Goal: Task Accomplishment & Management: Complete application form

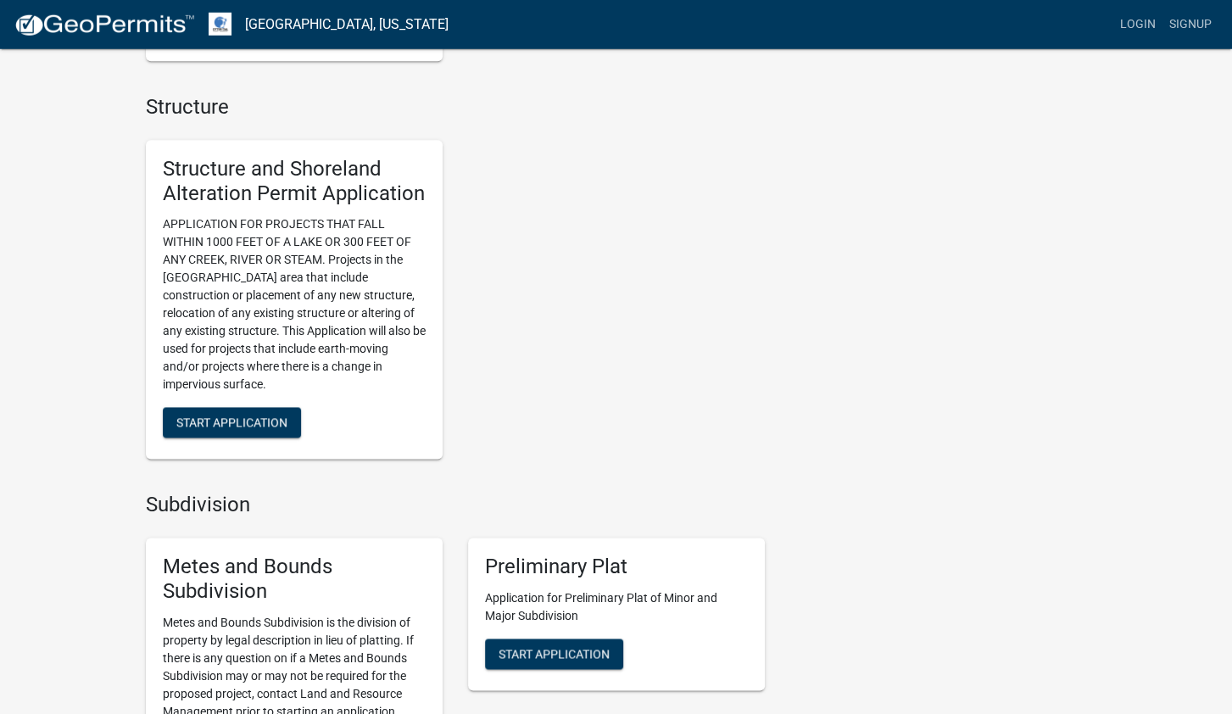
scroll to position [1091, 0]
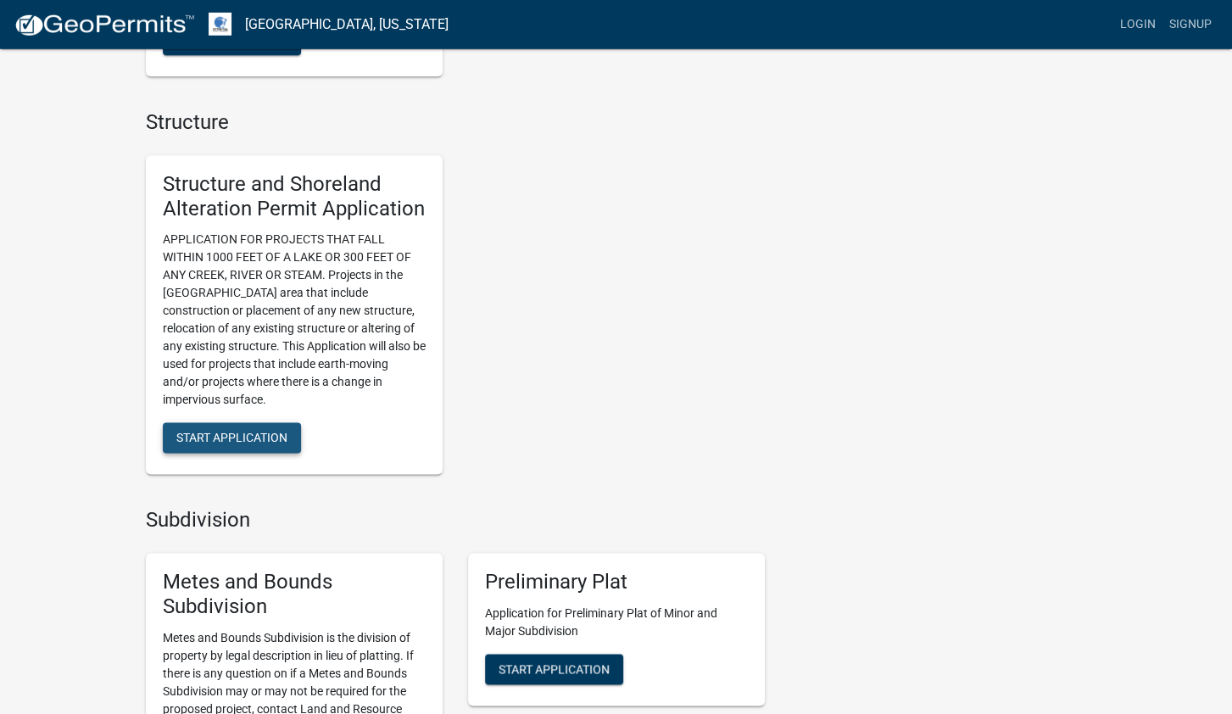
click at [248, 449] on button "Start Application" at bounding box center [232, 437] width 138 height 31
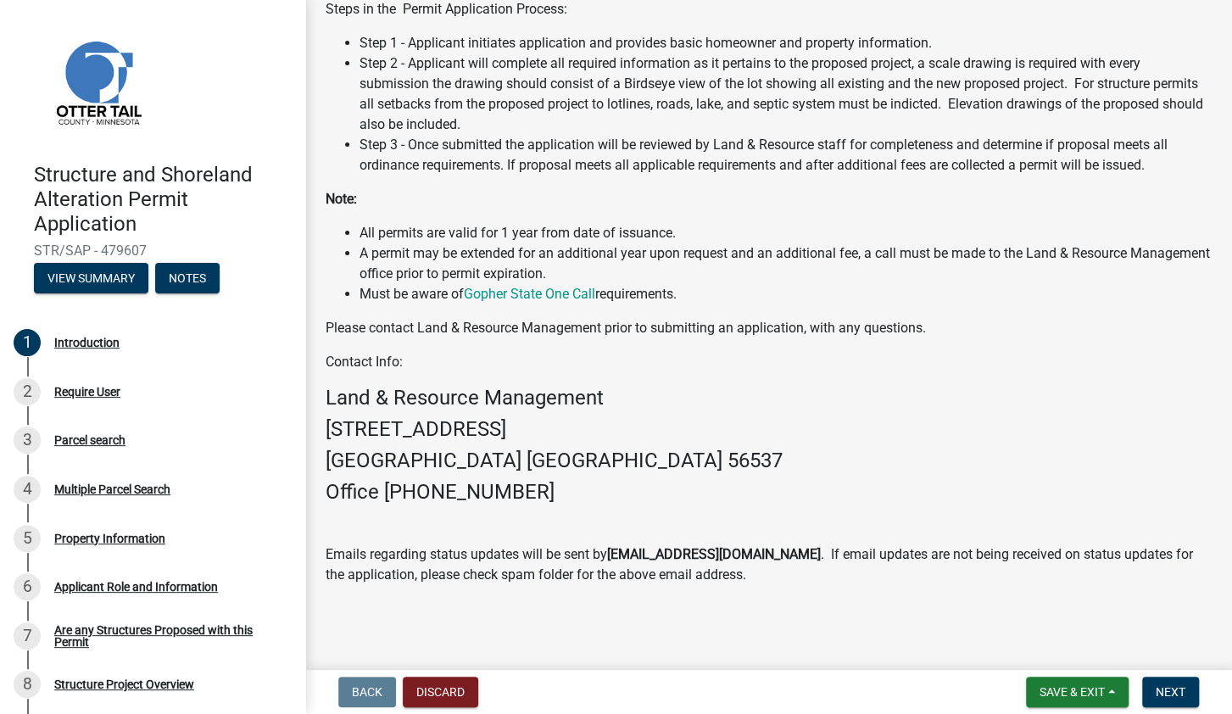
scroll to position [414, 0]
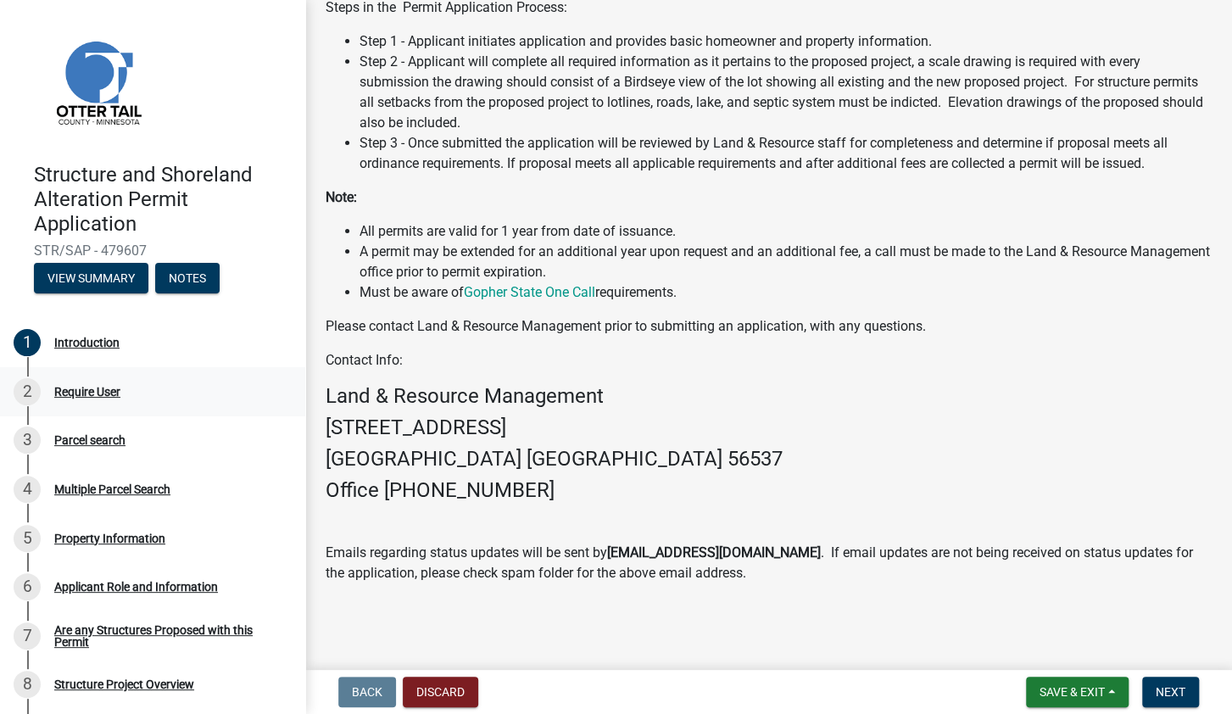
click at [114, 393] on div "Require User" at bounding box center [87, 392] width 66 height 12
click at [1167, 688] on span "Next" at bounding box center [1171, 692] width 30 height 14
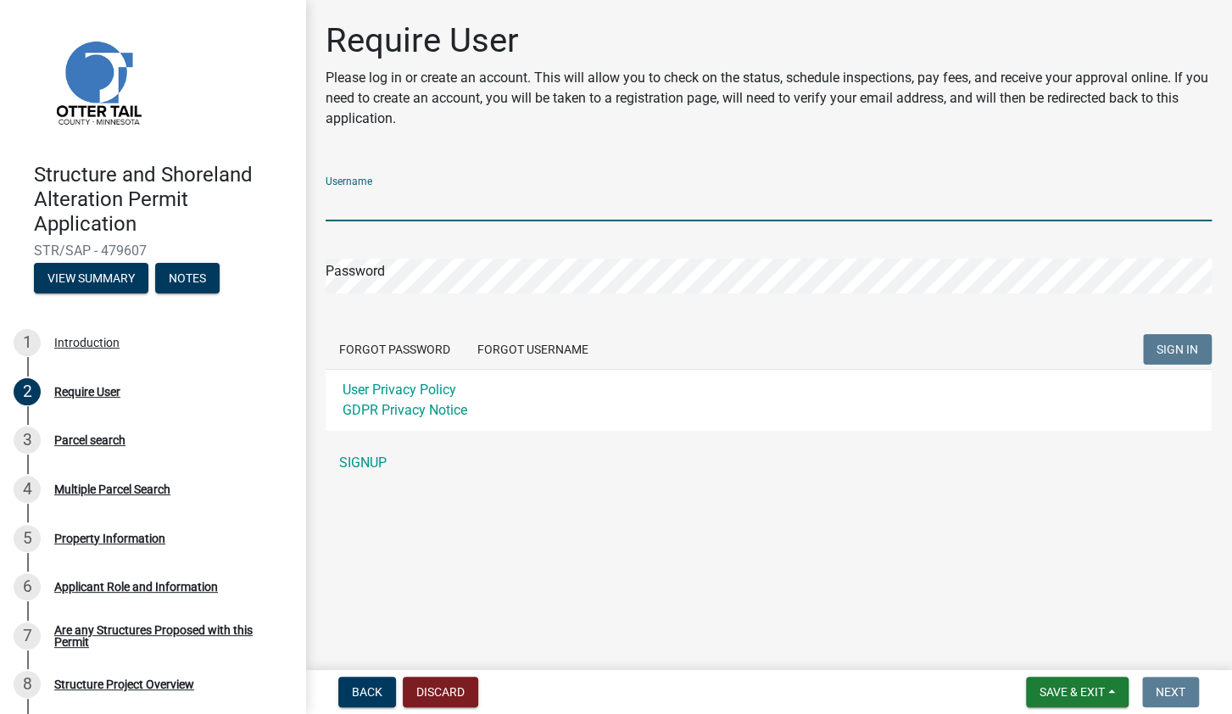
click at [425, 203] on input "Username" at bounding box center [769, 204] width 886 height 35
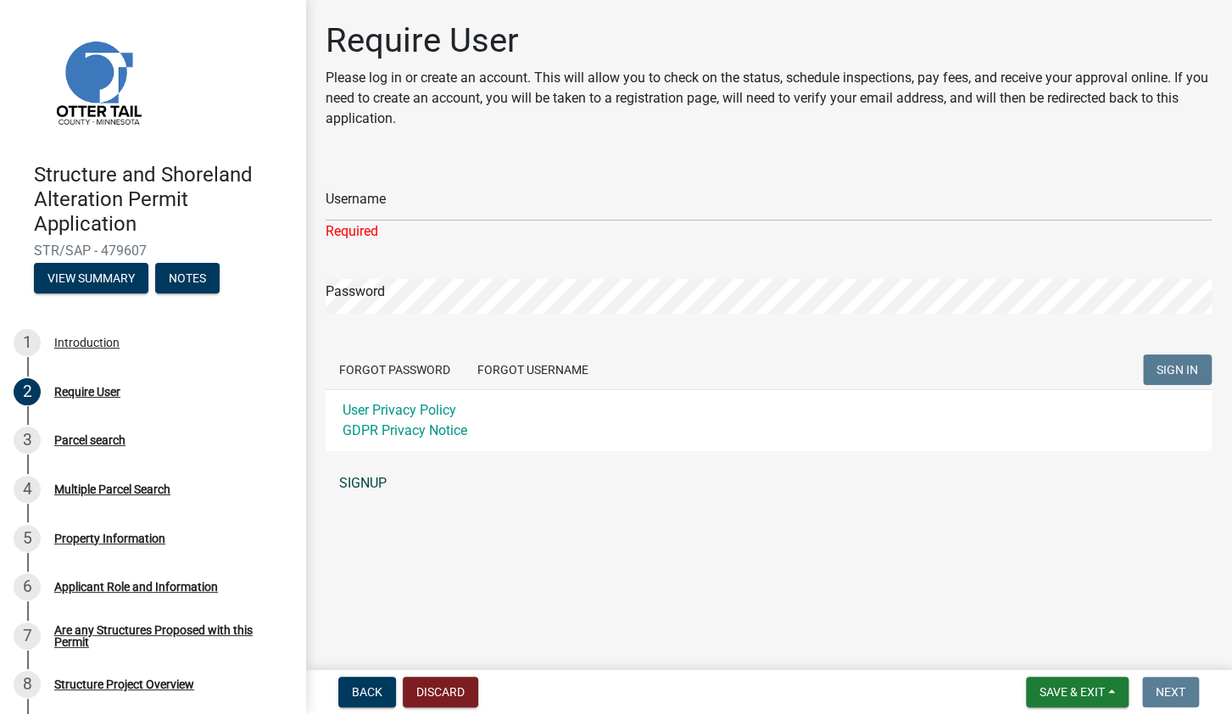
click at [376, 486] on link "SIGNUP" at bounding box center [769, 483] width 886 height 34
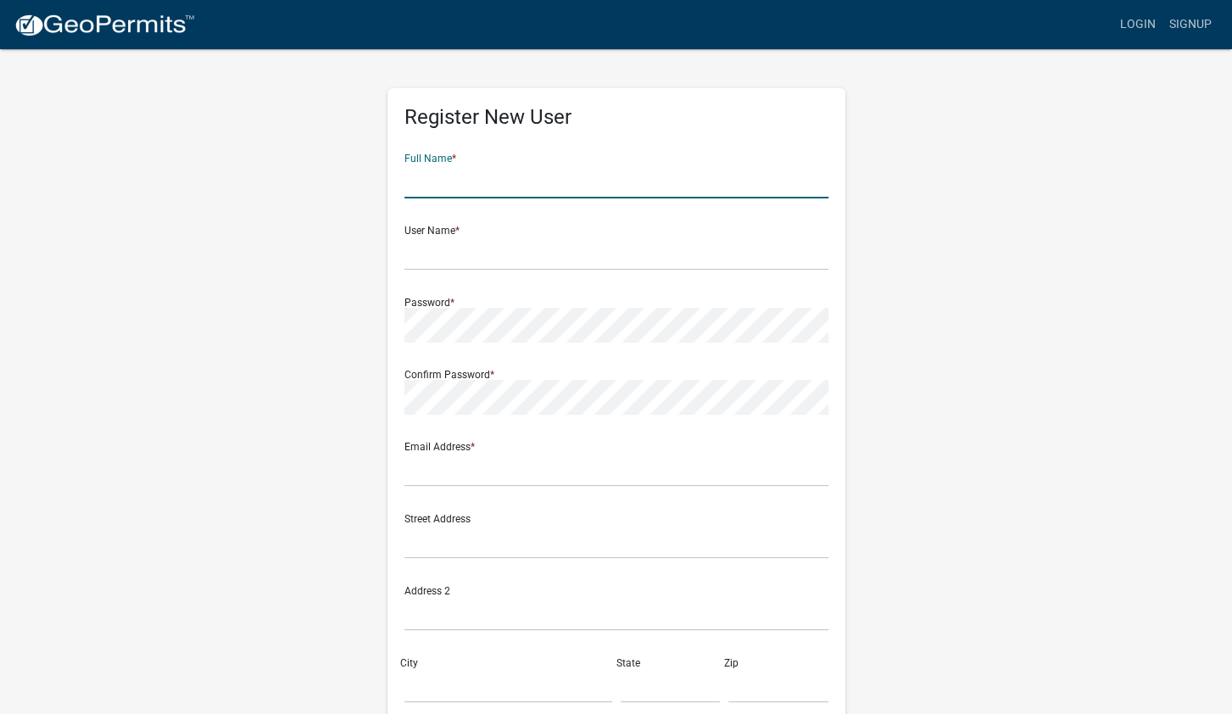
click at [440, 177] on input "text" at bounding box center [616, 181] width 424 height 35
type input "Meggen"
click at [468, 282] on form "Full Name * Meggen User Name * Password * Confirm Password * Email Address * St…" at bounding box center [616, 503] width 424 height 726
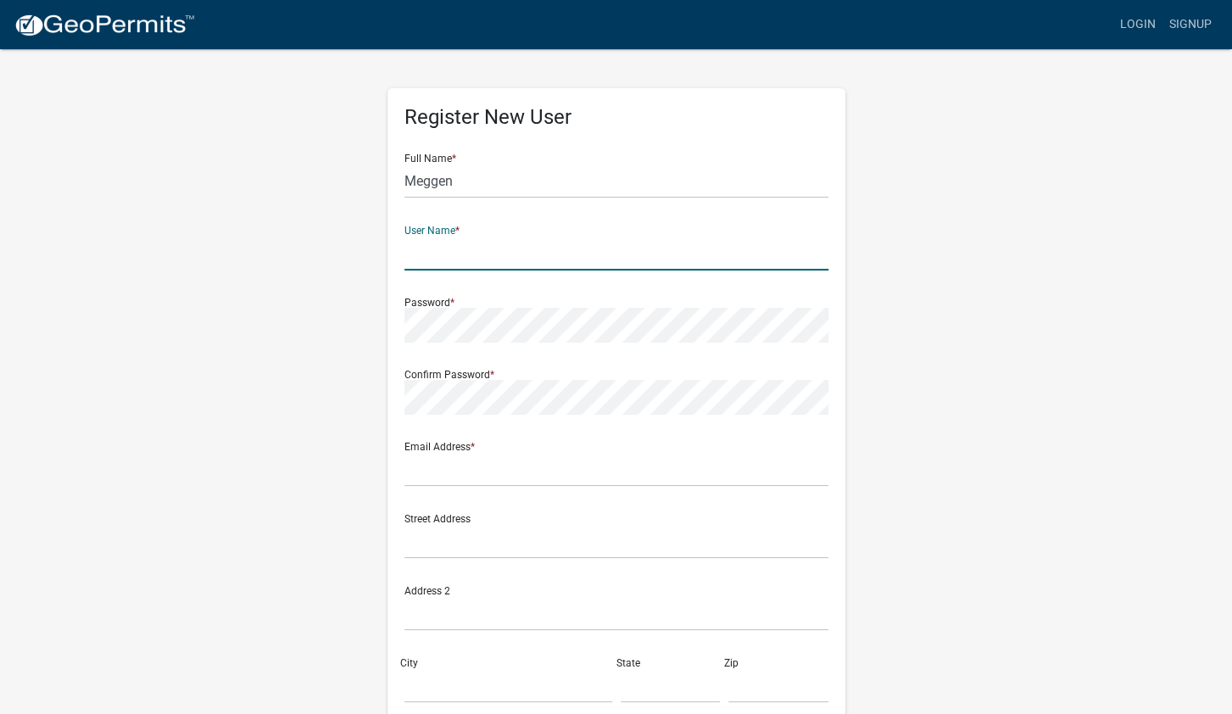
click at [447, 256] on input "text" at bounding box center [616, 253] width 424 height 35
type input "Sande"
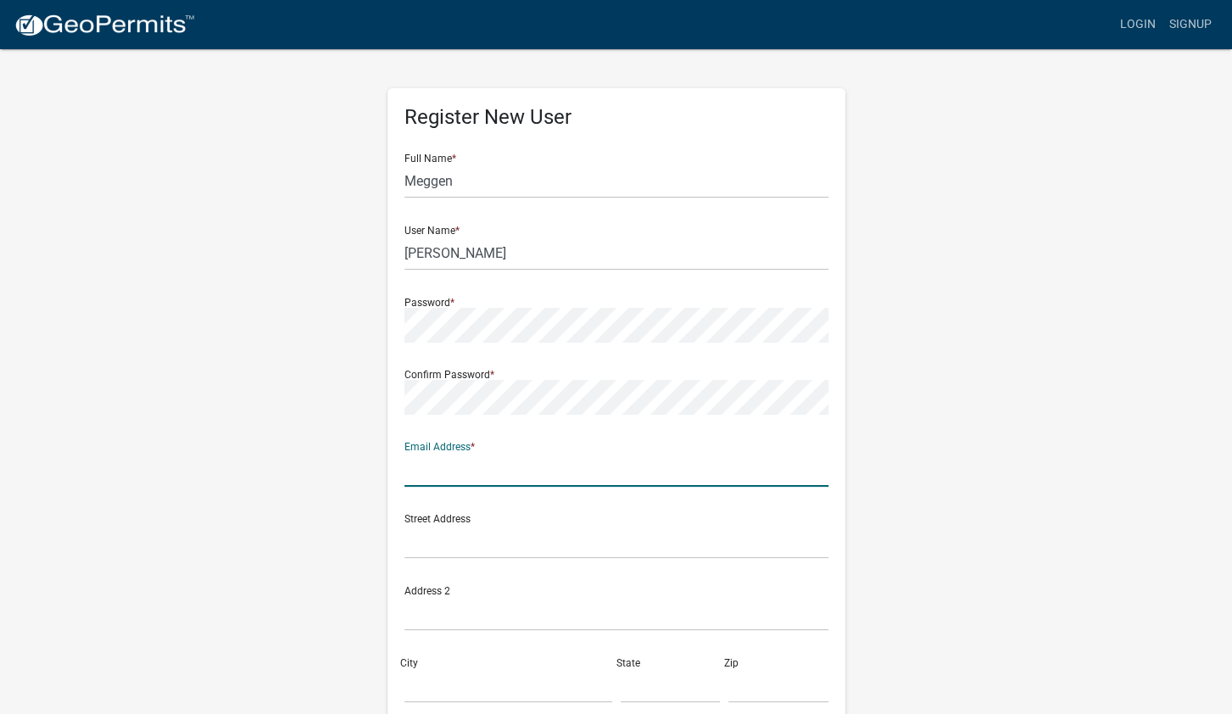
click at [510, 472] on input "text" at bounding box center [616, 469] width 424 height 35
type input "[EMAIL_ADDRESS][DOMAIN_NAME]"
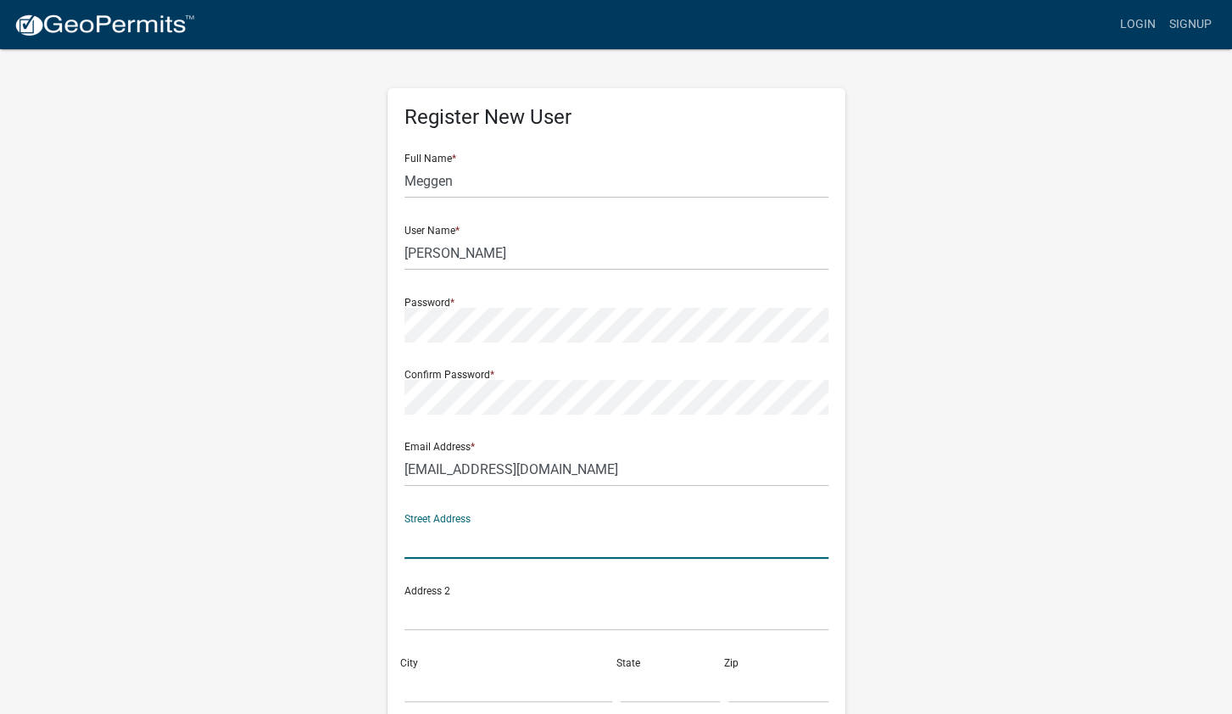
click at [475, 542] on input "text" at bounding box center [616, 541] width 424 height 35
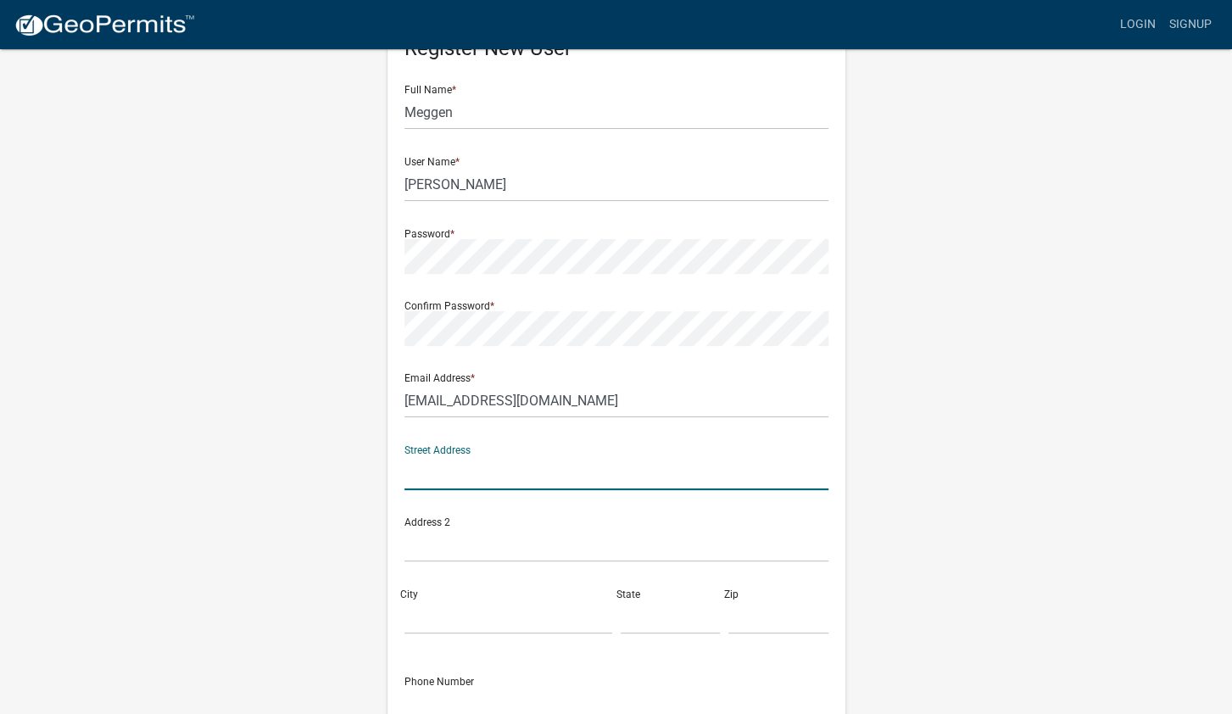
scroll to position [68, 0]
type input "43316 South Paul Lake Dr"
click at [437, 624] on input "City" at bounding box center [508, 617] width 208 height 35
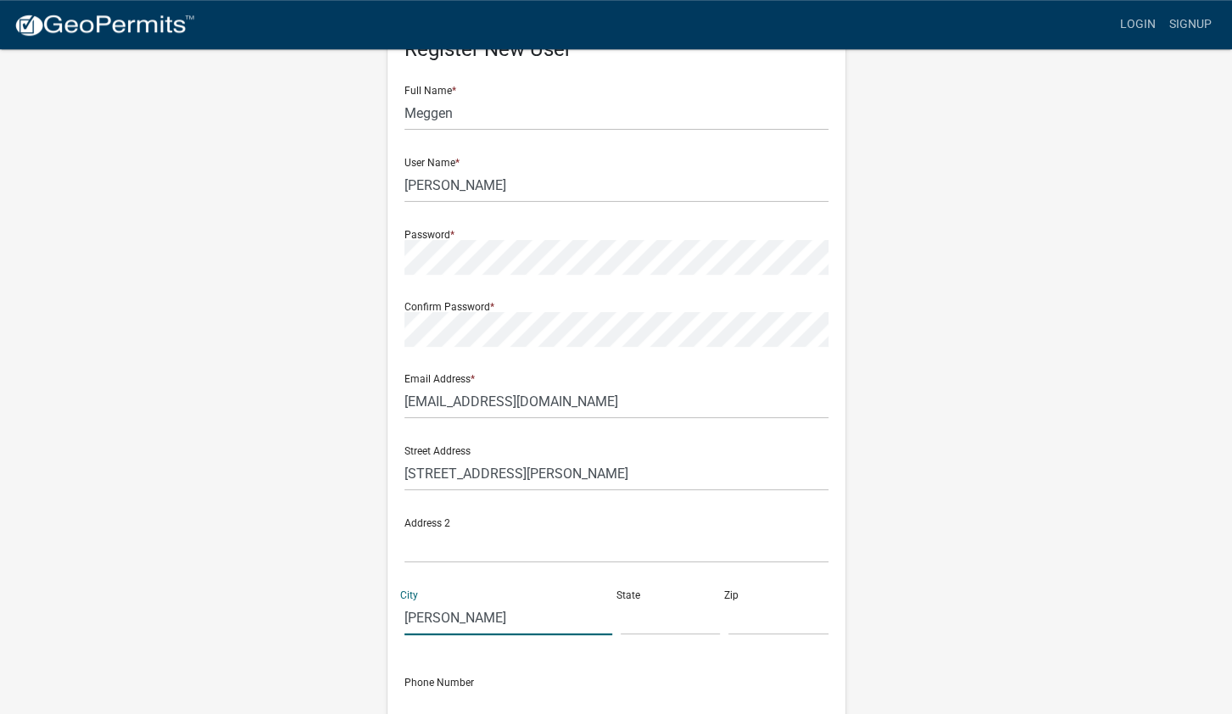
type input "Perham"
type input "MN"
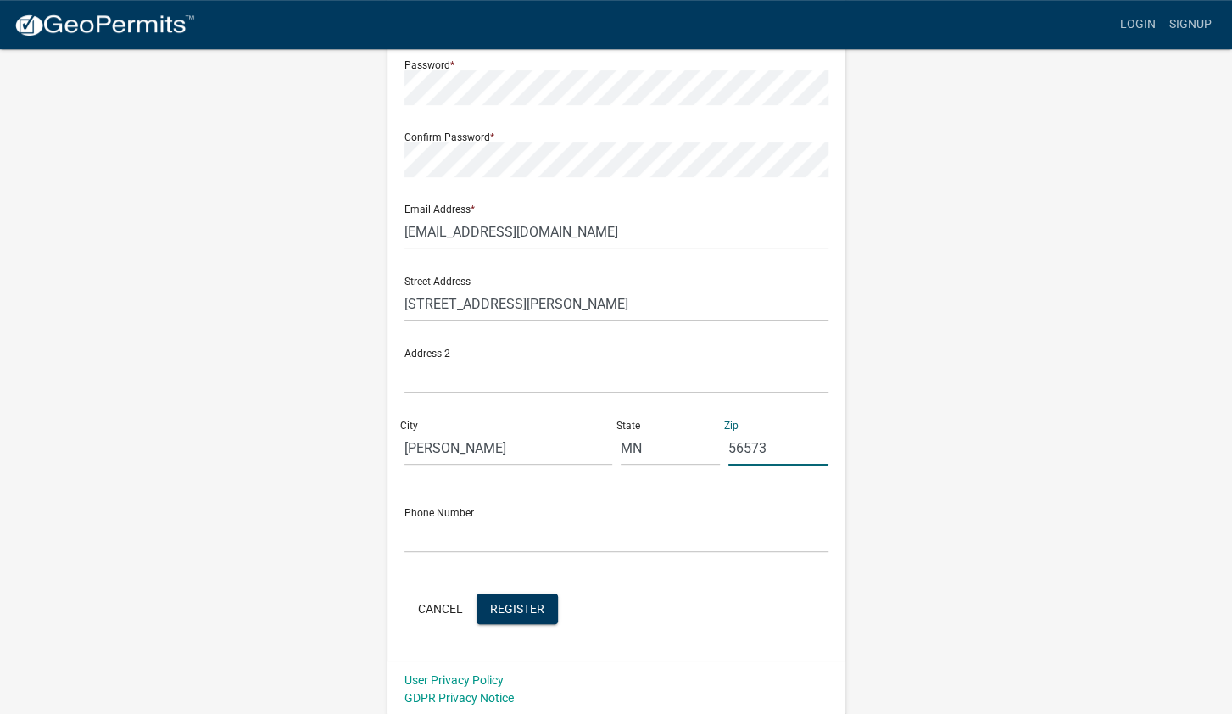
scroll to position [240, 0]
type input "56573"
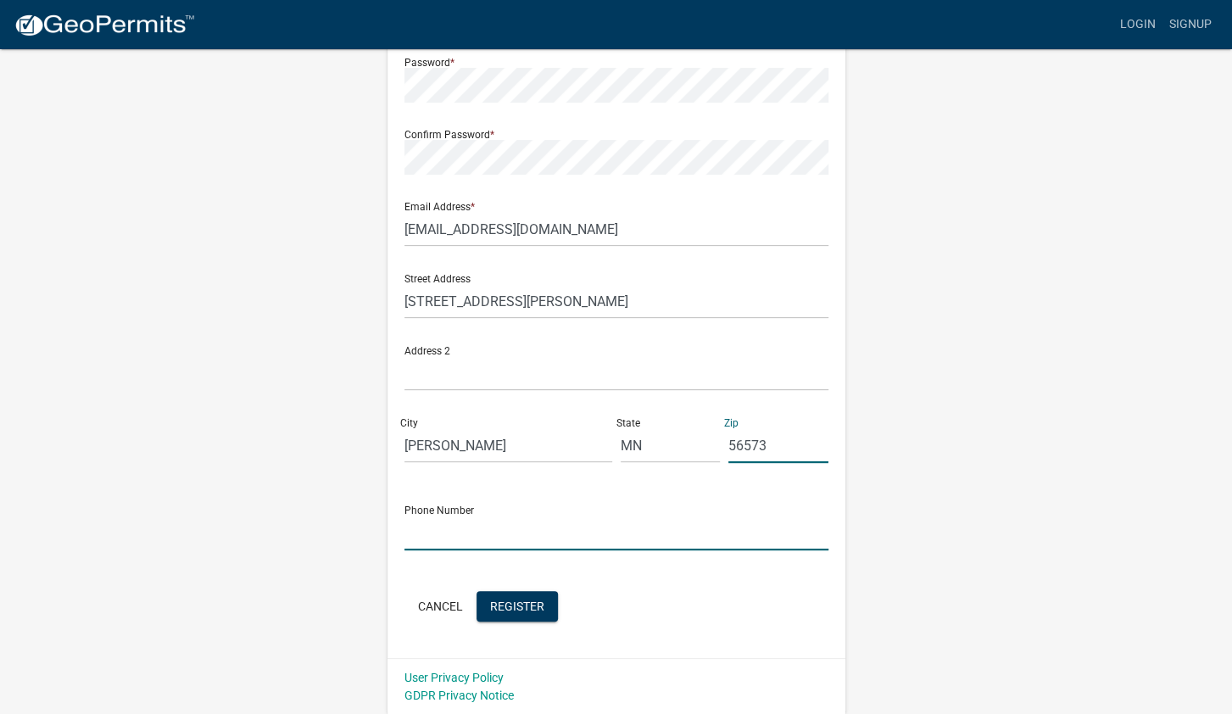
click at [541, 530] on input "text" at bounding box center [616, 532] width 424 height 35
type input "[PHONE_NUMBER]"
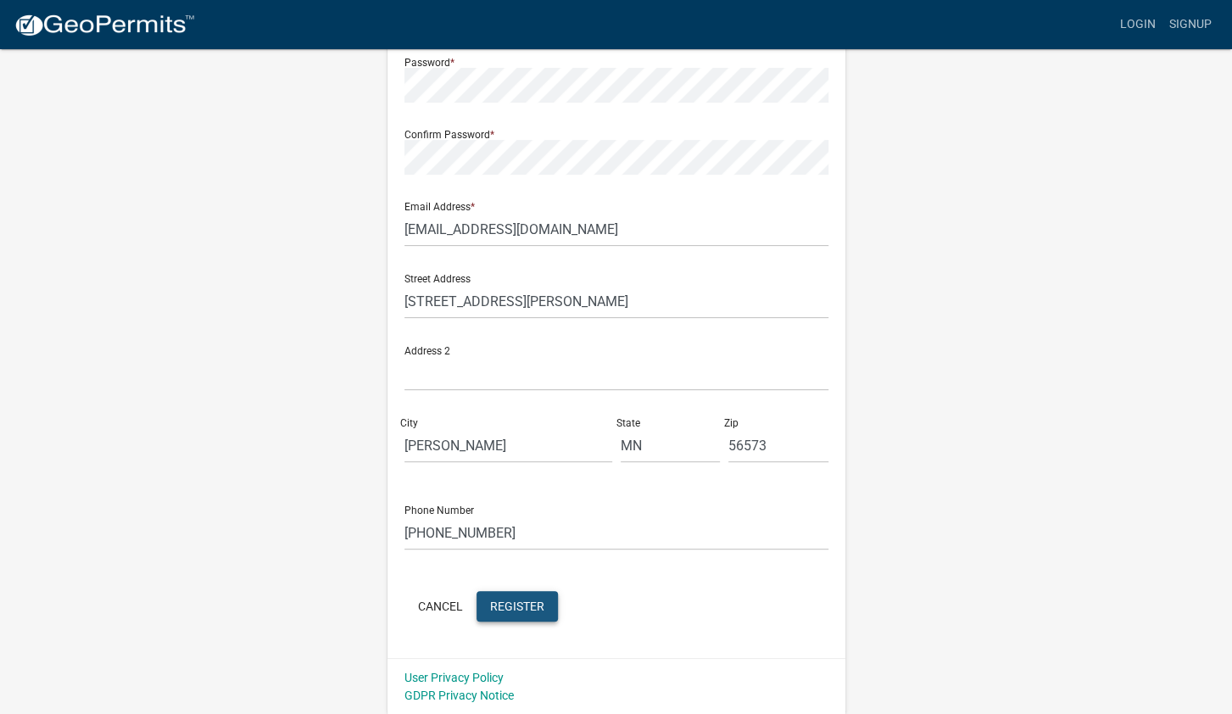
click at [542, 619] on button "Register" at bounding box center [516, 606] width 81 height 31
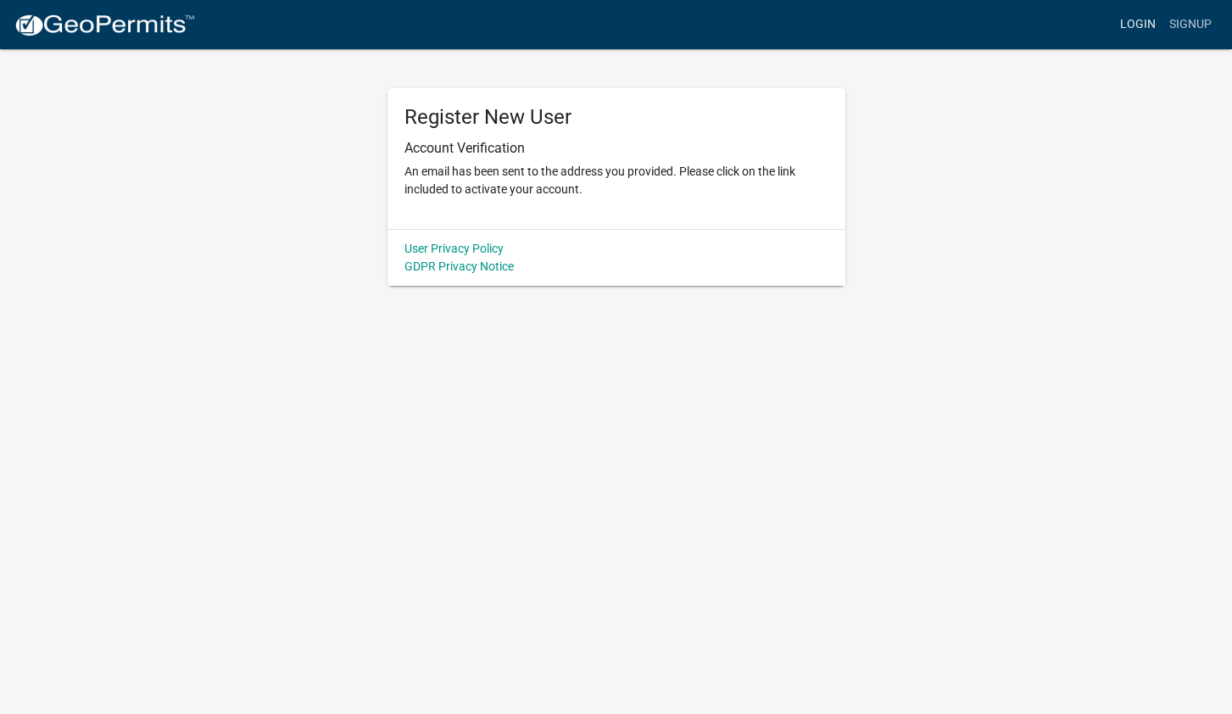
click at [1151, 25] on link "Login" at bounding box center [1137, 24] width 49 height 32
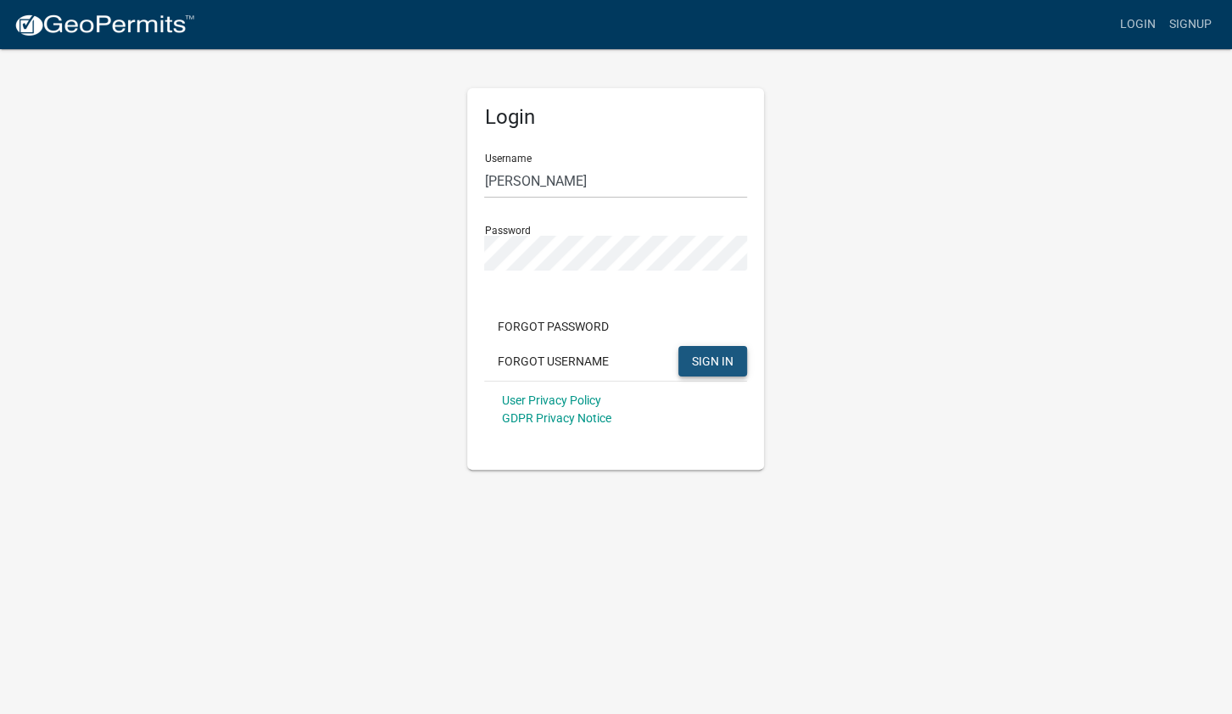
click at [741, 359] on button "SIGN IN" at bounding box center [712, 361] width 69 height 31
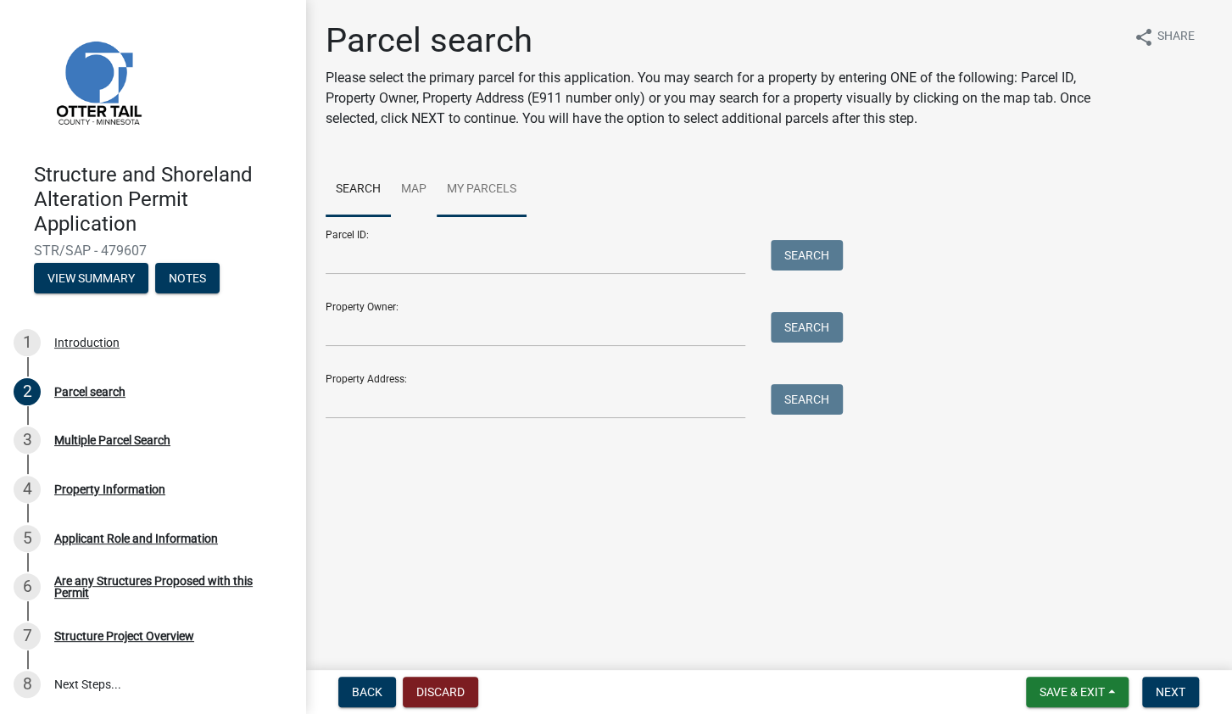
click at [499, 181] on link "My Parcels" at bounding box center [482, 190] width 90 height 54
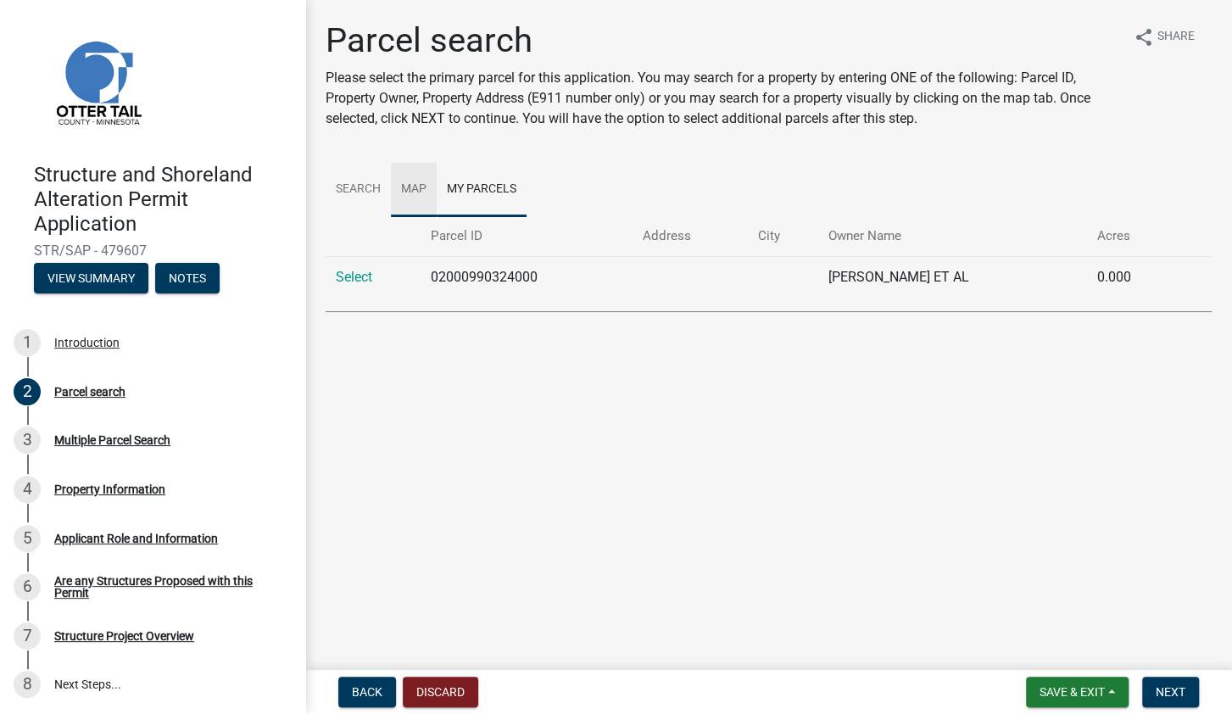
click at [420, 182] on link "Map" at bounding box center [414, 190] width 46 height 54
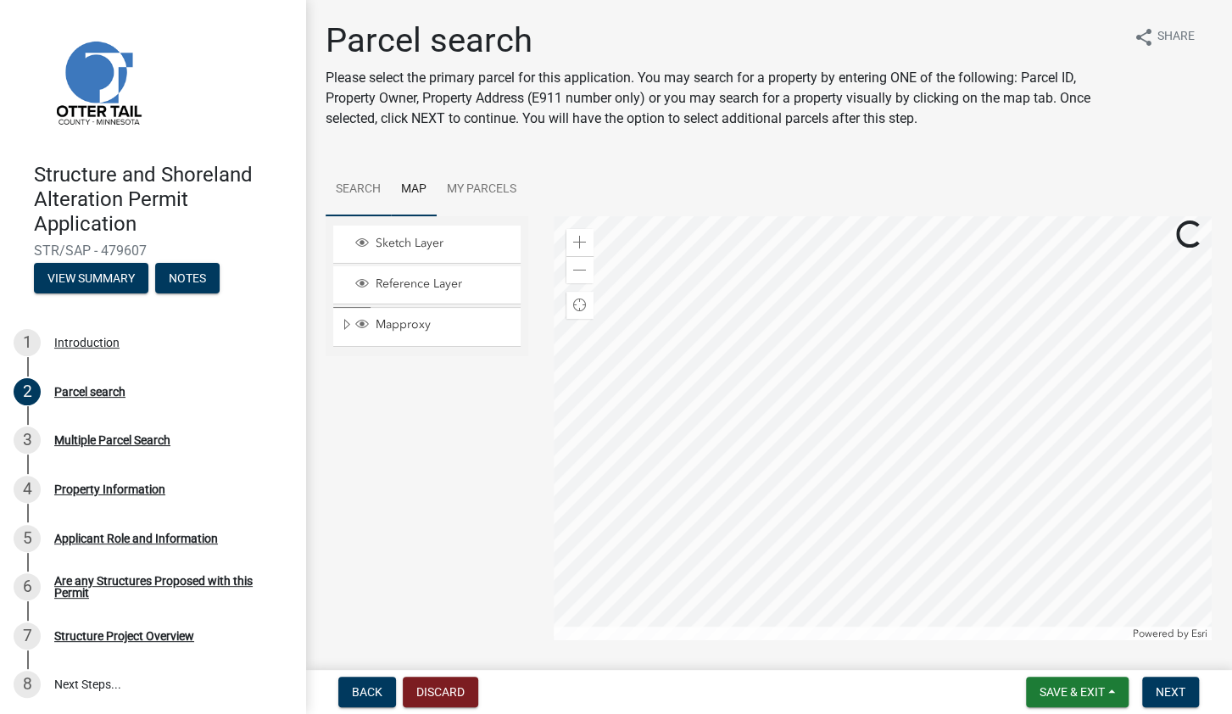
click at [362, 187] on link "Search" at bounding box center [358, 190] width 65 height 54
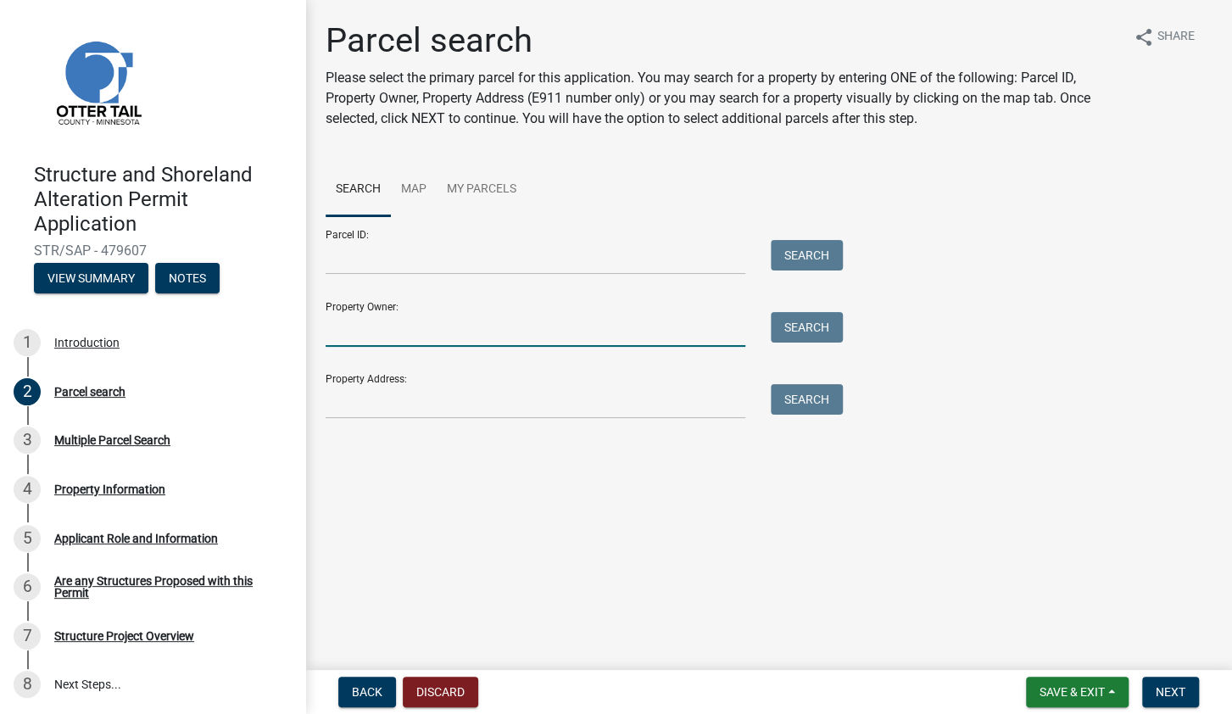
click at [433, 329] on input "Property Owner:" at bounding box center [536, 329] width 420 height 35
type input "[PERSON_NAME]"
click at [803, 328] on button "Search" at bounding box center [807, 327] width 72 height 31
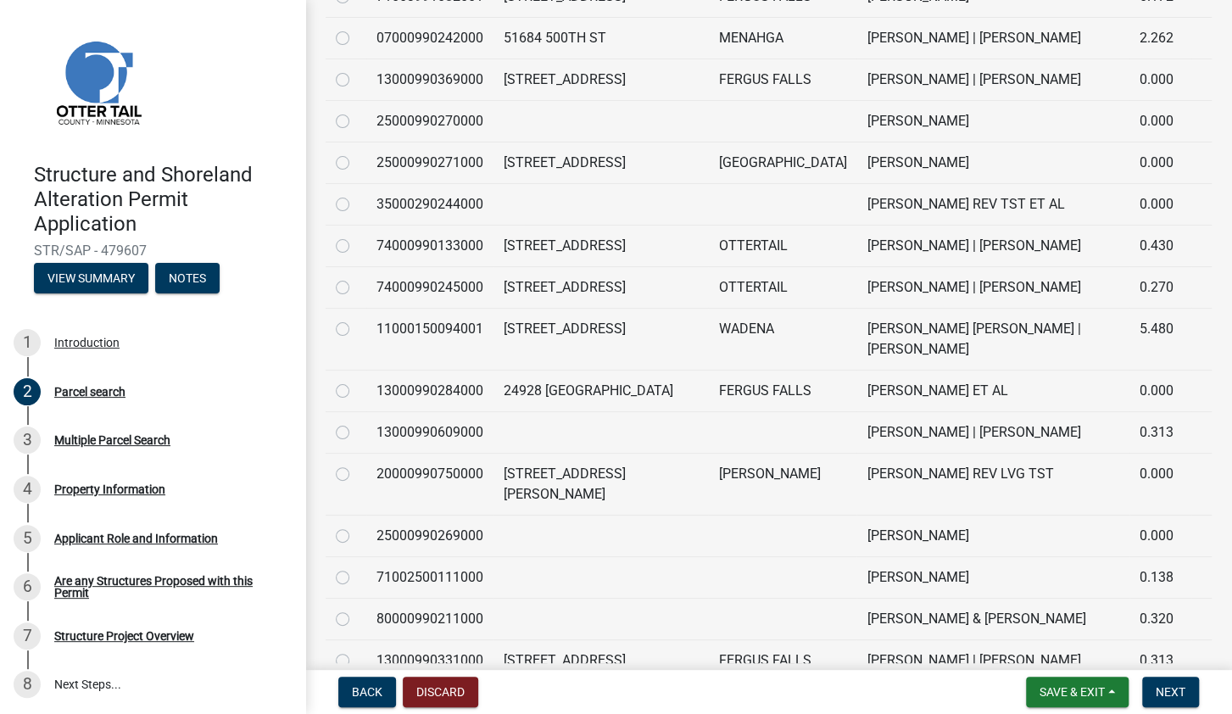
scroll to position [1084, 0]
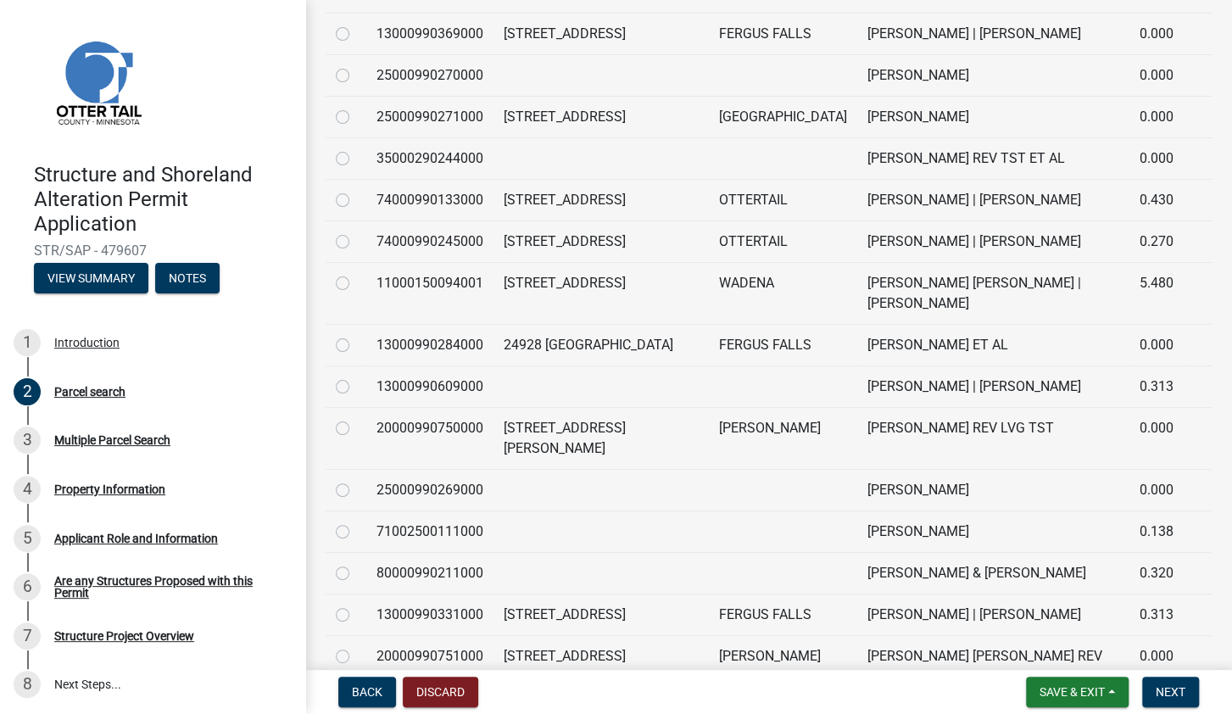
click at [356, 418] on label at bounding box center [356, 418] width 0 height 0
click at [356, 418] on input "radio" at bounding box center [361, 423] width 11 height 11
radio input "true"
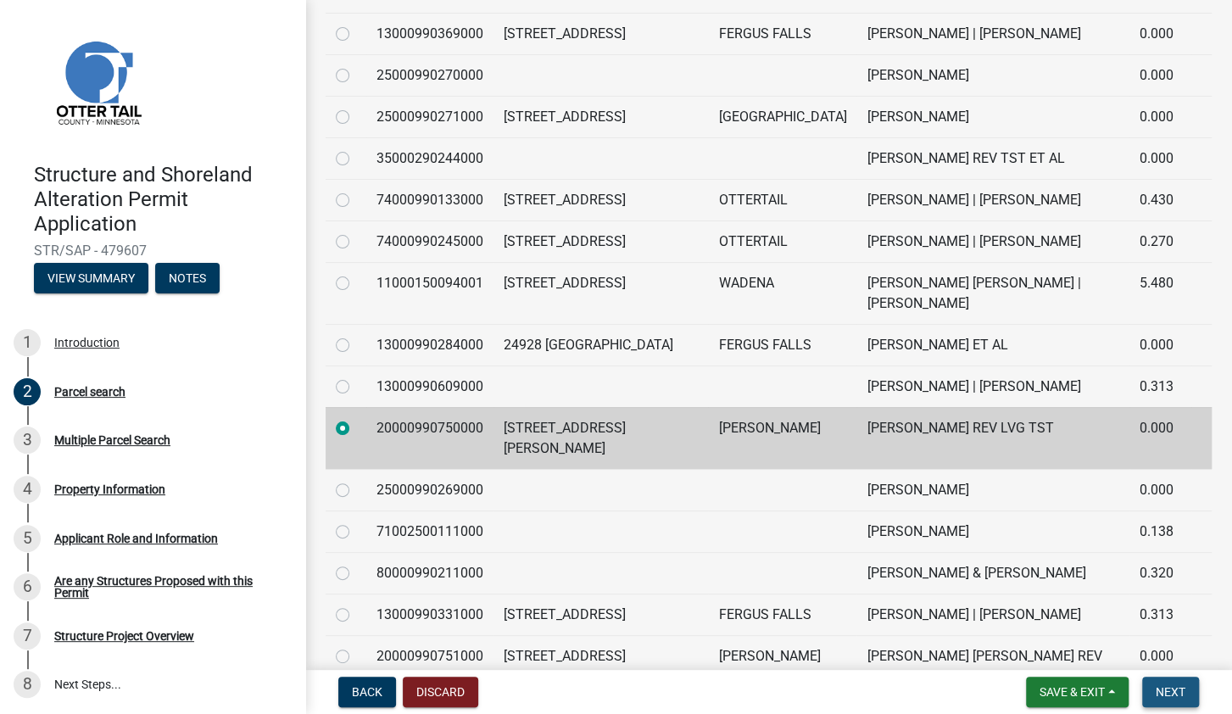
click at [1166, 694] on span "Next" at bounding box center [1171, 692] width 30 height 14
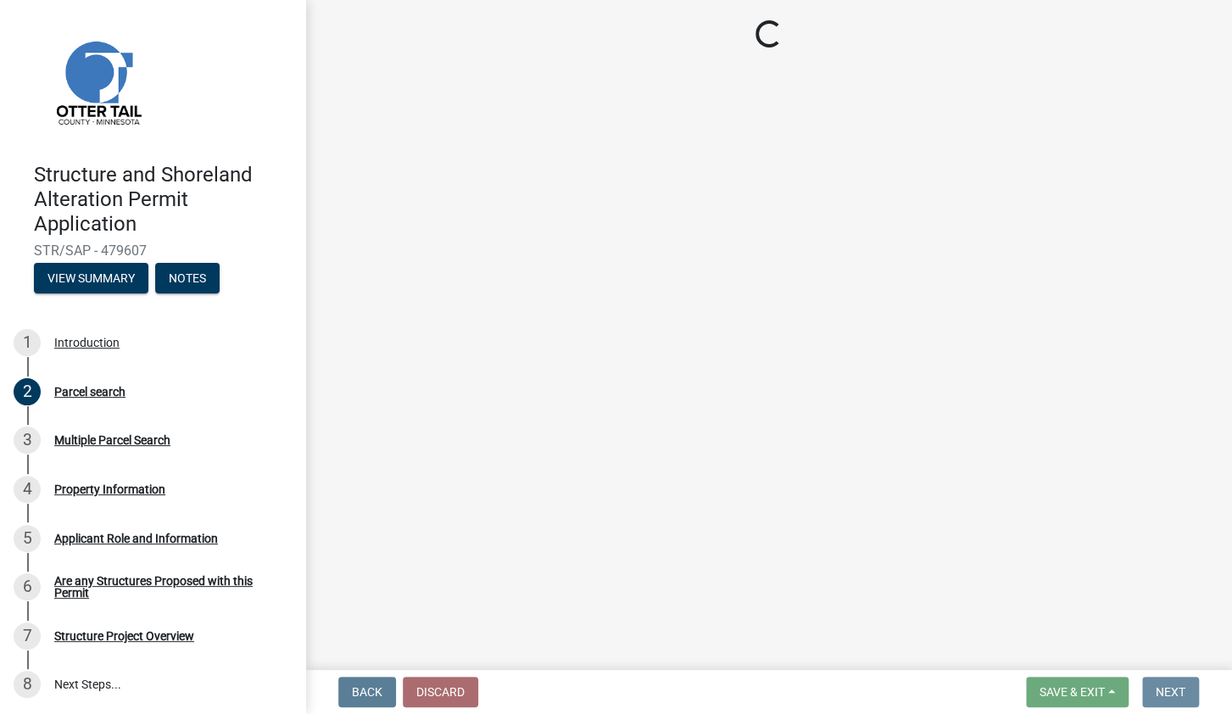
scroll to position [0, 0]
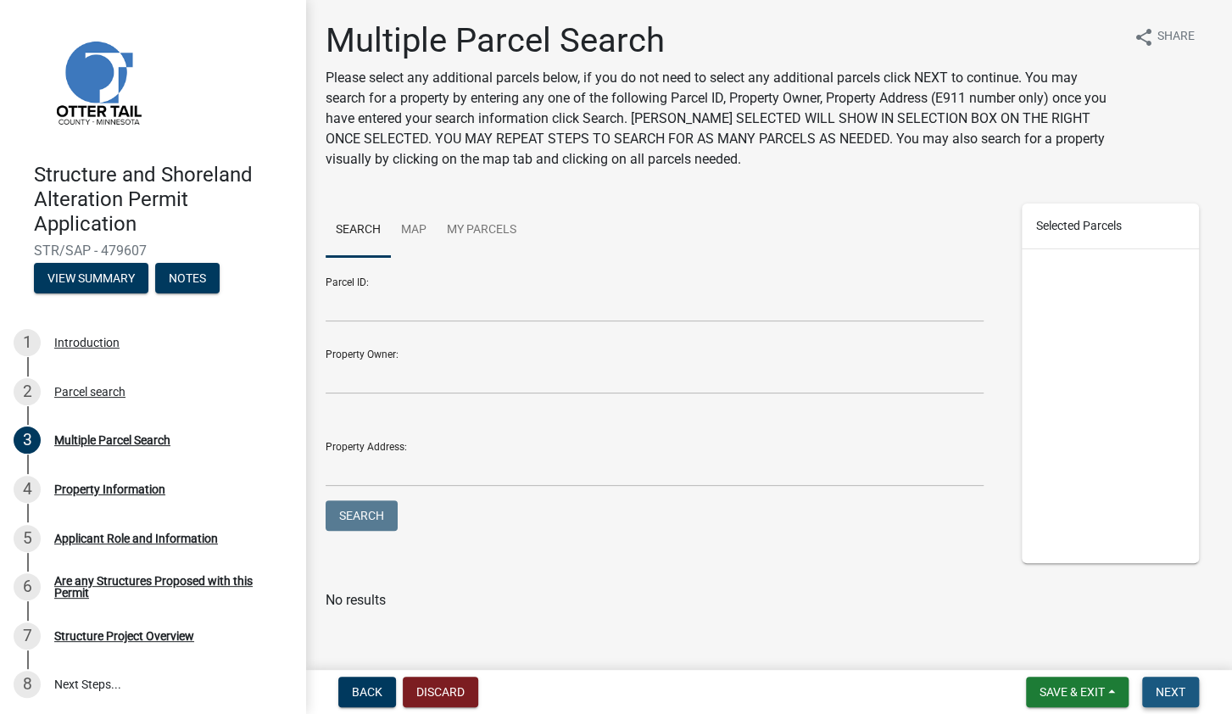
click at [1171, 683] on button "Next" at bounding box center [1170, 692] width 57 height 31
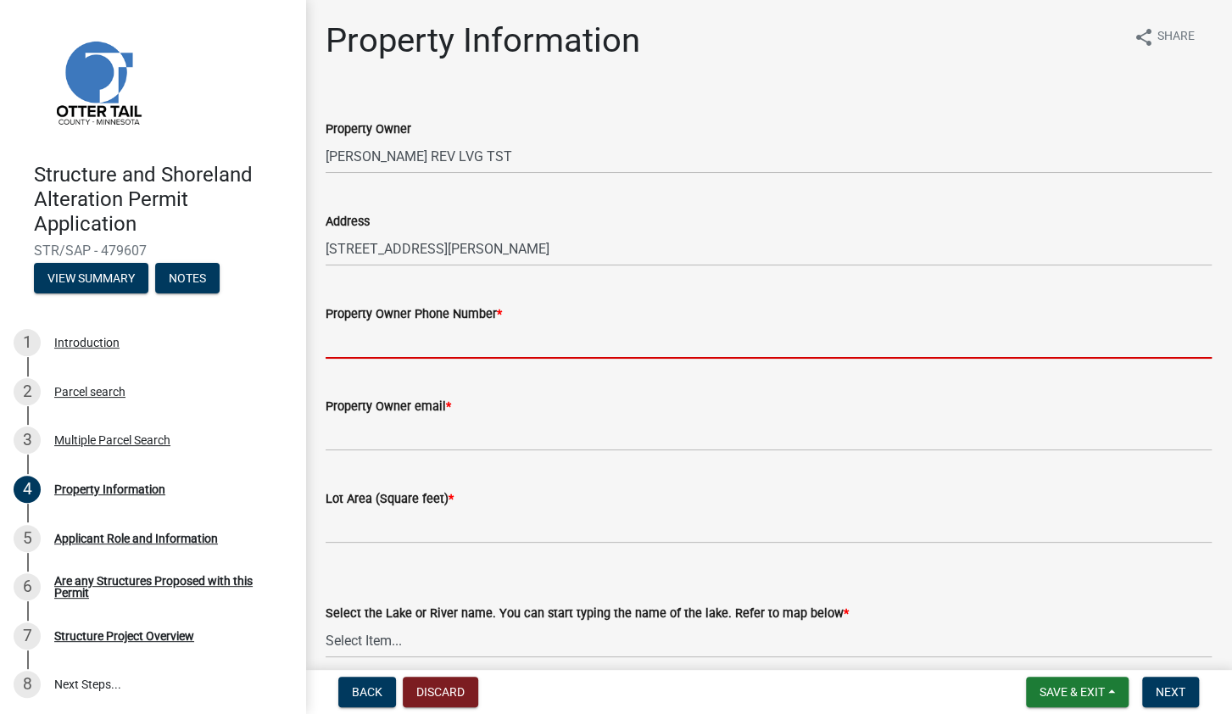
click at [442, 355] on input "Property Owner Phone Number *" at bounding box center [769, 341] width 886 height 35
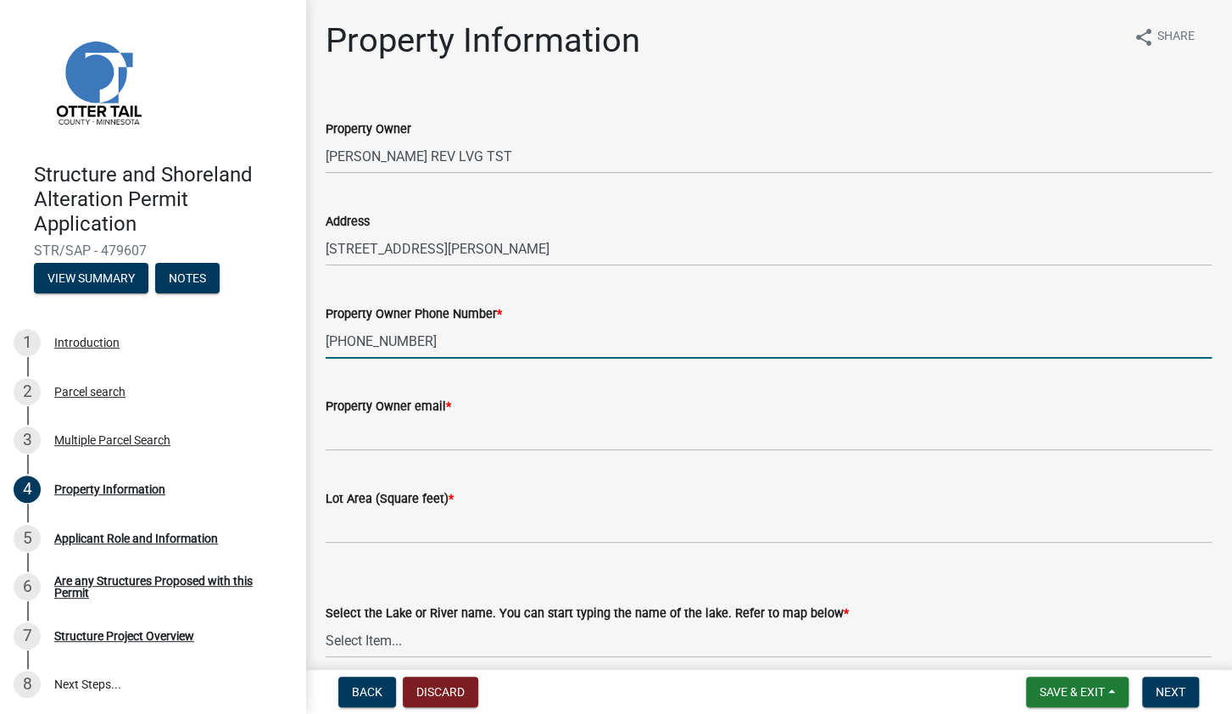
type input "[PHONE_NUMBER]"
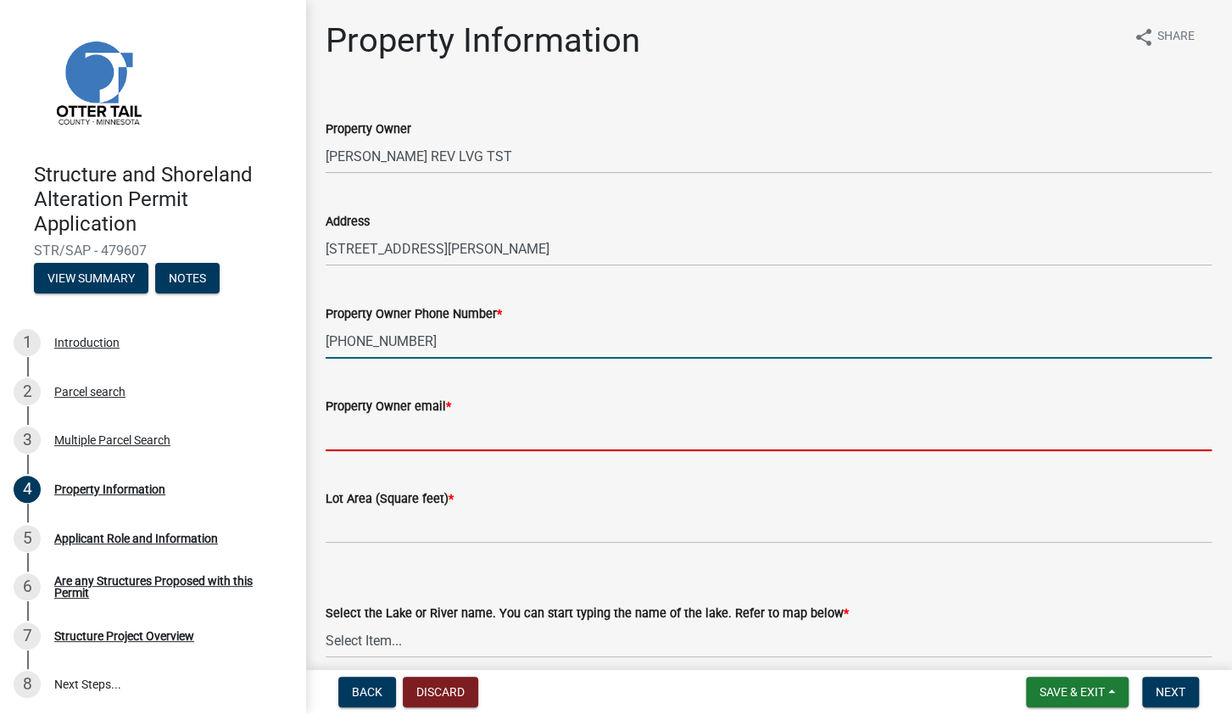
click at [401, 442] on input "Property Owner email *" at bounding box center [769, 433] width 886 height 35
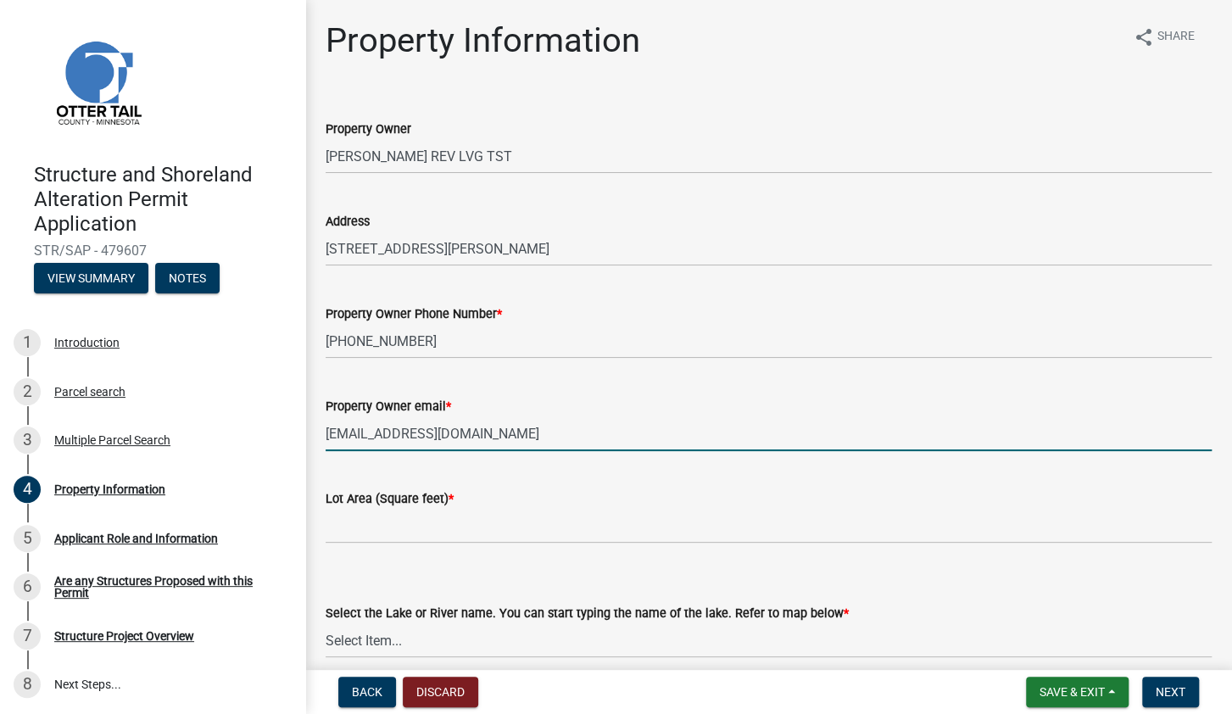
type input "[EMAIL_ADDRESS][DOMAIN_NAME]"
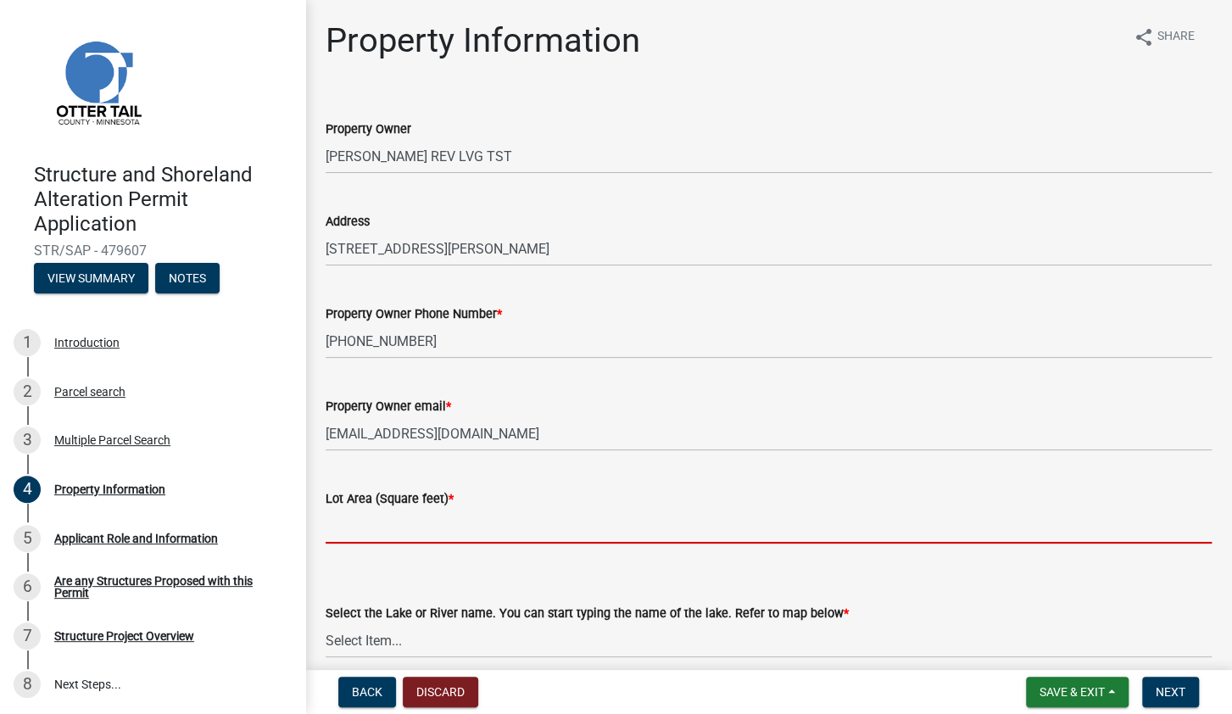
click at [375, 530] on input "text" at bounding box center [769, 526] width 886 height 35
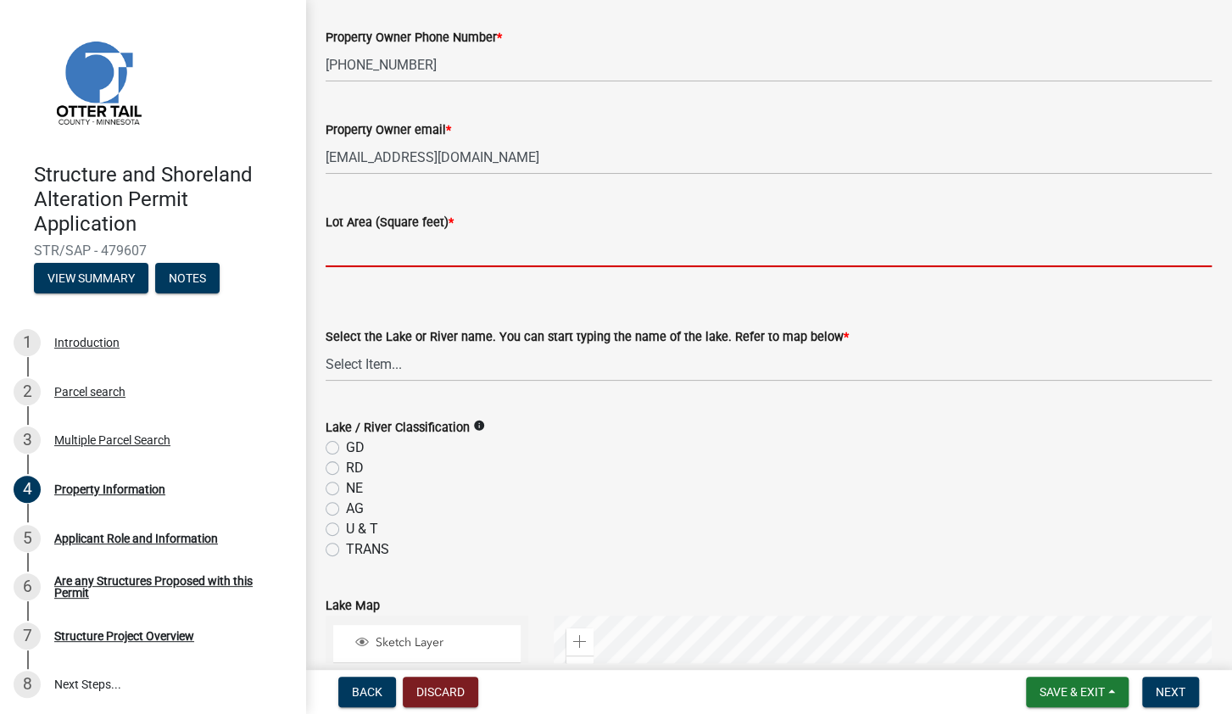
scroll to position [287, 0]
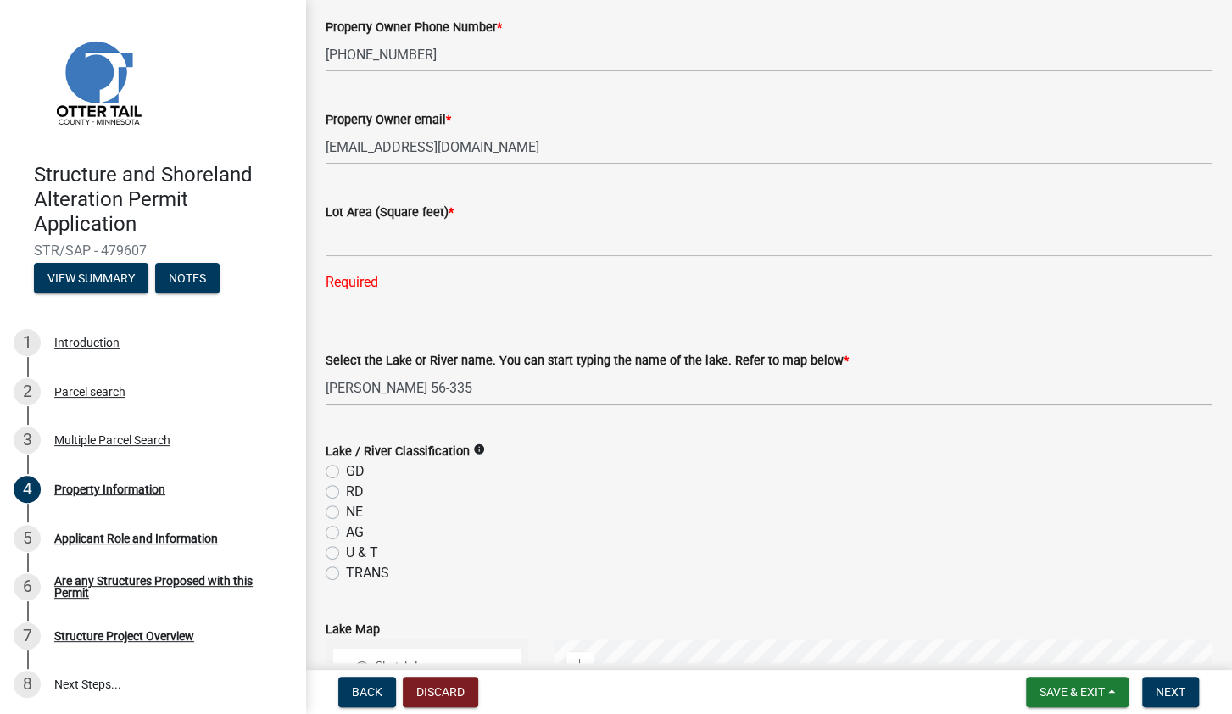
click option "[PERSON_NAME] 56-335" at bounding box center [0, 0] width 0 height 0
select select "3119cf26-29bf-4f57-8286-5f0977555fa3"
click at [613, 287] on div "Required" at bounding box center [769, 282] width 886 height 20
click at [1124, 449] on div "Lake / River Classification info" at bounding box center [769, 451] width 886 height 20
click at [346, 469] on label "GD" at bounding box center [355, 471] width 19 height 20
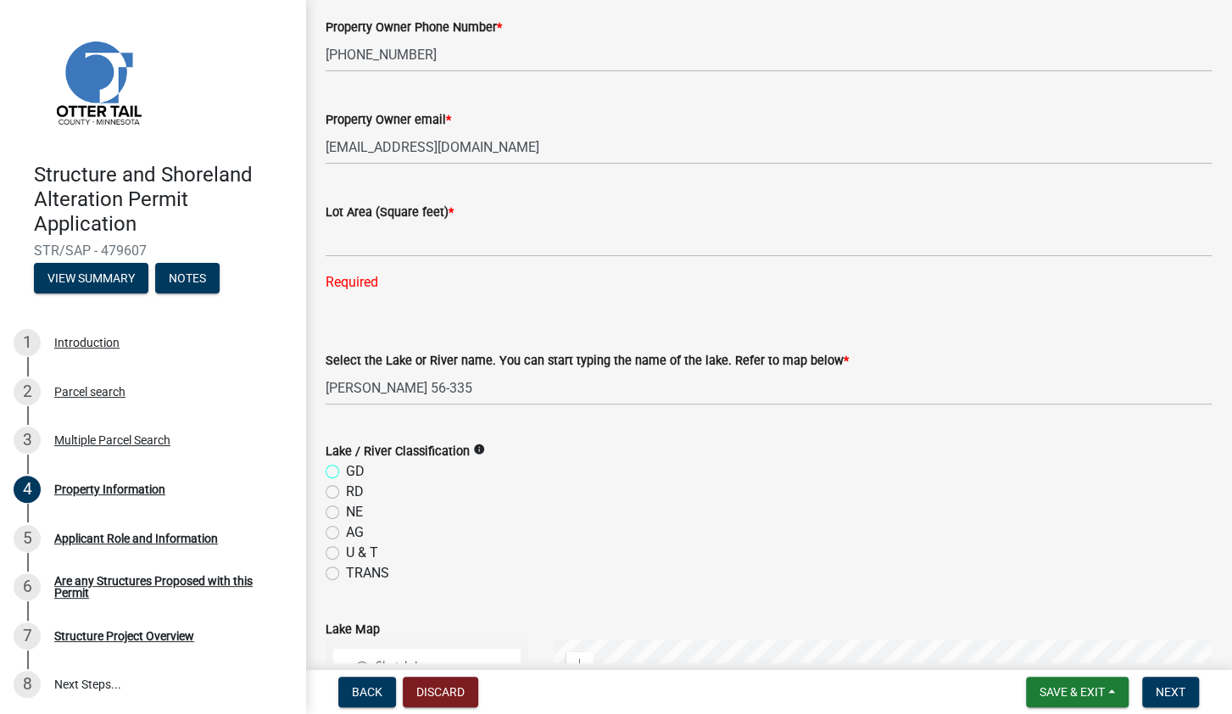
click at [346, 469] on input "GD" at bounding box center [351, 466] width 11 height 11
radio input "true"
click at [517, 264] on div "Lot Area (Square feet) * Required" at bounding box center [769, 235] width 886 height 114
click at [343, 208] on label "Lot Area (Square feet) *" at bounding box center [390, 213] width 128 height 12
click at [347, 238] on input "text" at bounding box center [769, 239] width 886 height 35
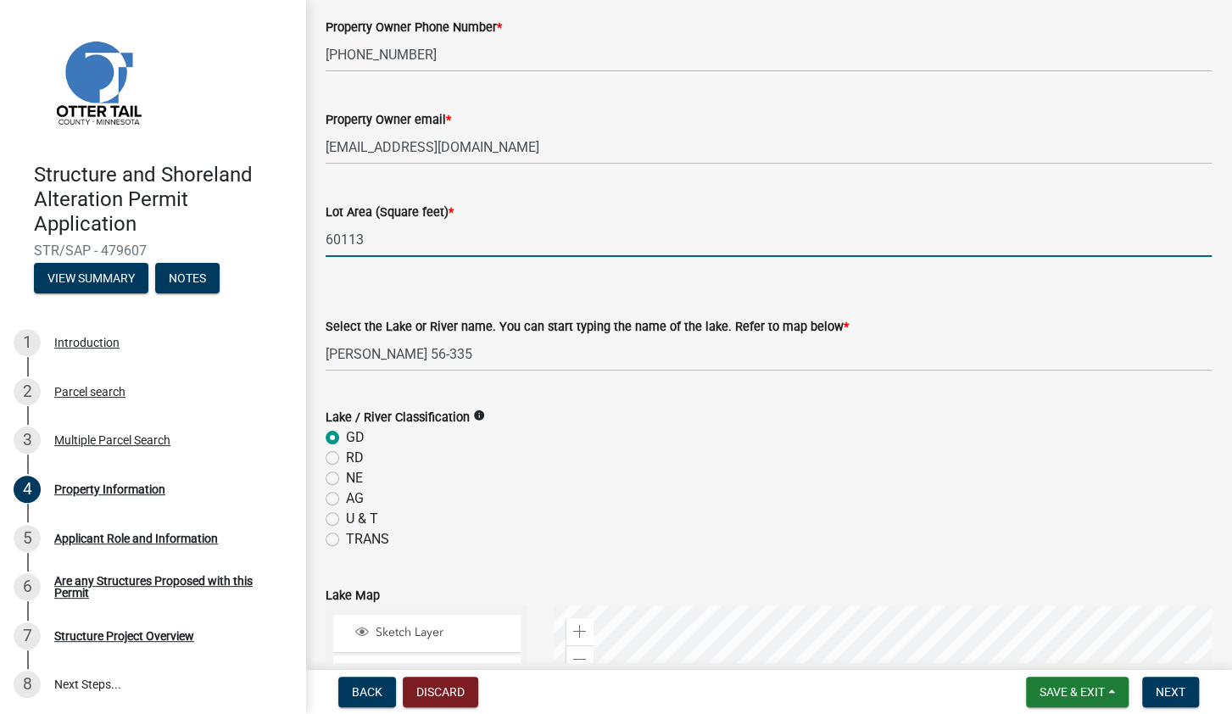
type input "60113"
click at [411, 288] on div "Select the Lake or River name. You can start typing the name of the lake. Refer…" at bounding box center [769, 321] width 886 height 99
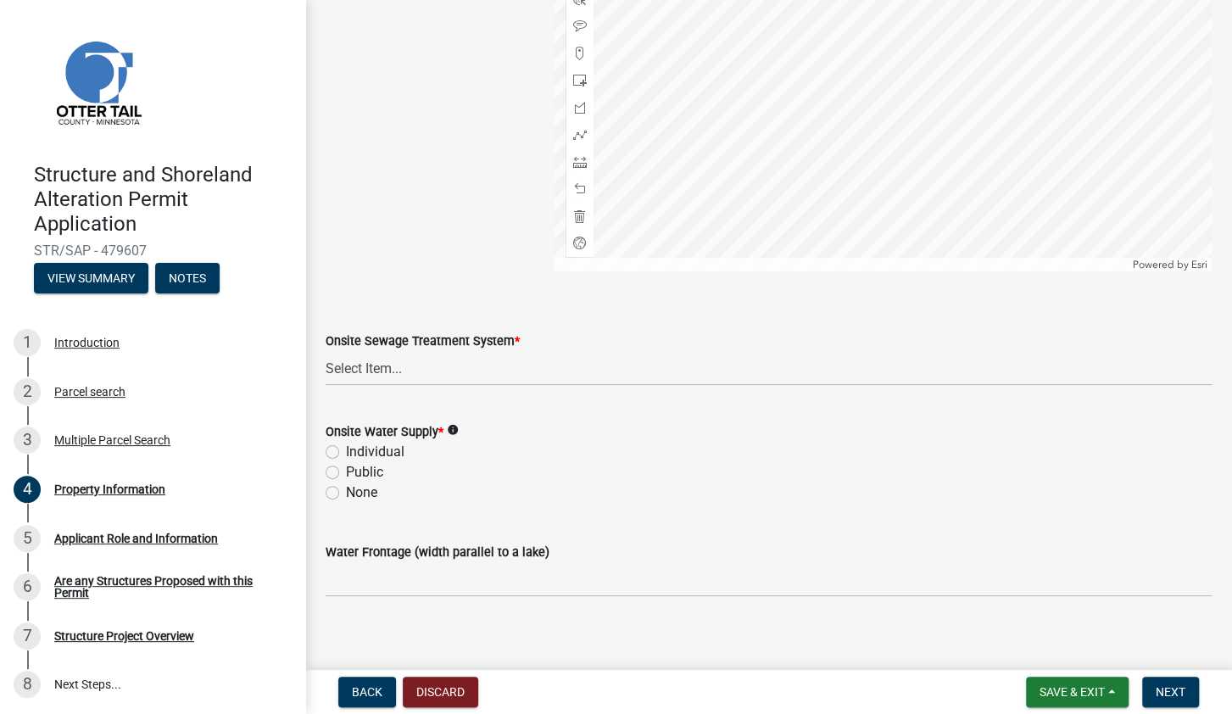
scroll to position [1058, 0]
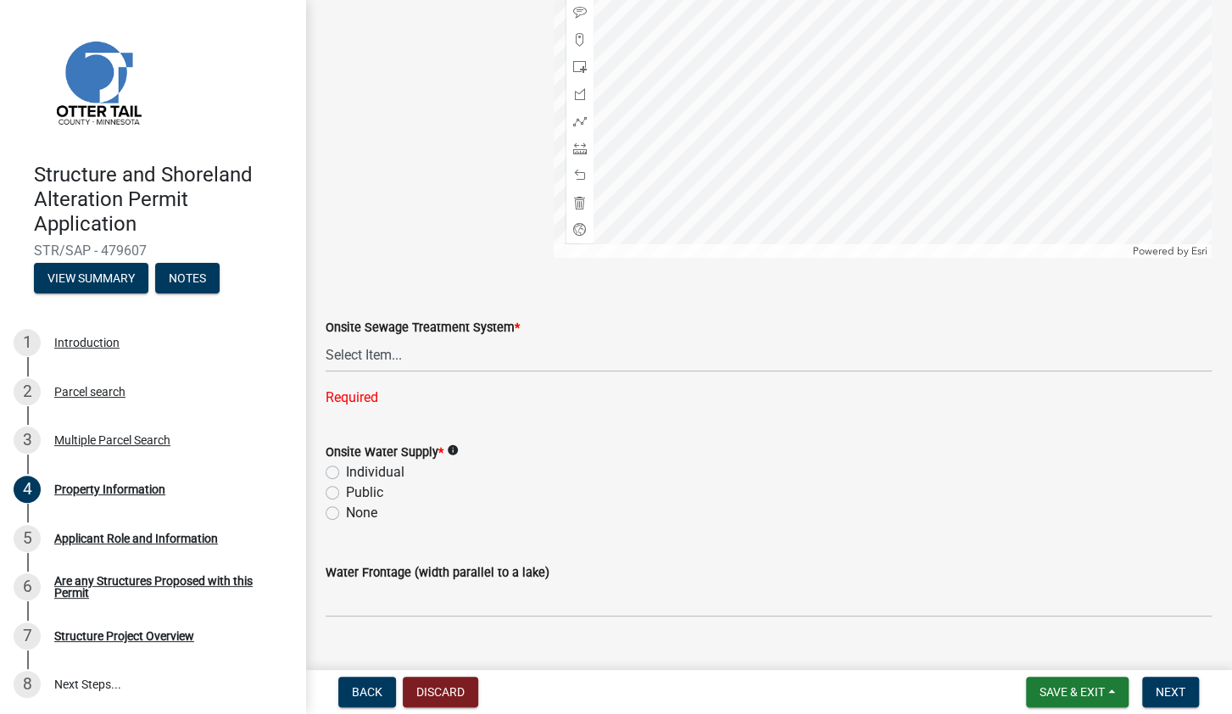
click at [406, 279] on div "Onsite Sewage Treatment System * Select Item... L&R Certificate of Compliance w…" at bounding box center [769, 340] width 886 height 135
click at [346, 470] on label "Individual" at bounding box center [375, 472] width 59 height 20
click at [346, 470] on input "Individual" at bounding box center [351, 467] width 11 height 11
radio input "true"
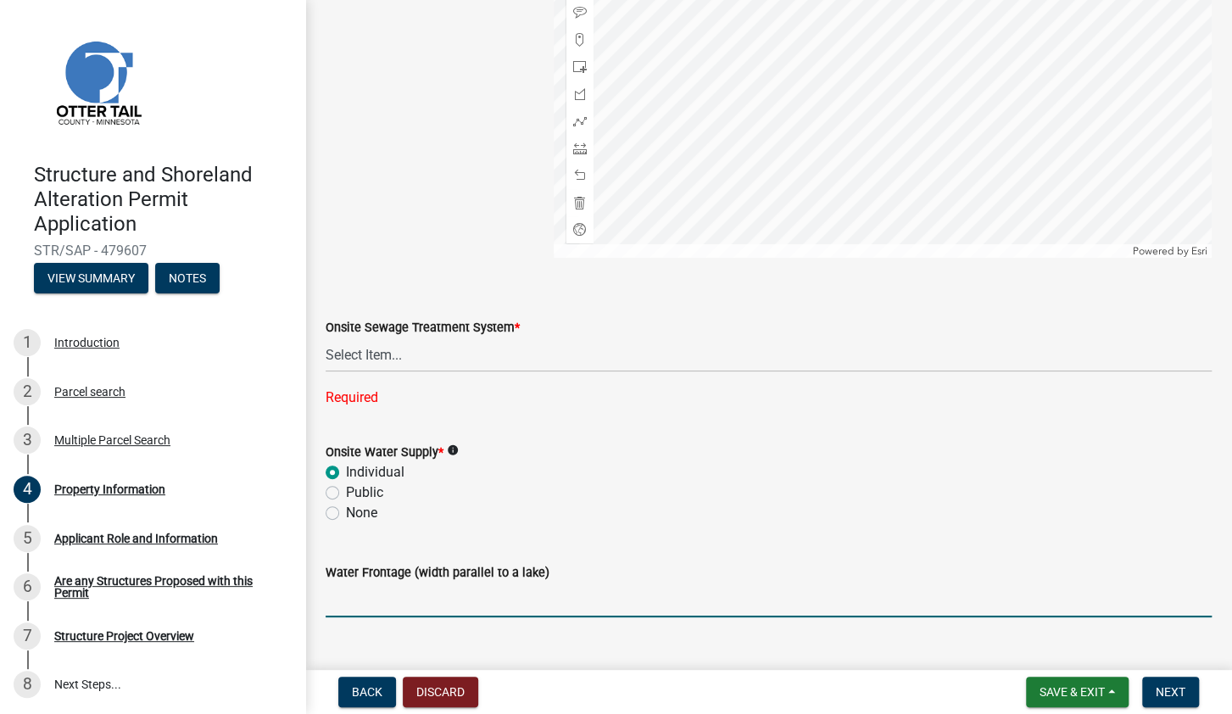
click at [365, 599] on input "Water Frontage (width parallel to a lake)" at bounding box center [769, 599] width 886 height 35
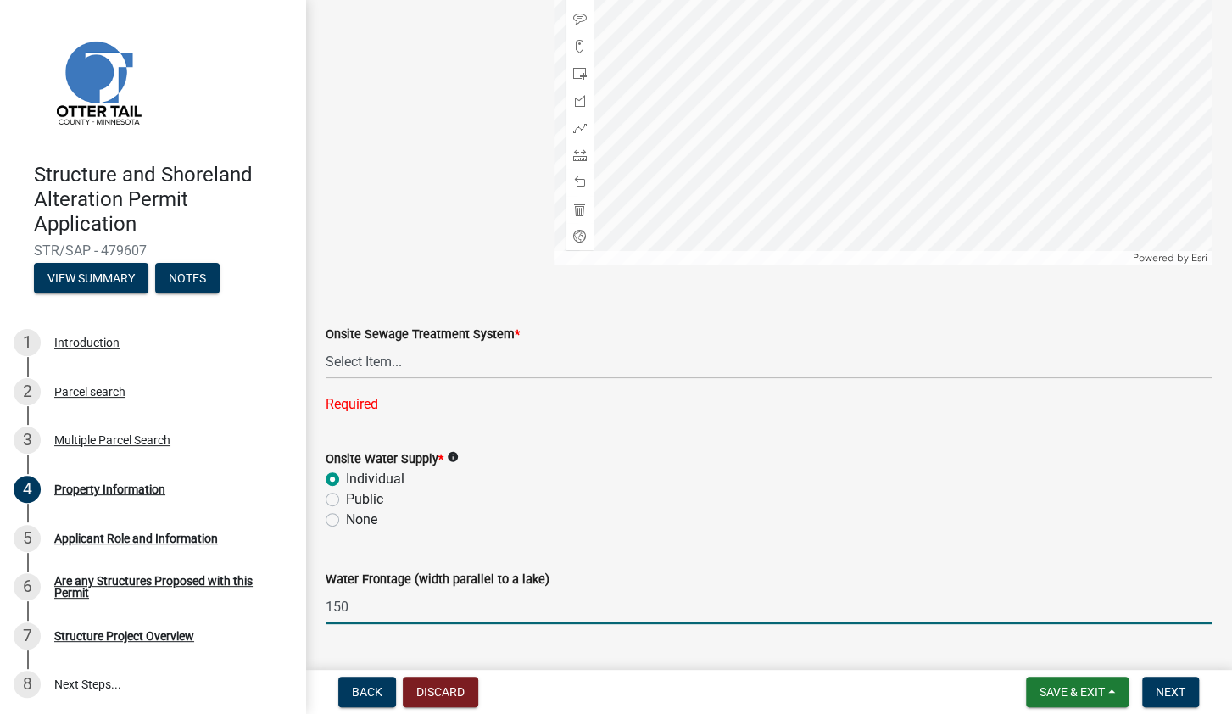
scroll to position [1050, 0]
type input "150"
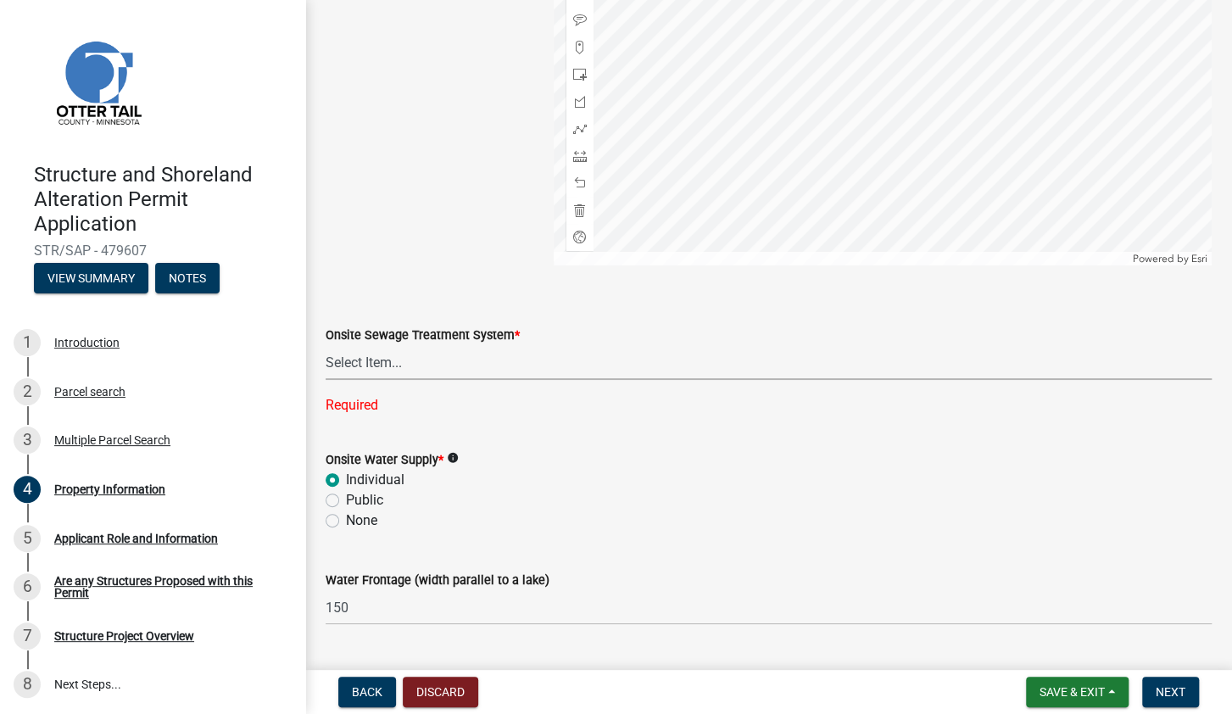
click at [326, 345] on select "Select Item... L&R Certificate of Compliance within 5yrs Compliance Inspection …" at bounding box center [769, 362] width 886 height 35
click option "L&R Certificate of Compliance within 5yrs" at bounding box center [0, 0] width 0 height 0
select select "bc95ce3f-9706-43bd-97a5-80c1e912429f"
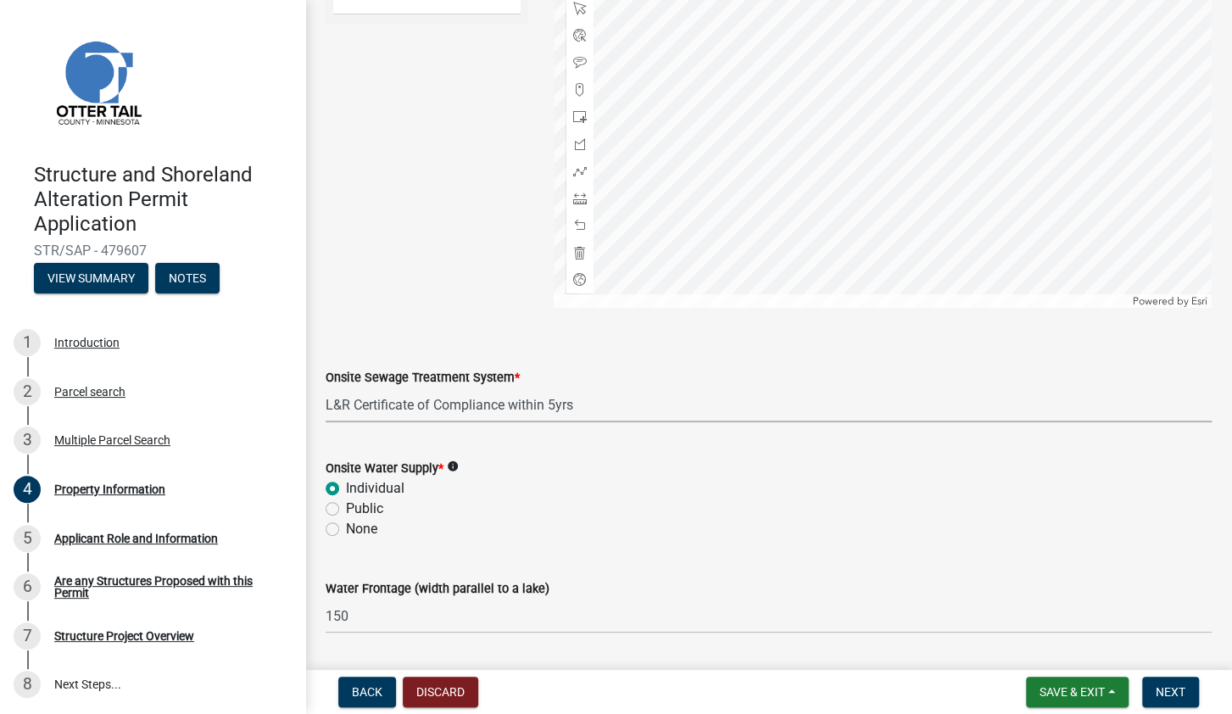
scroll to position [1058, 0]
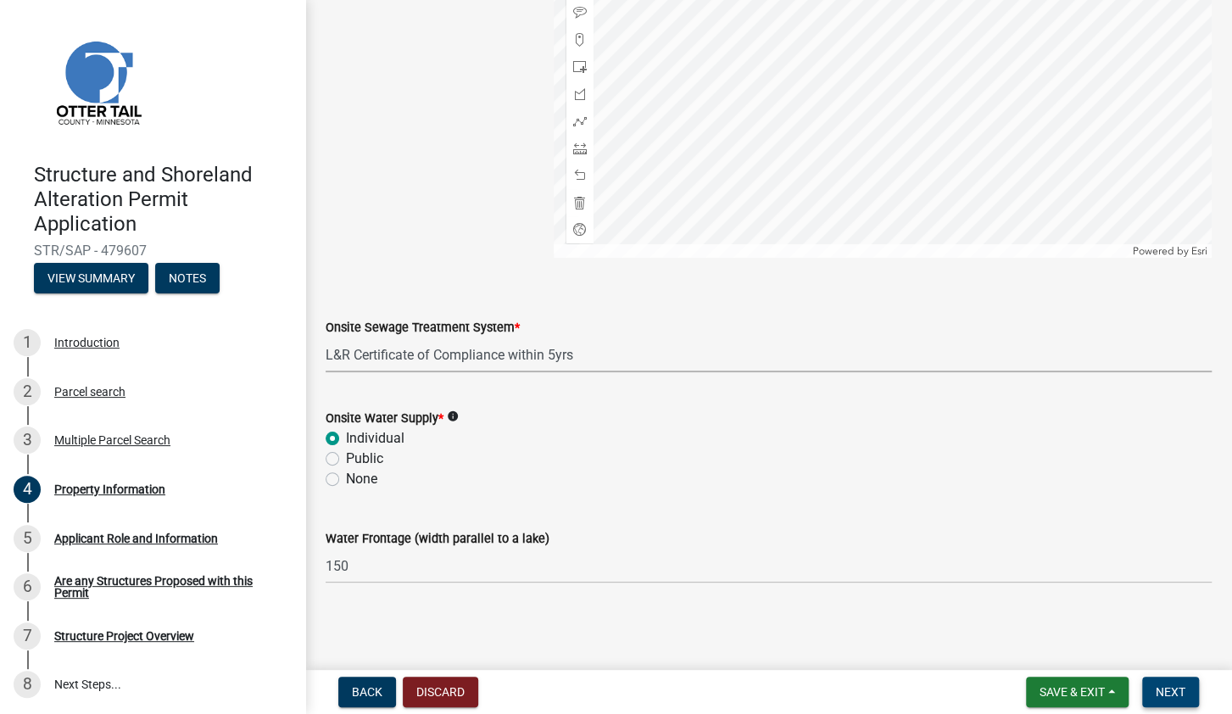
click at [1184, 696] on span "Next" at bounding box center [1171, 692] width 30 height 14
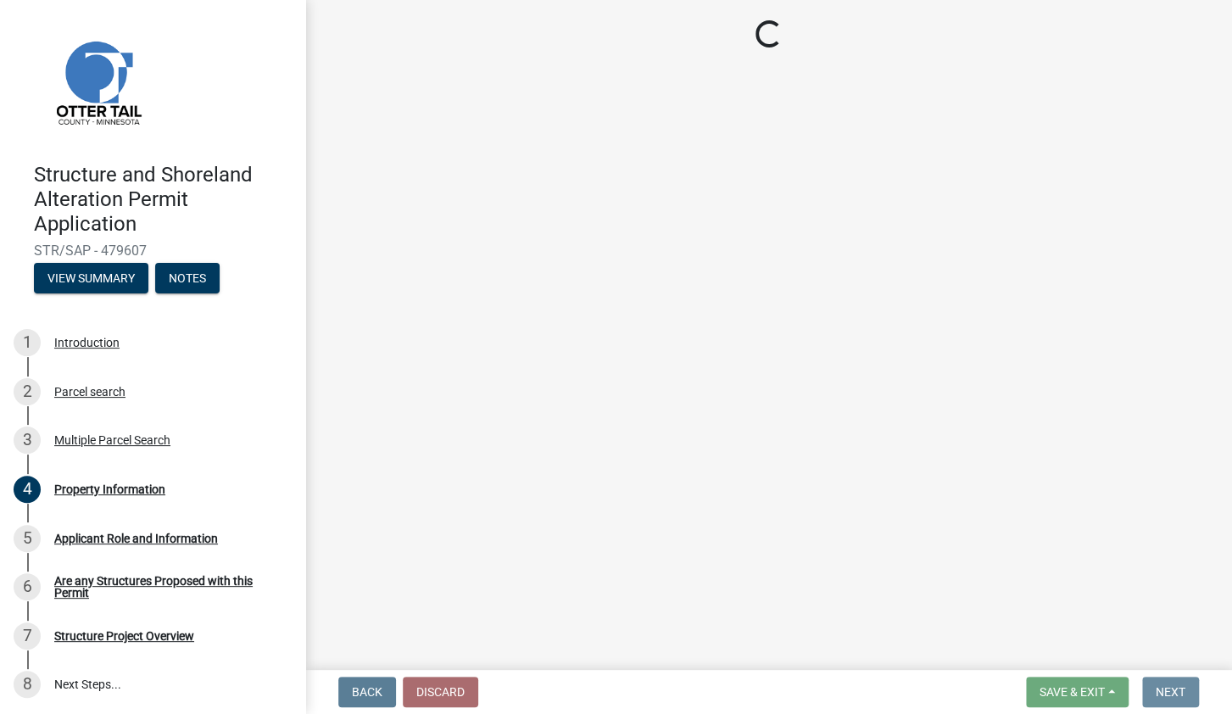
scroll to position [0, 0]
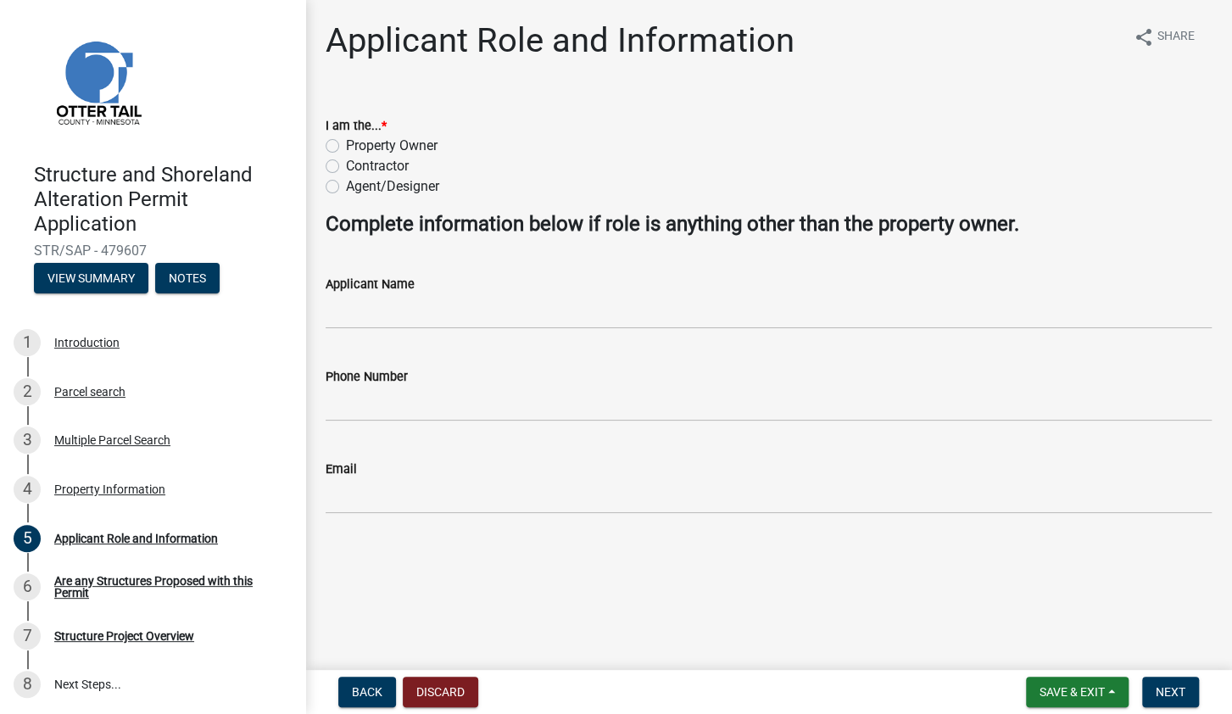
click at [346, 149] on label "Property Owner" at bounding box center [392, 146] width 92 height 20
click at [346, 147] on input "Property Owner" at bounding box center [351, 141] width 11 height 11
radio input "true"
click at [1164, 699] on button "Next" at bounding box center [1170, 692] width 57 height 31
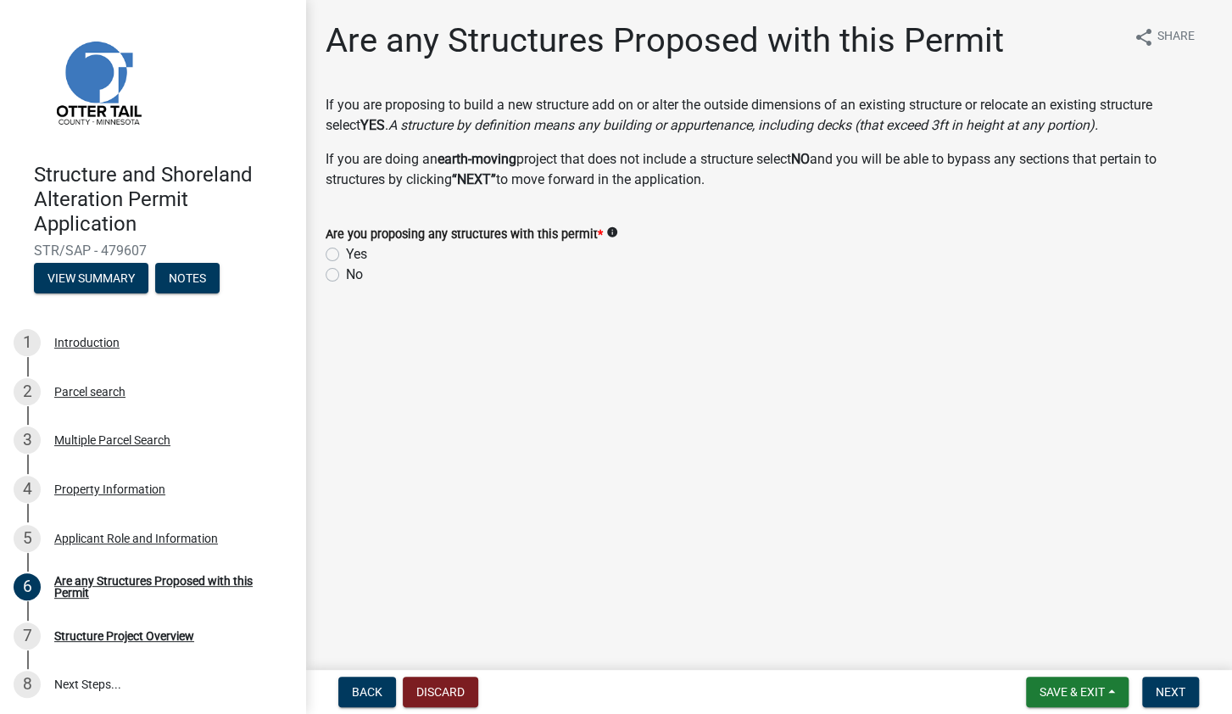
click at [346, 257] on label "Yes" at bounding box center [356, 254] width 21 height 20
click at [346, 255] on input "Yes" at bounding box center [351, 249] width 11 height 11
radio input "true"
click at [1170, 687] on span "Next" at bounding box center [1171, 692] width 30 height 14
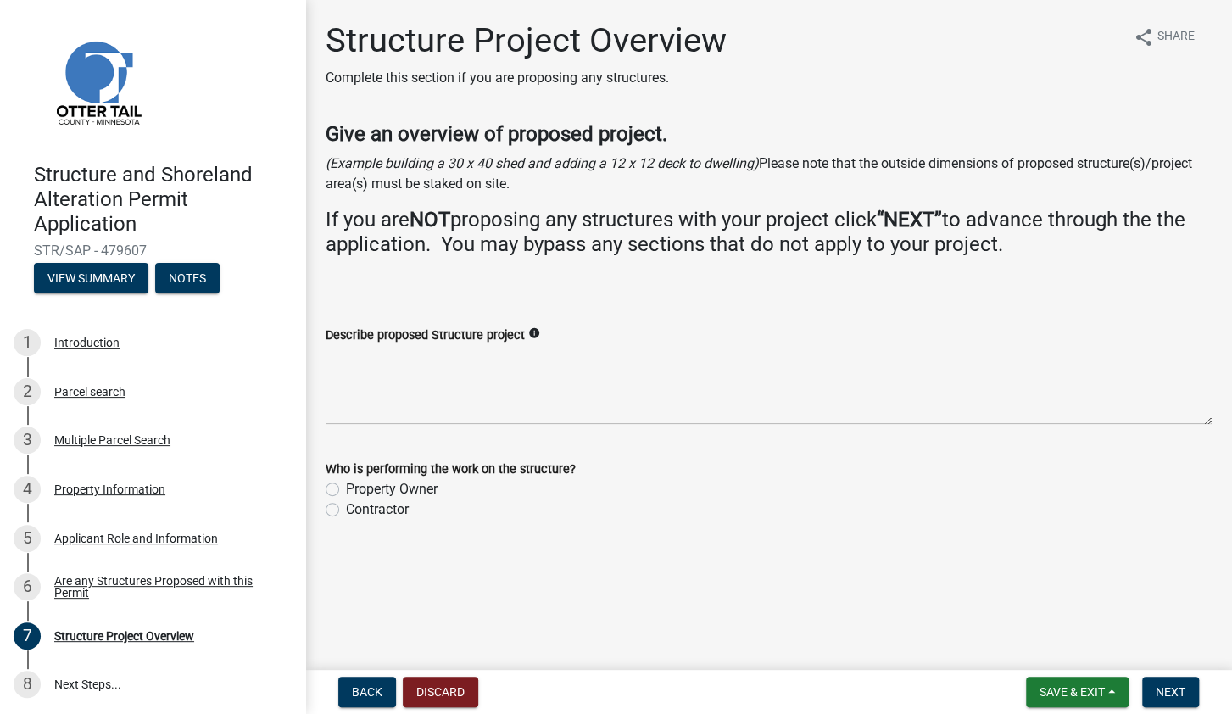
click at [346, 489] on label "Property Owner" at bounding box center [392, 489] width 92 height 20
click at [346, 489] on input "Property Owner" at bounding box center [351, 484] width 11 height 11
radio input "true"
click at [346, 513] on label "Contractor" at bounding box center [377, 509] width 63 height 20
click at [346, 510] on input "Contractor" at bounding box center [351, 504] width 11 height 11
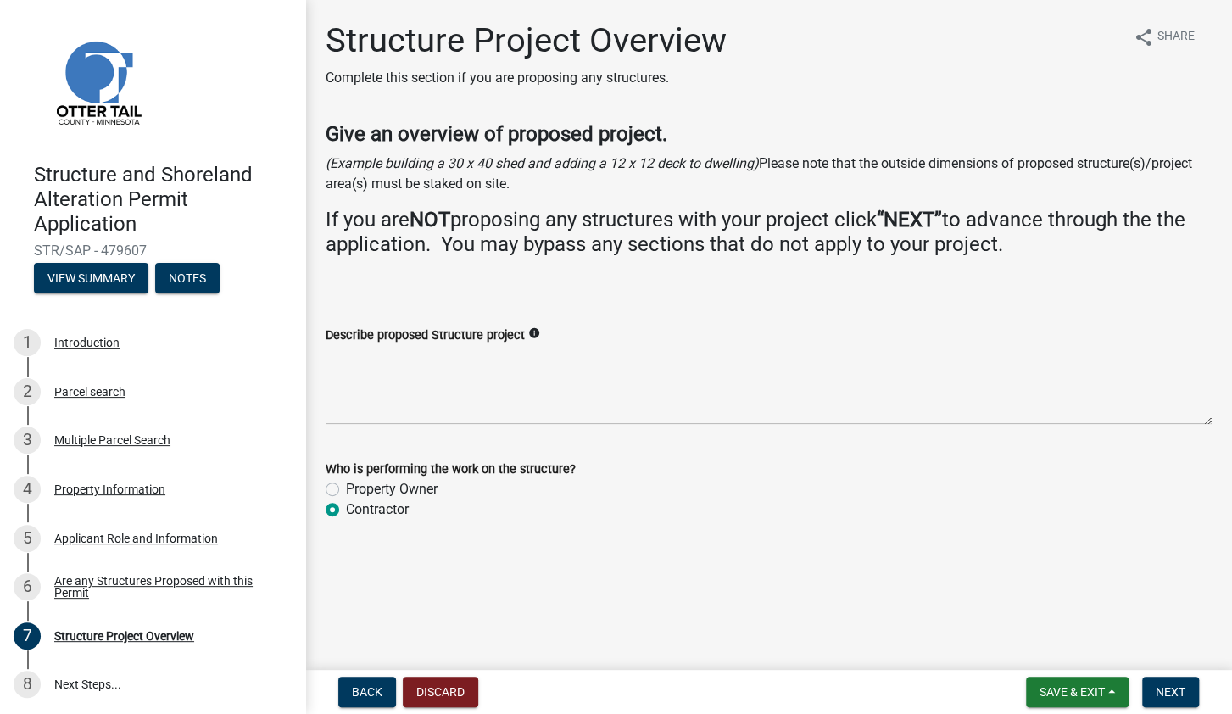
radio input "true"
click at [346, 490] on label "Property Owner" at bounding box center [392, 489] width 92 height 20
click at [346, 490] on input "Property Owner" at bounding box center [351, 484] width 11 height 11
radio input "true"
click at [458, 377] on textarea "Describe proposed Structure project" at bounding box center [769, 385] width 886 height 80
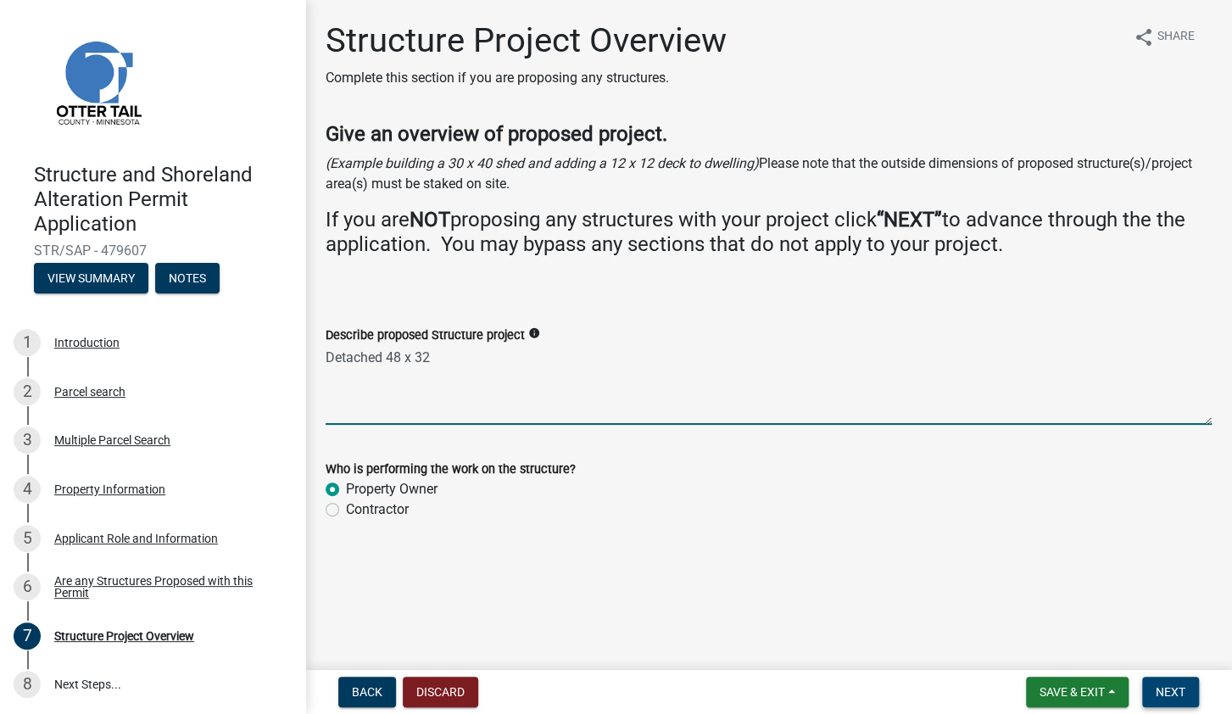
type textarea "Detached 48 x 32"
click at [1167, 686] on span "Next" at bounding box center [1171, 692] width 30 height 14
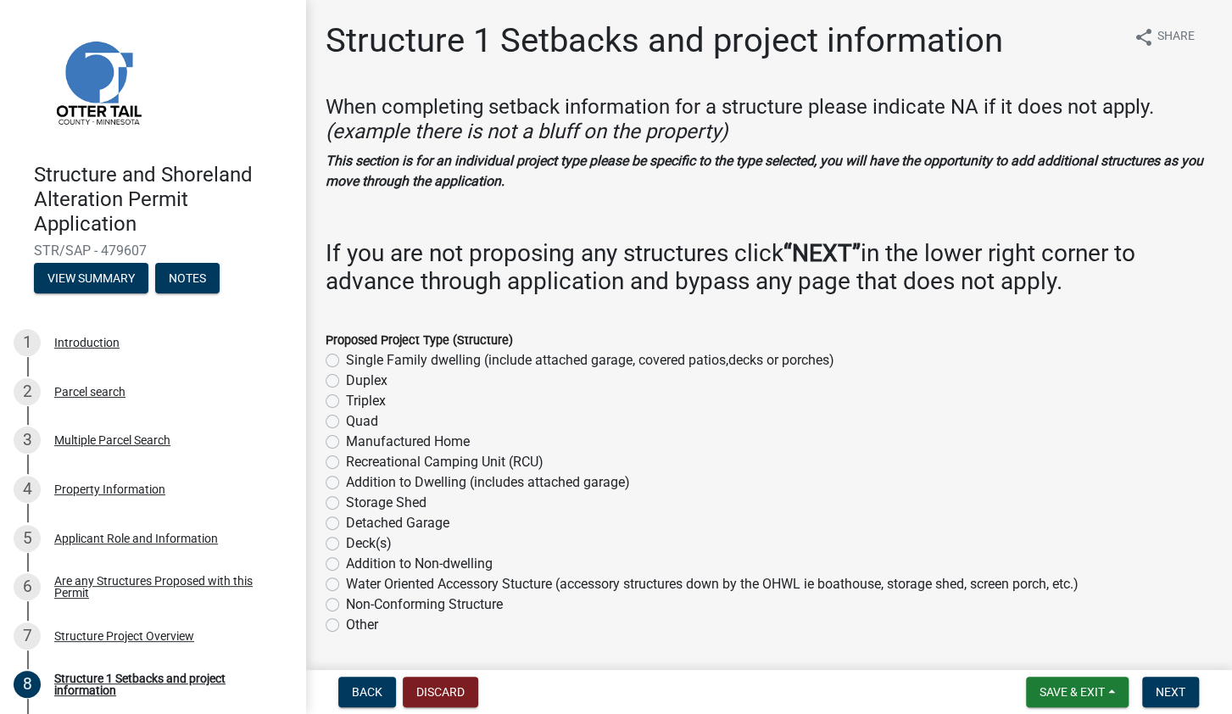
click at [346, 521] on label "Detached Garage" at bounding box center [397, 523] width 103 height 20
click at [346, 521] on input "Detached Garage" at bounding box center [351, 518] width 11 height 11
radio input "true"
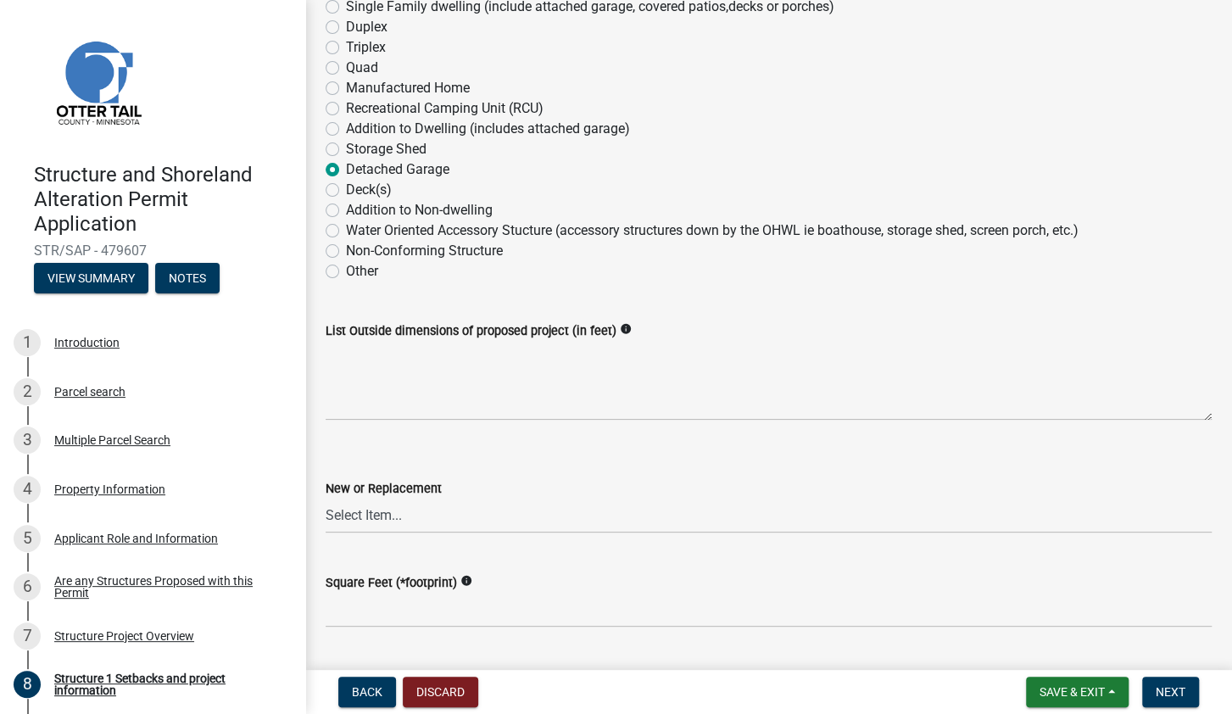
scroll to position [365, 0]
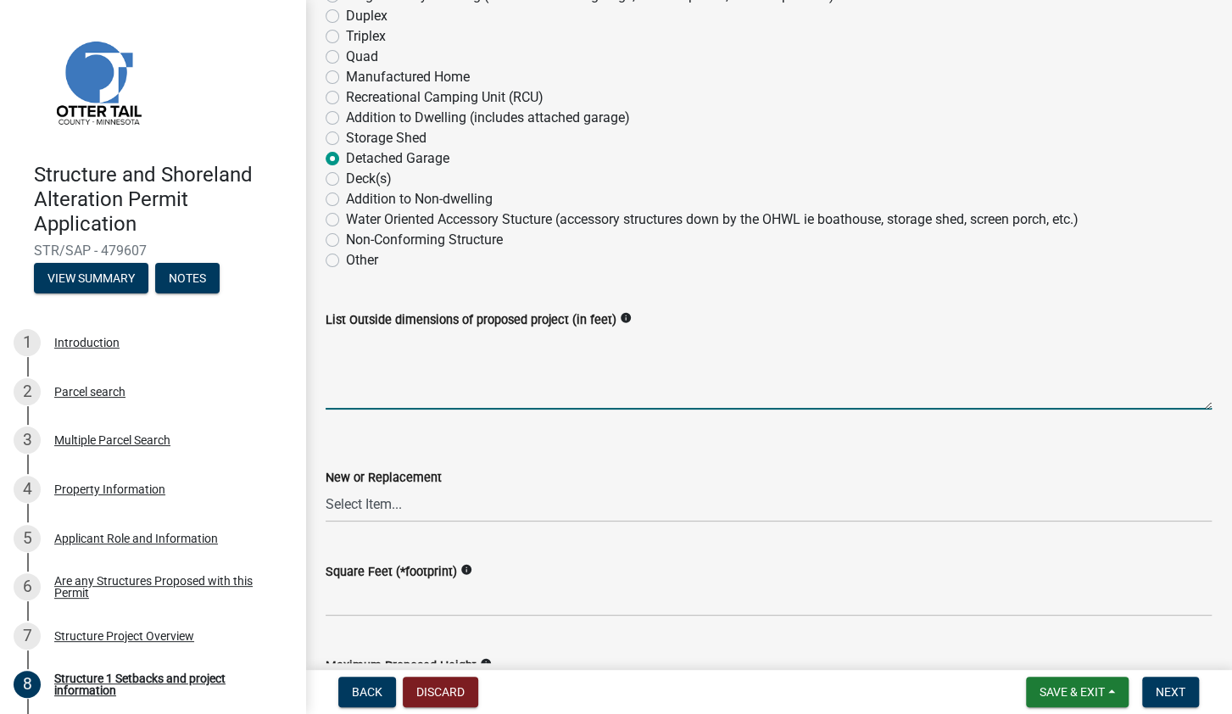
click at [466, 387] on textarea "List Outside dimensions of proposed project (in feet)" at bounding box center [769, 370] width 886 height 80
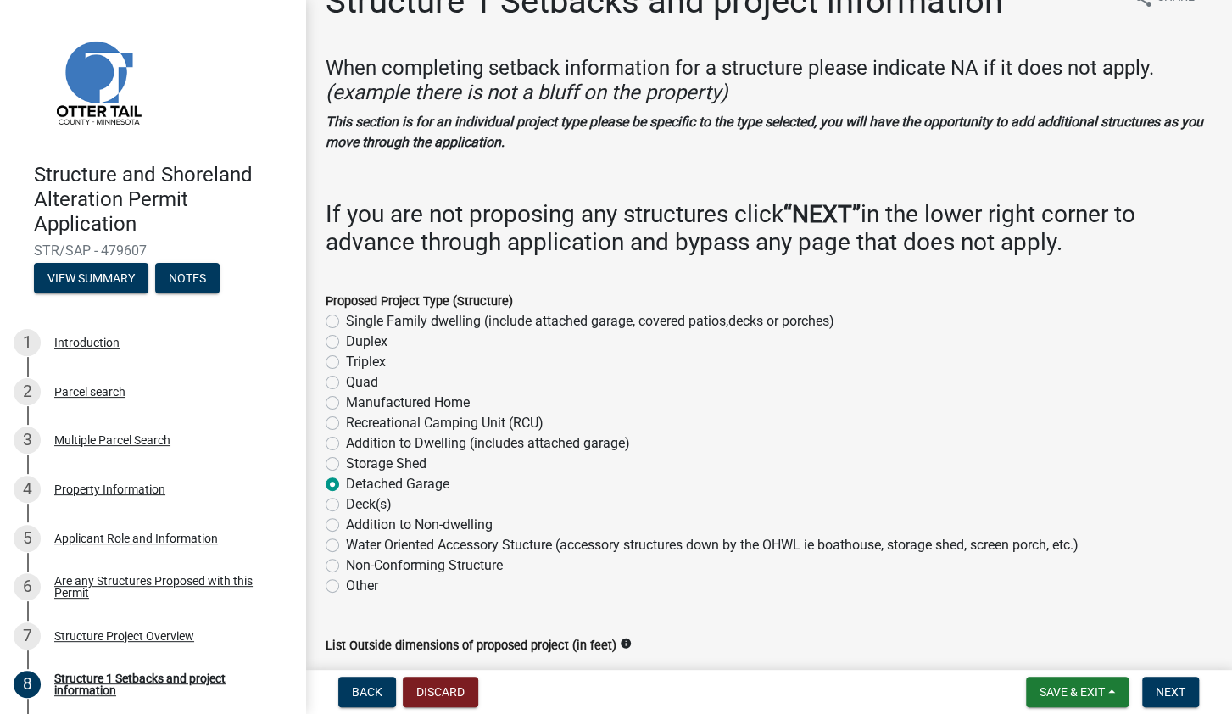
scroll to position [0, 0]
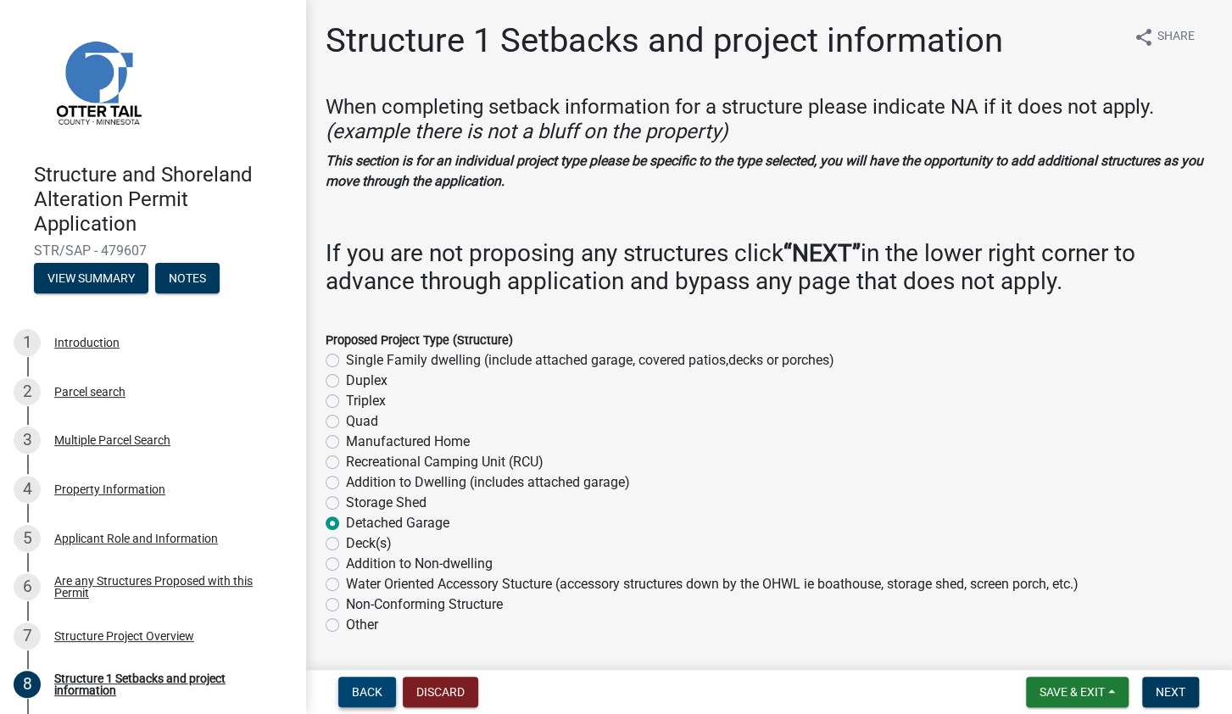
click at [364, 693] on span "Back" at bounding box center [367, 692] width 31 height 14
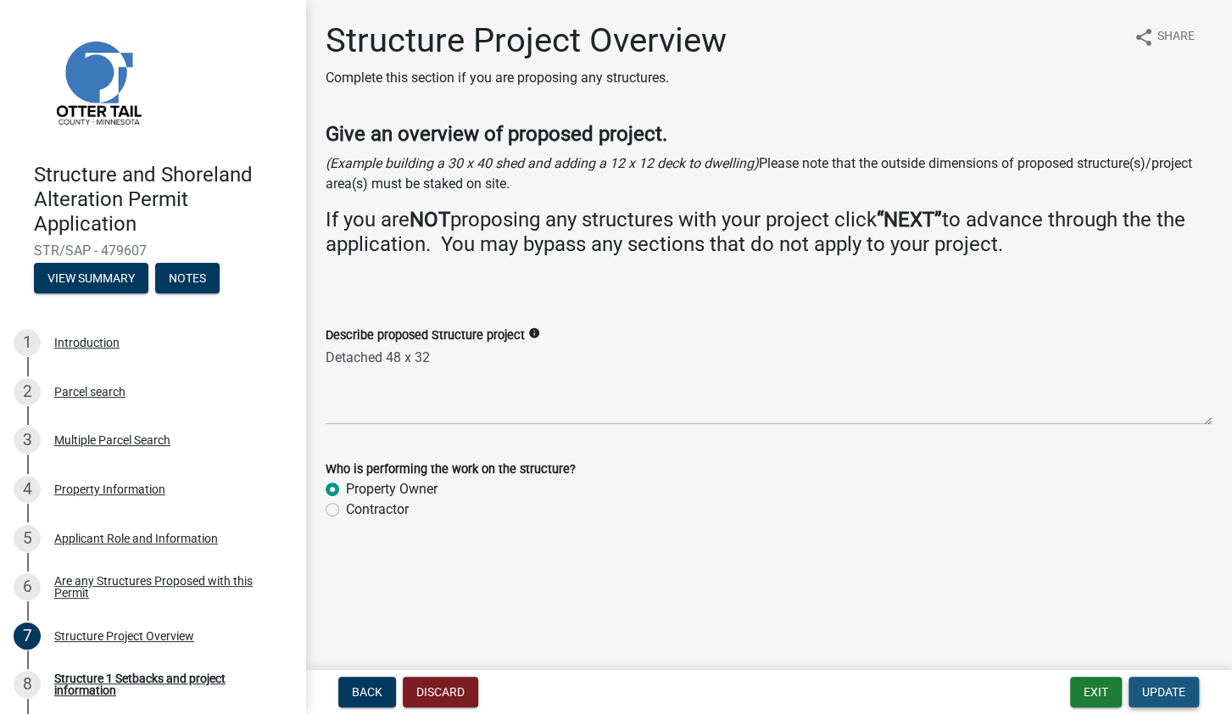
click at [1170, 695] on span "Update" at bounding box center [1163, 692] width 43 height 14
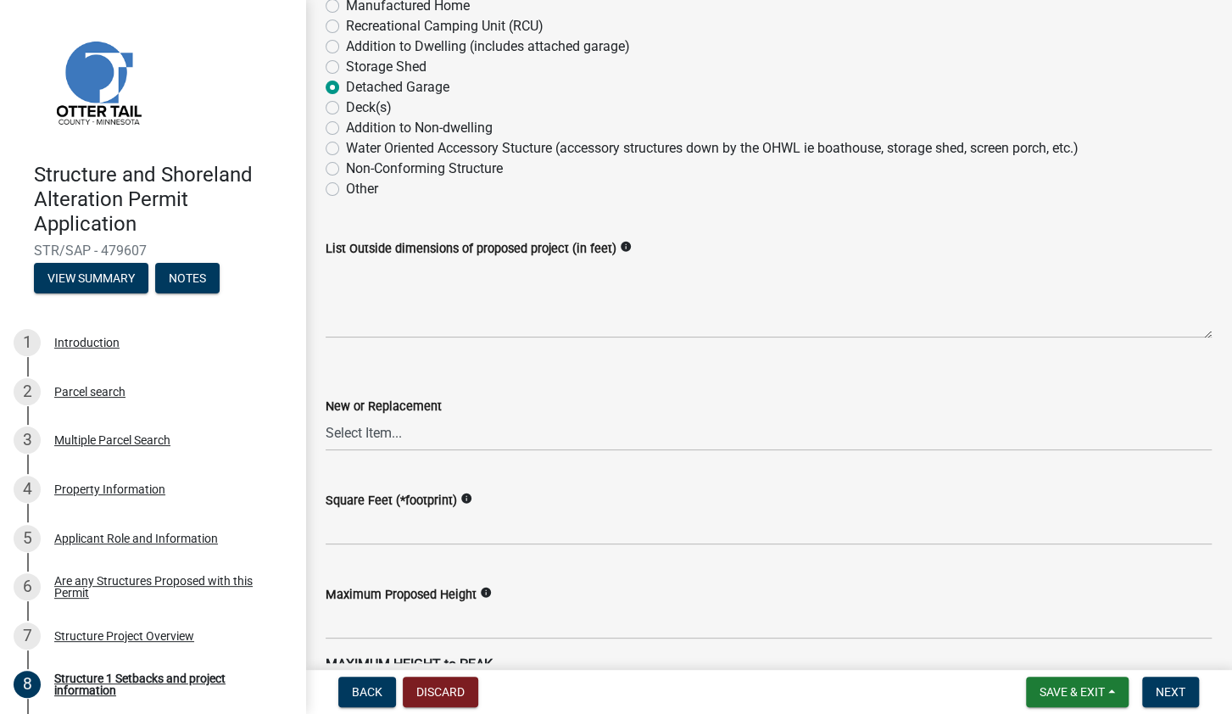
scroll to position [443, 0]
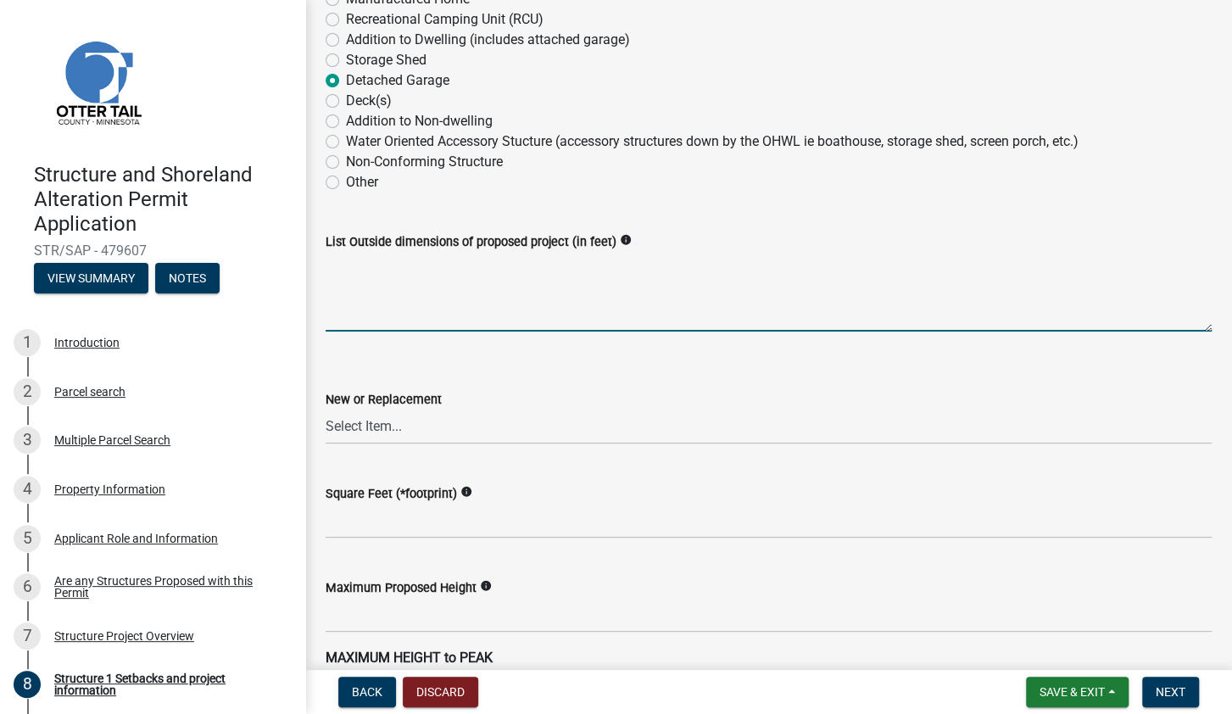
click at [343, 276] on textarea "List Outside dimensions of proposed project (in feet)" at bounding box center [769, 292] width 886 height 80
type textarea "48 x 32"
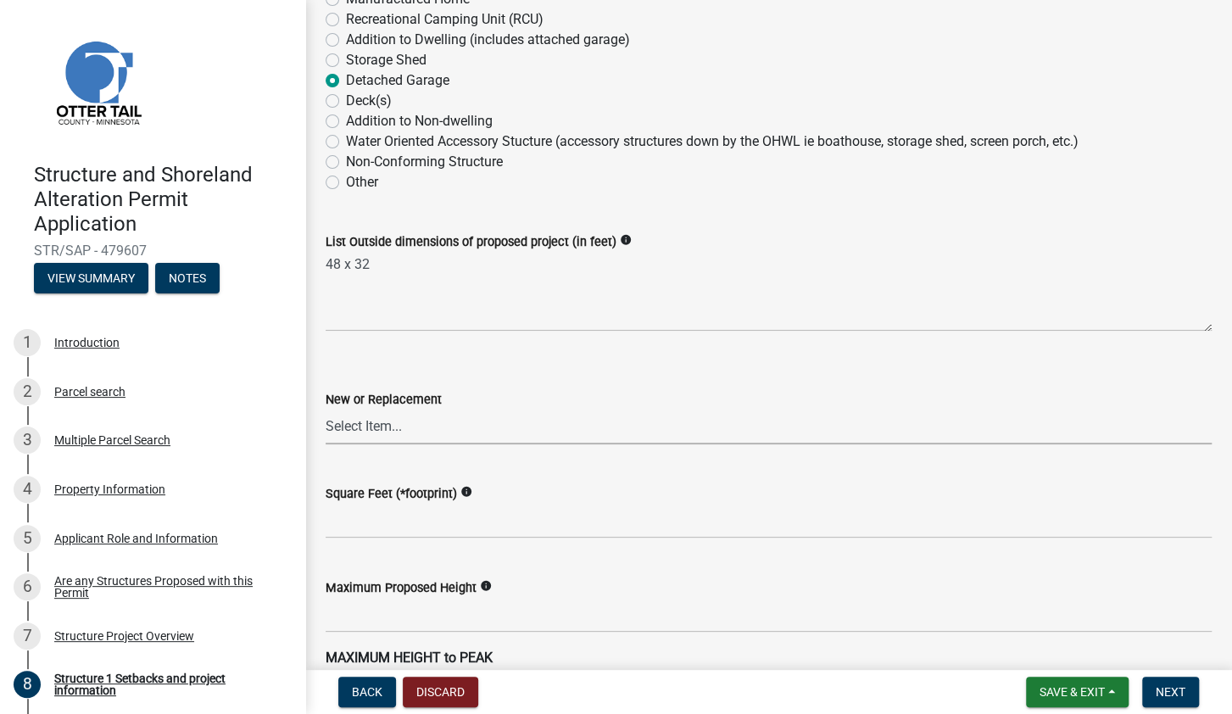
click at [326, 410] on select "Select Item... New Replacement" at bounding box center [769, 427] width 886 height 35
click option "New" at bounding box center [0, 0] width 0 height 0
select select "c185e313-3403-4239-bd61-bb563c58a77a"
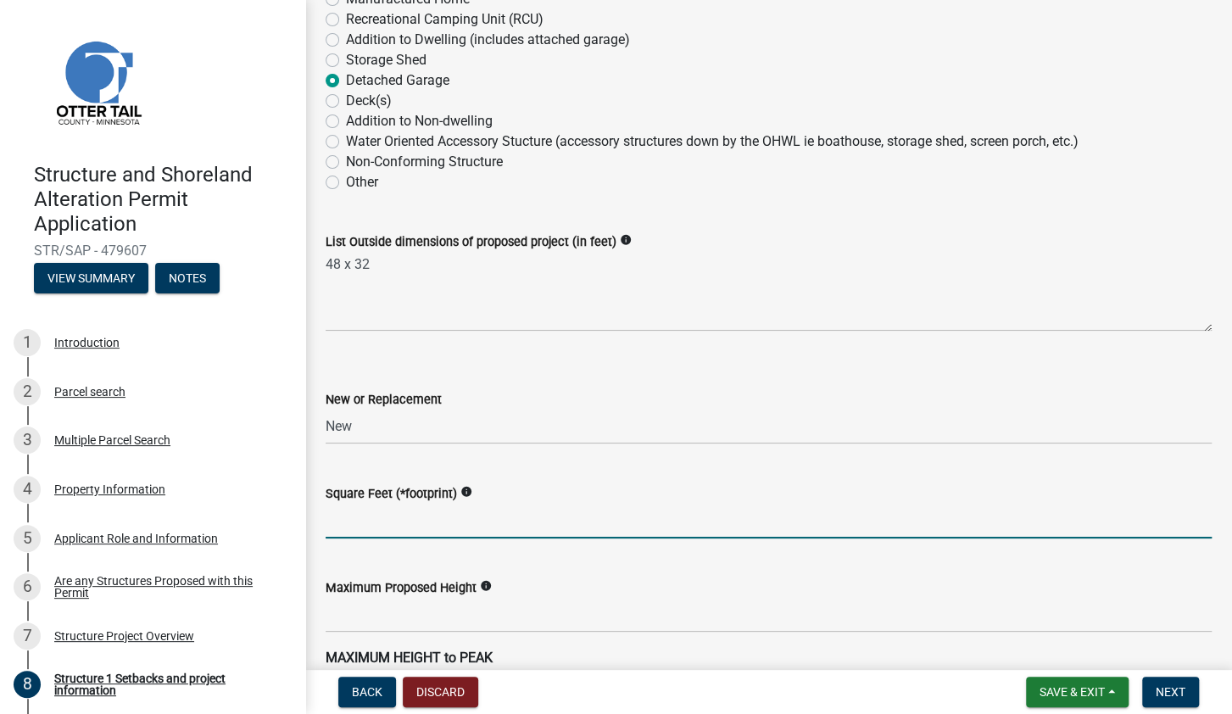
click at [394, 531] on input "text" at bounding box center [769, 521] width 886 height 35
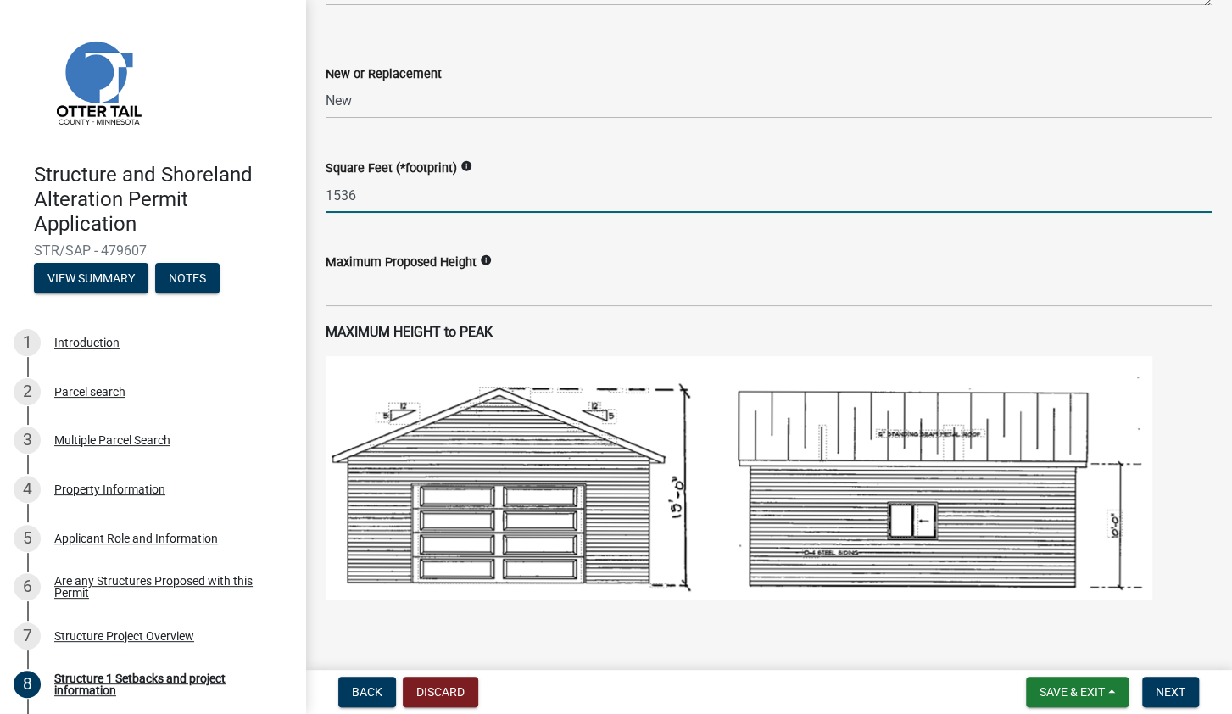
scroll to position [773, 0]
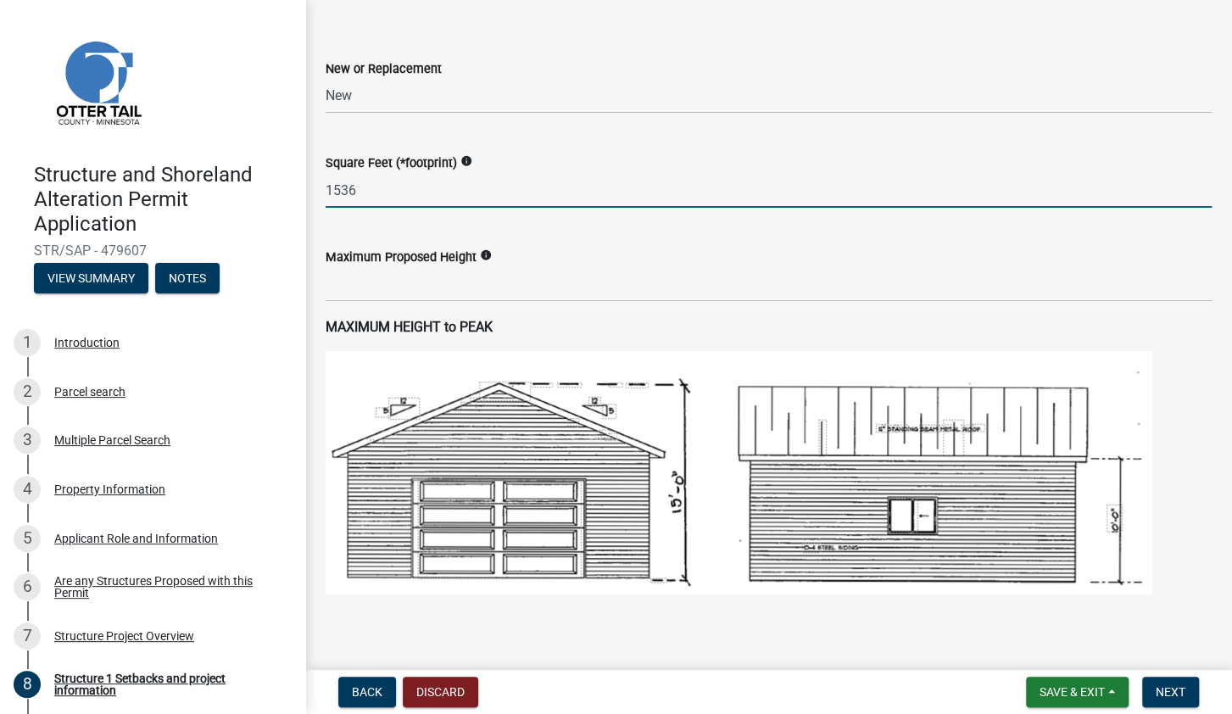
type input "1536"
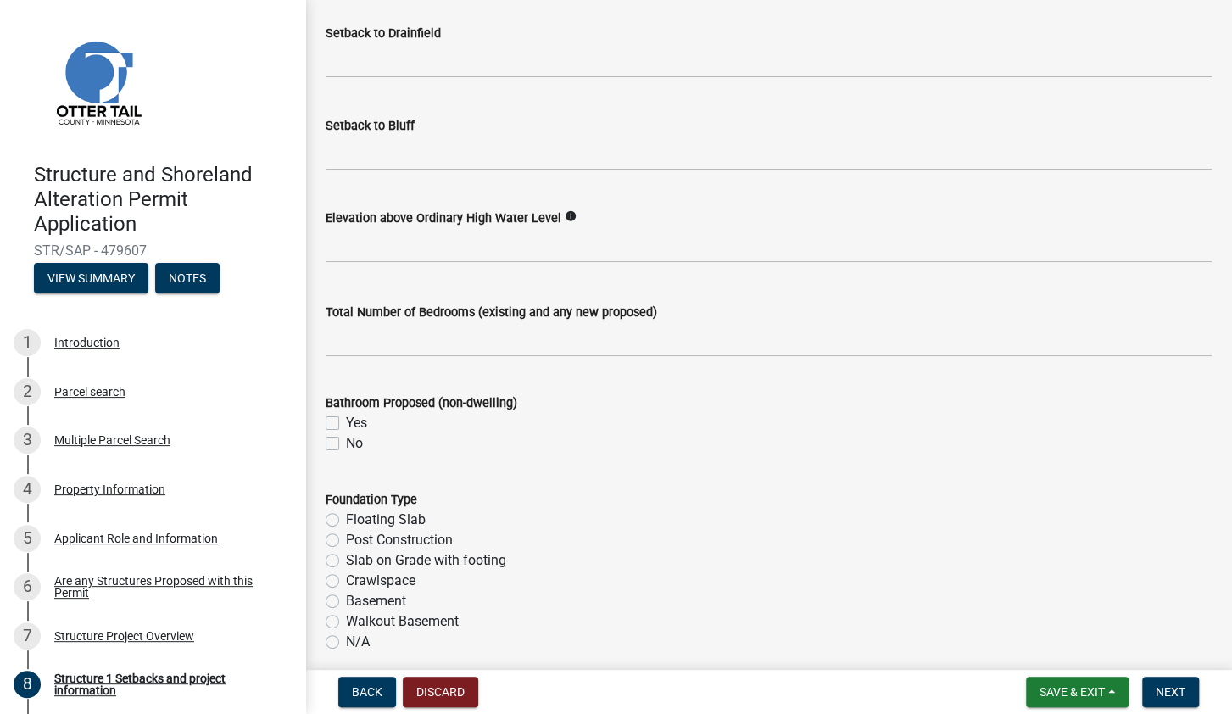
scroll to position [1796, 0]
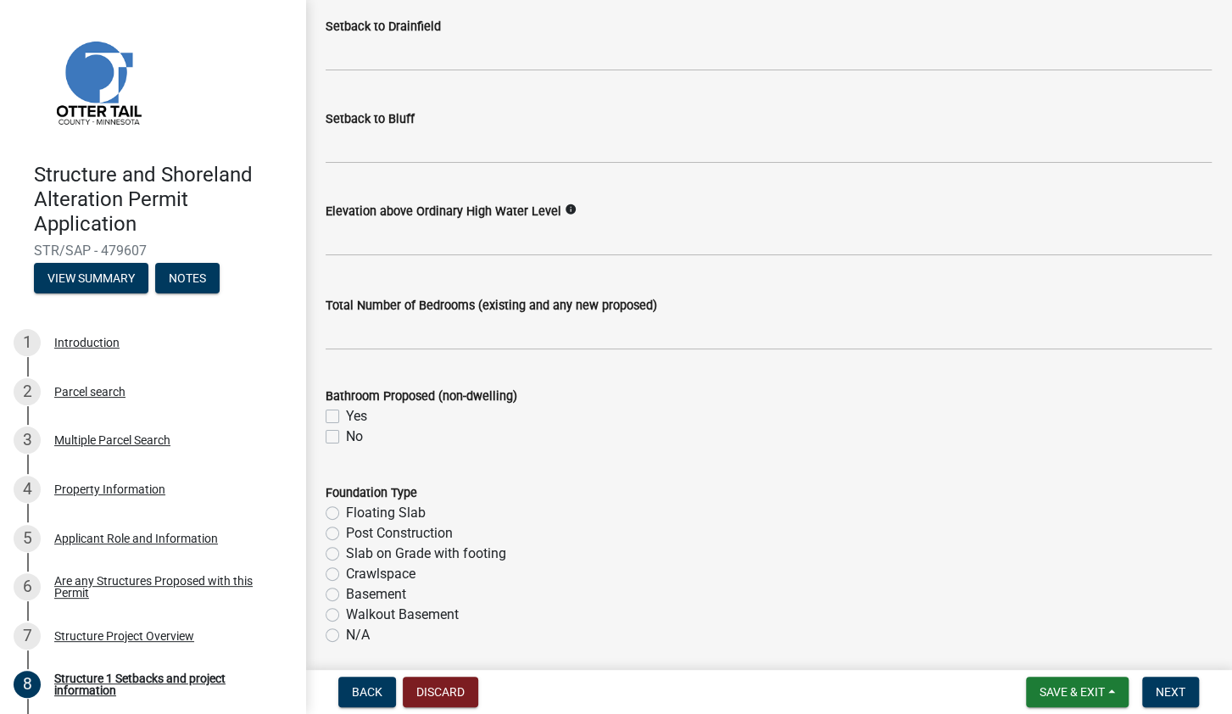
click at [346, 441] on label "No" at bounding box center [354, 436] width 17 height 20
click at [346, 437] on input "No" at bounding box center [351, 431] width 11 height 11
checkbox input "true"
checkbox input "false"
checkbox input "true"
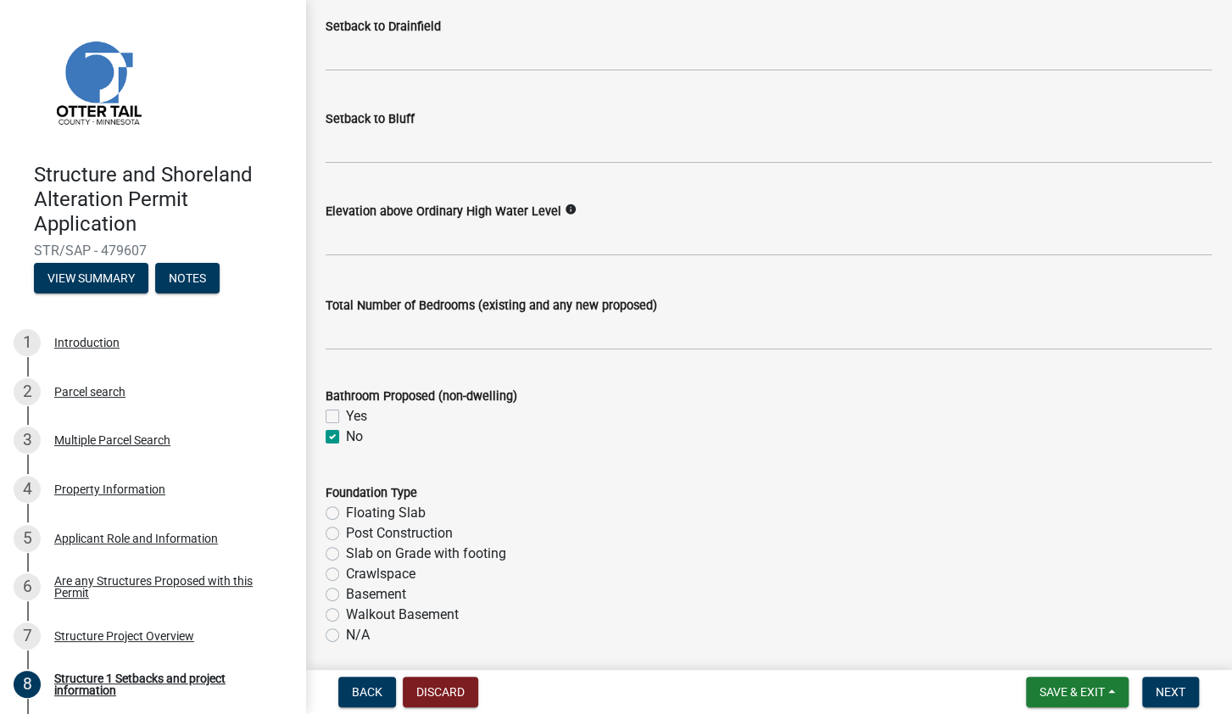
click at [346, 514] on label "Floating Slab" at bounding box center [386, 513] width 80 height 20
click at [346, 514] on input "Floating Slab" at bounding box center [351, 508] width 11 height 11
radio input "true"
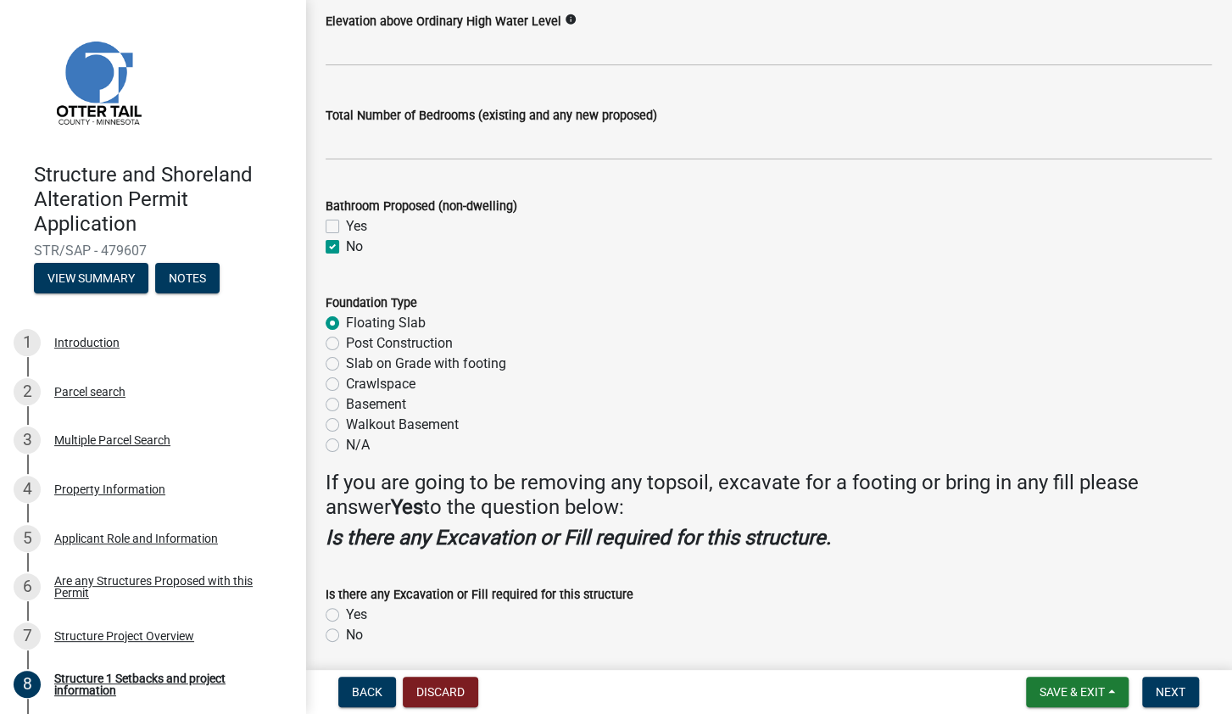
scroll to position [2049, 0]
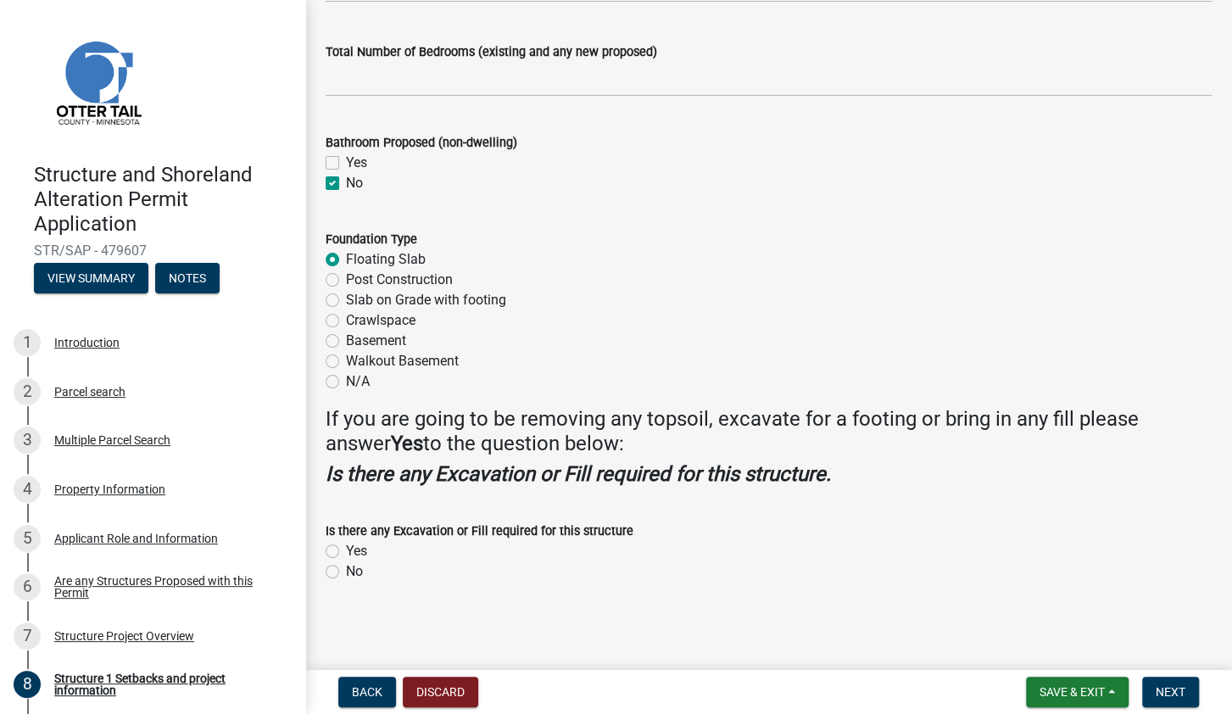
click at [346, 557] on label "Yes" at bounding box center [356, 551] width 21 height 20
click at [346, 552] on input "Yes" at bounding box center [351, 546] width 11 height 11
radio input "true"
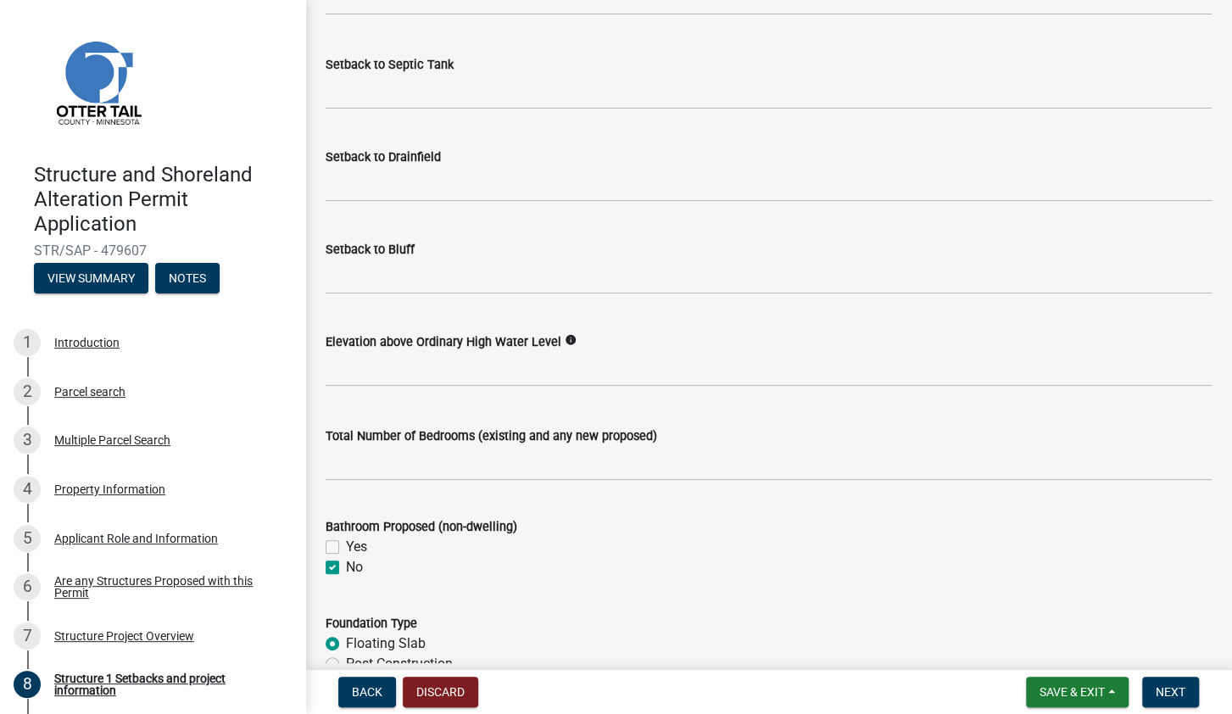
scroll to position [1592, 0]
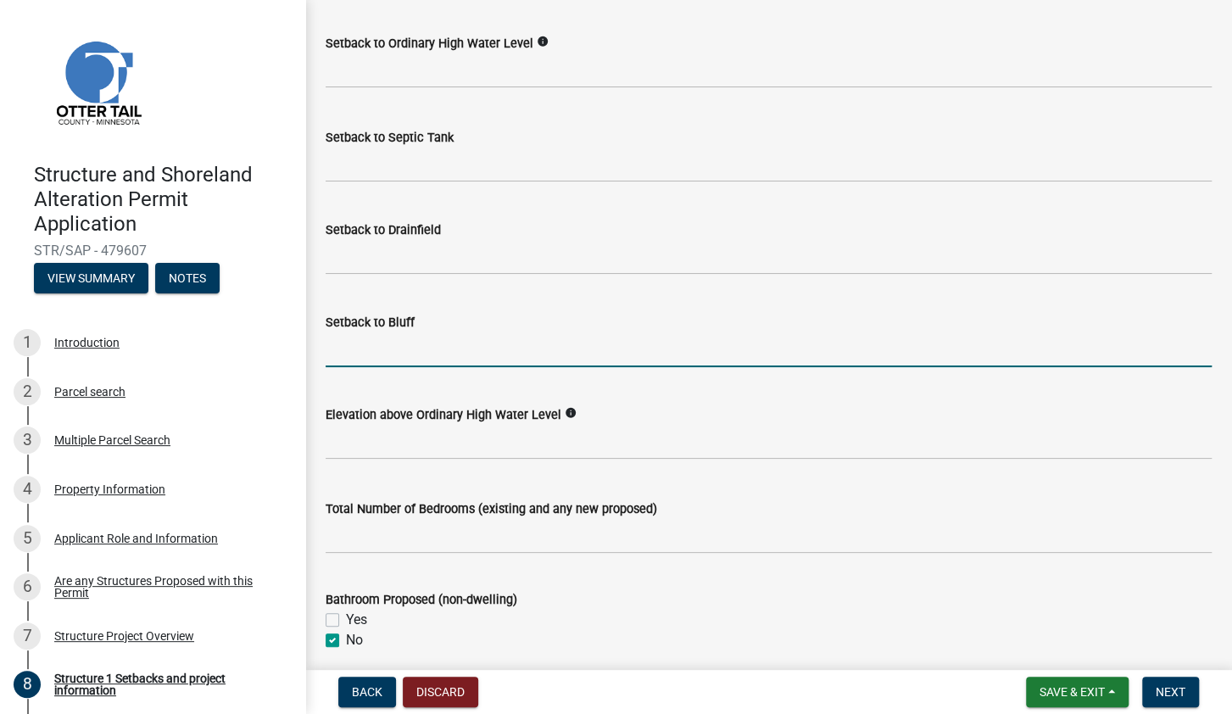
click at [365, 343] on input "Setback to Bluff" at bounding box center [769, 349] width 886 height 35
type input "n"
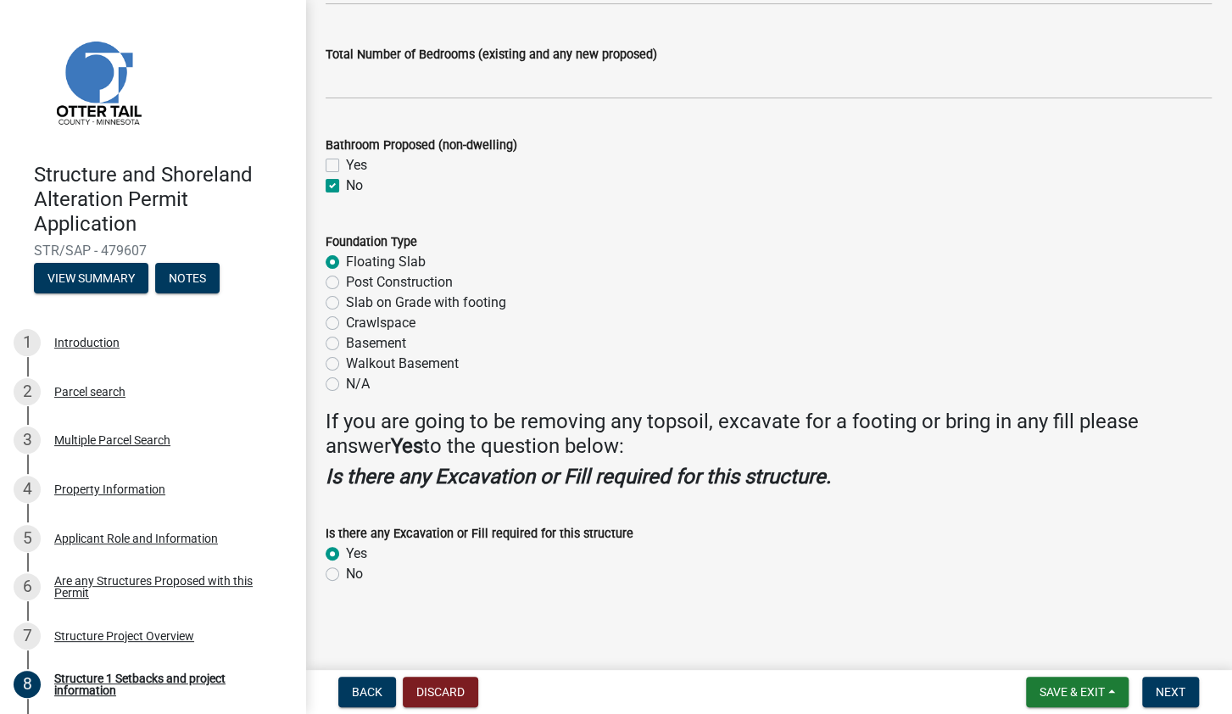
scroll to position [2049, 0]
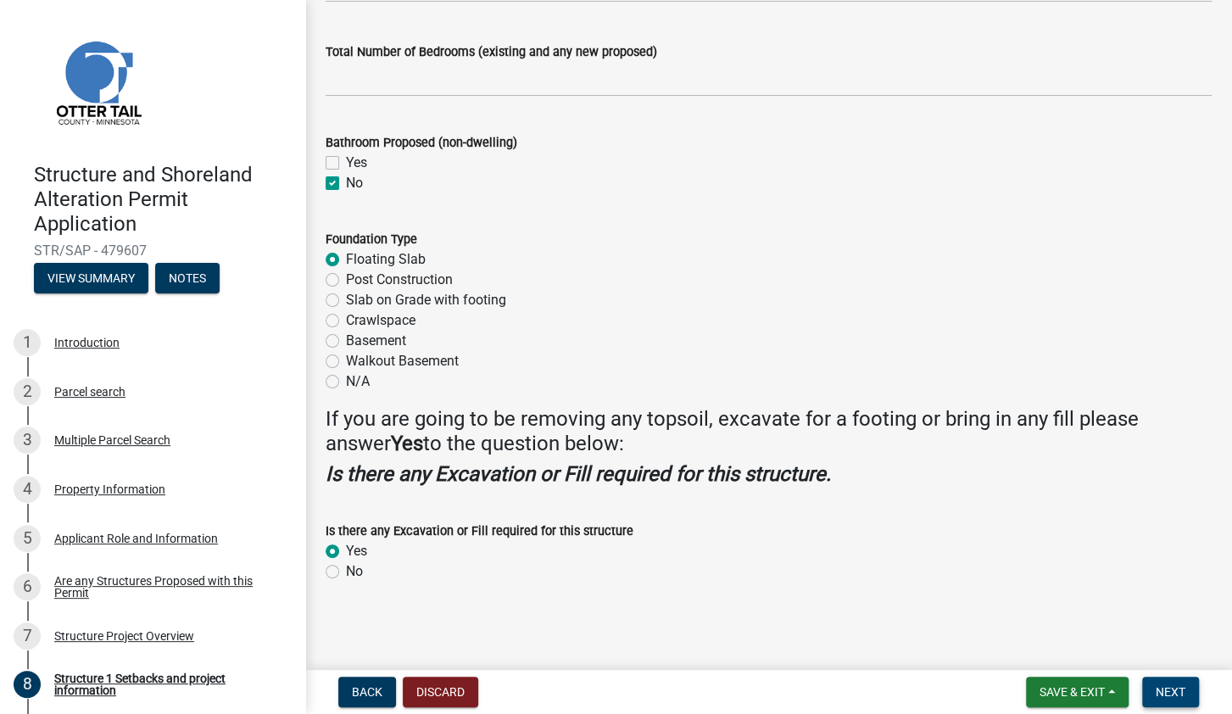
type input "NA"
click at [1171, 697] on span "Next" at bounding box center [1171, 692] width 30 height 14
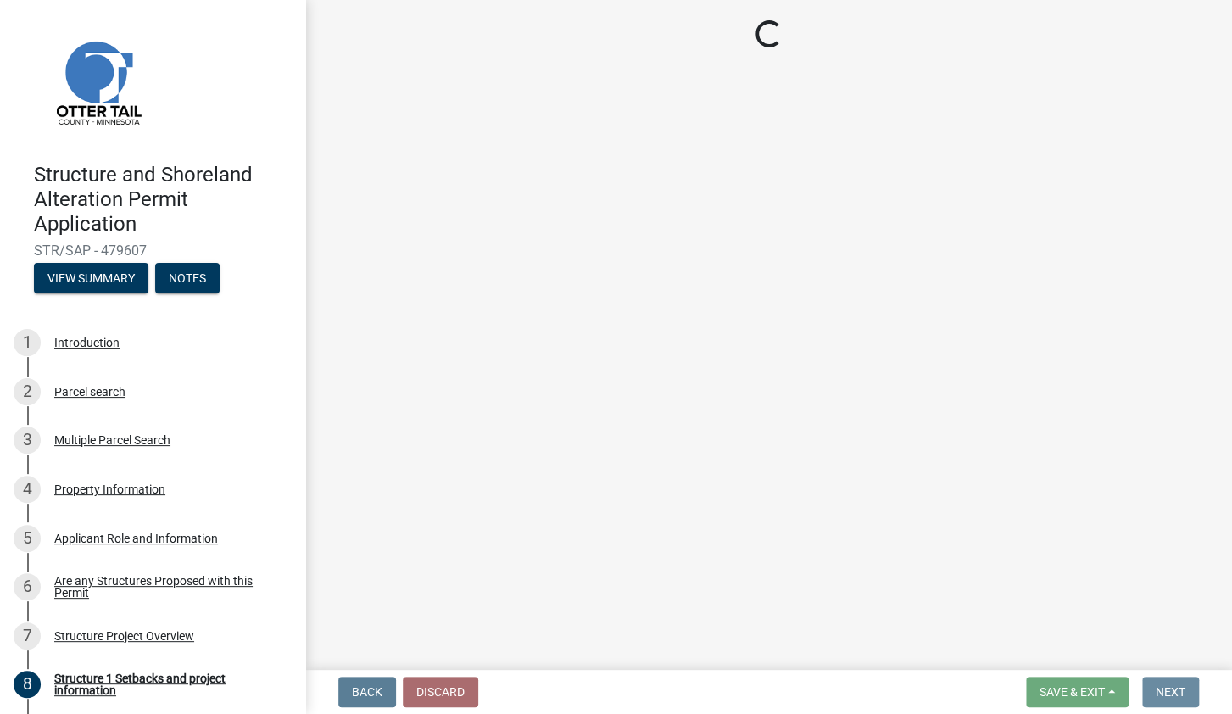
scroll to position [0, 0]
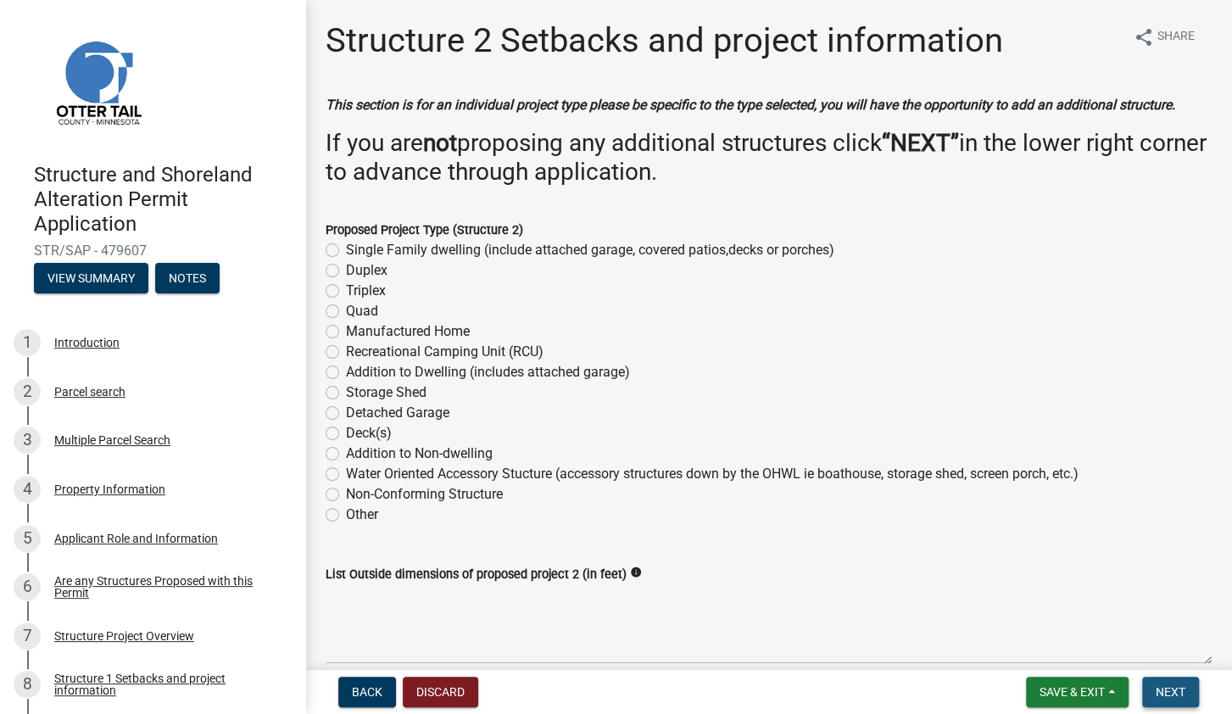
click at [1173, 683] on button "Next" at bounding box center [1170, 692] width 57 height 31
click at [1166, 690] on span "Next" at bounding box center [1171, 692] width 30 height 14
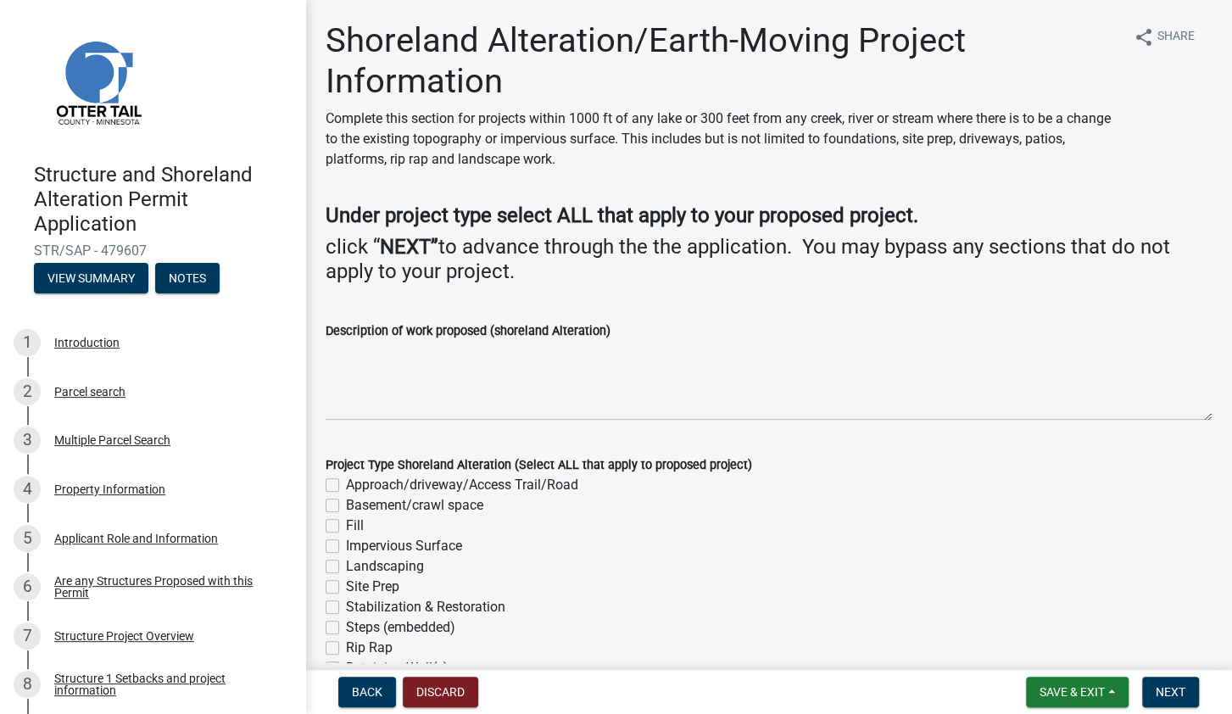
click at [346, 521] on label "Fill" at bounding box center [355, 525] width 18 height 20
click at [346, 521] on input "Fill" at bounding box center [351, 520] width 11 height 11
checkbox input "true"
checkbox input "false"
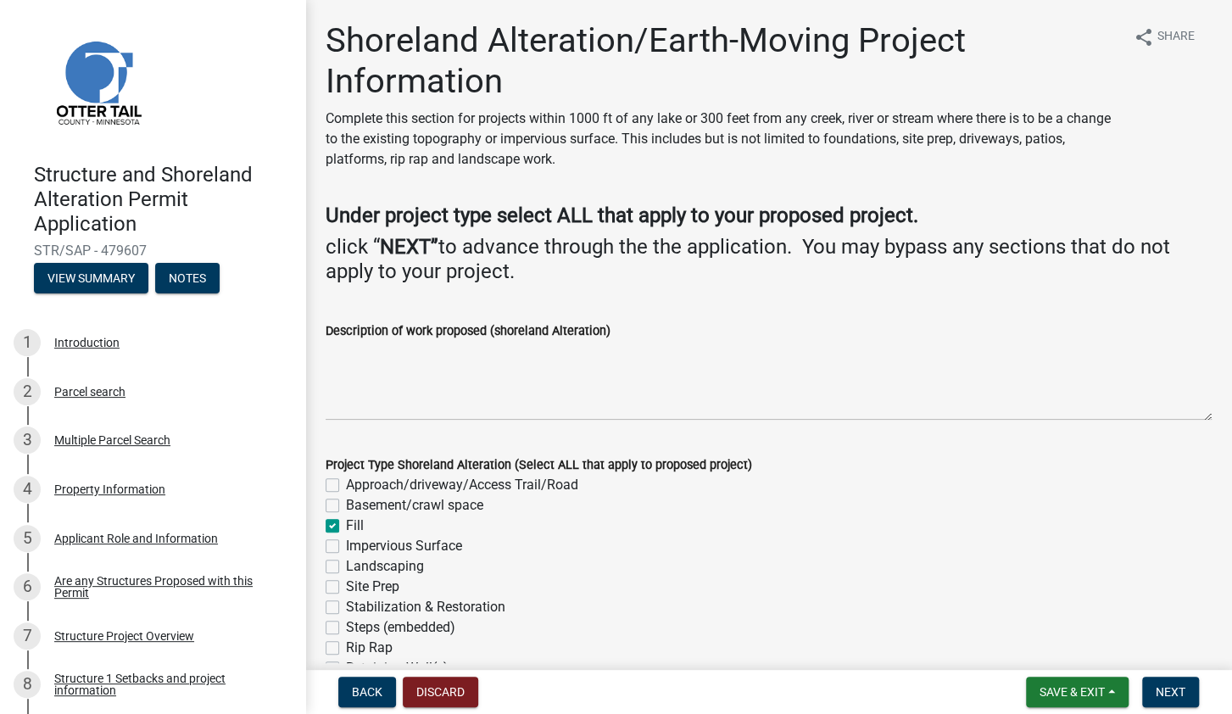
checkbox input "true"
checkbox input "false"
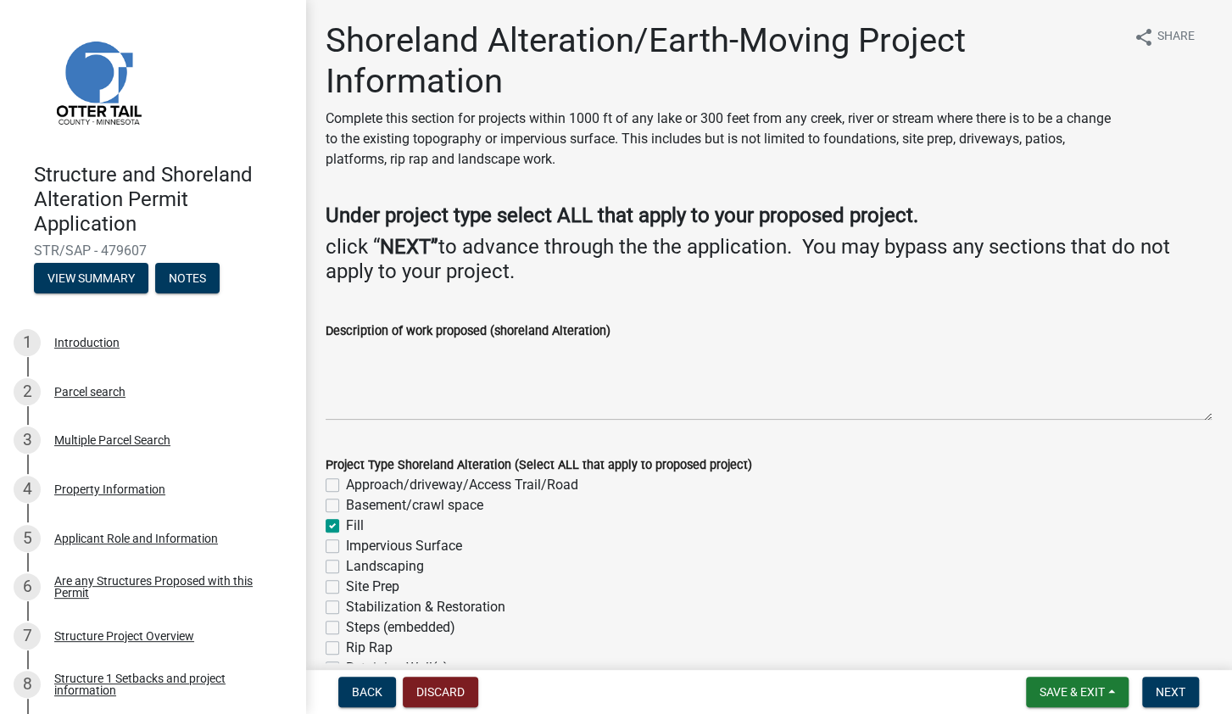
checkbox input "false"
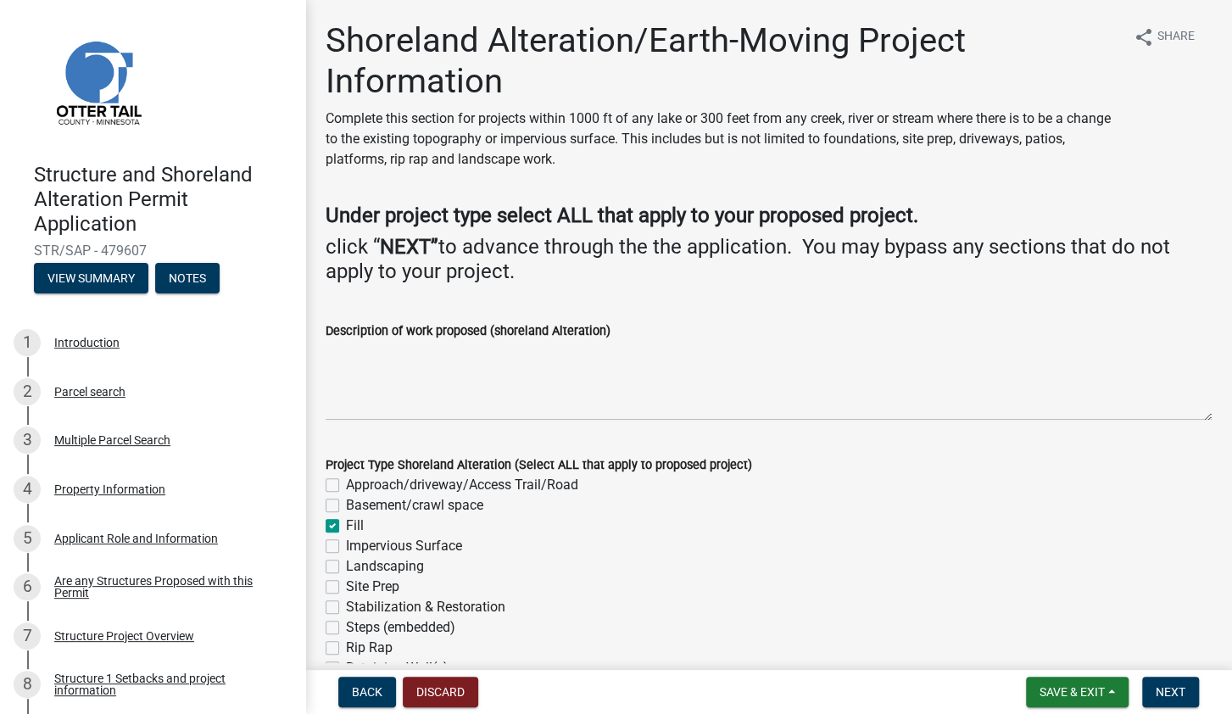
checkbox input "false"
click at [346, 547] on label "Impervious Surface" at bounding box center [404, 546] width 116 height 20
click at [346, 547] on input "Impervious Surface" at bounding box center [351, 541] width 11 height 11
checkbox input "true"
checkbox input "false"
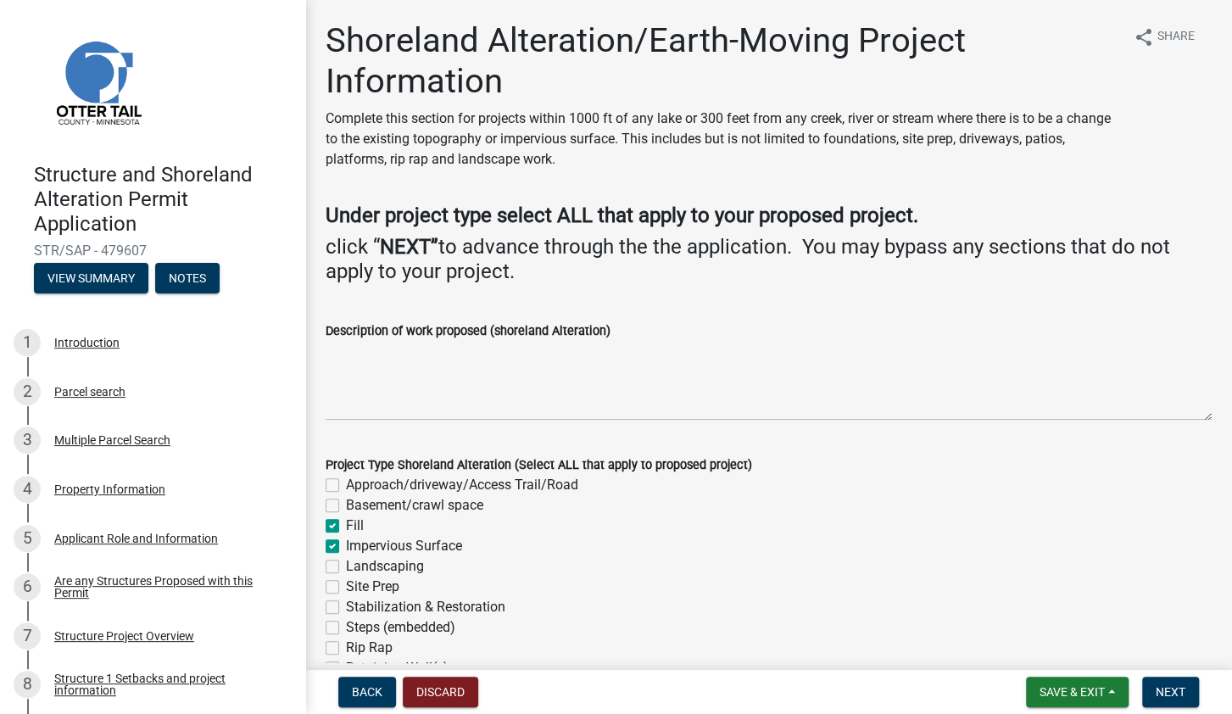
checkbox input "false"
checkbox input "true"
checkbox input "false"
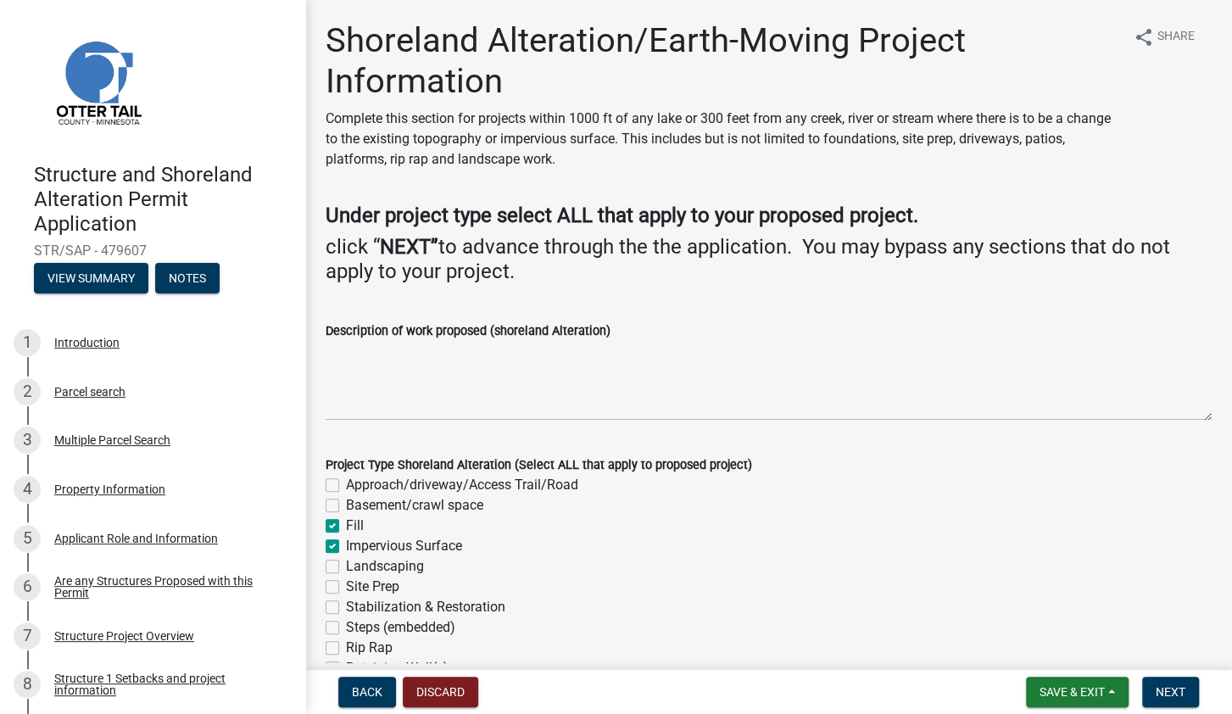
checkbox input "false"
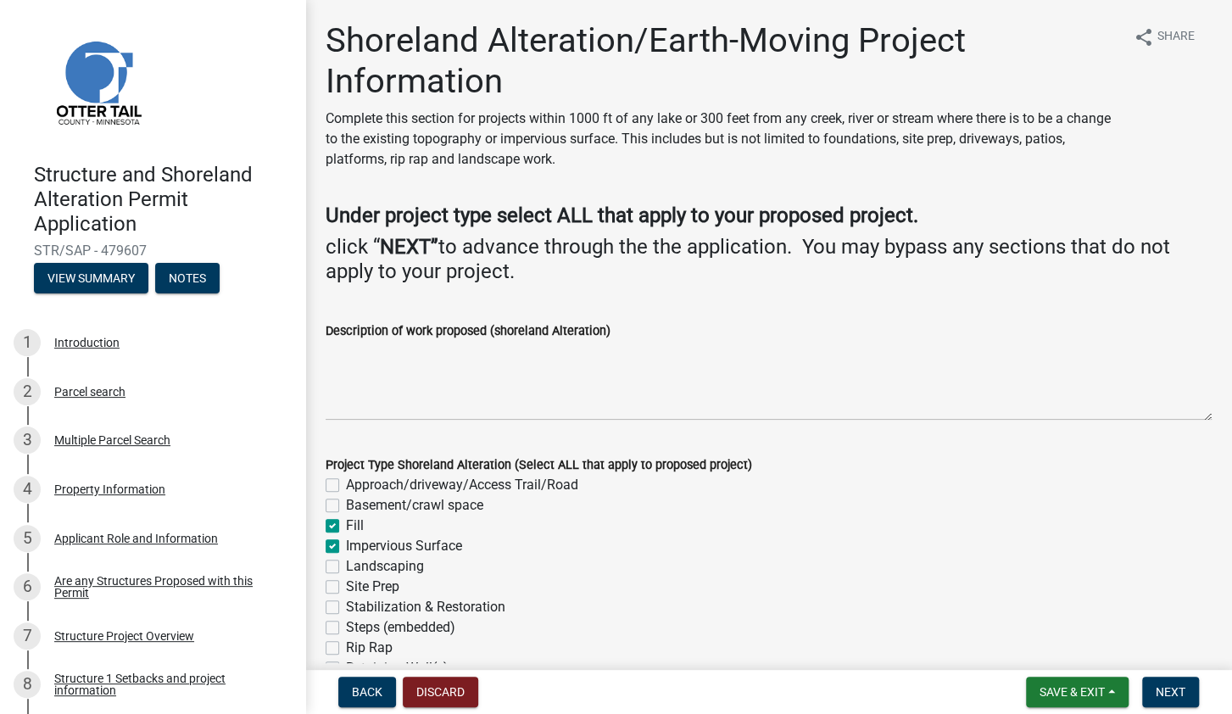
checkbox input "false"
click at [346, 483] on label "Approach/driveway/Access Trail/Road" at bounding box center [462, 485] width 232 height 20
click at [346, 483] on input "Approach/driveway/Access Trail/Road" at bounding box center [351, 480] width 11 height 11
checkbox input "true"
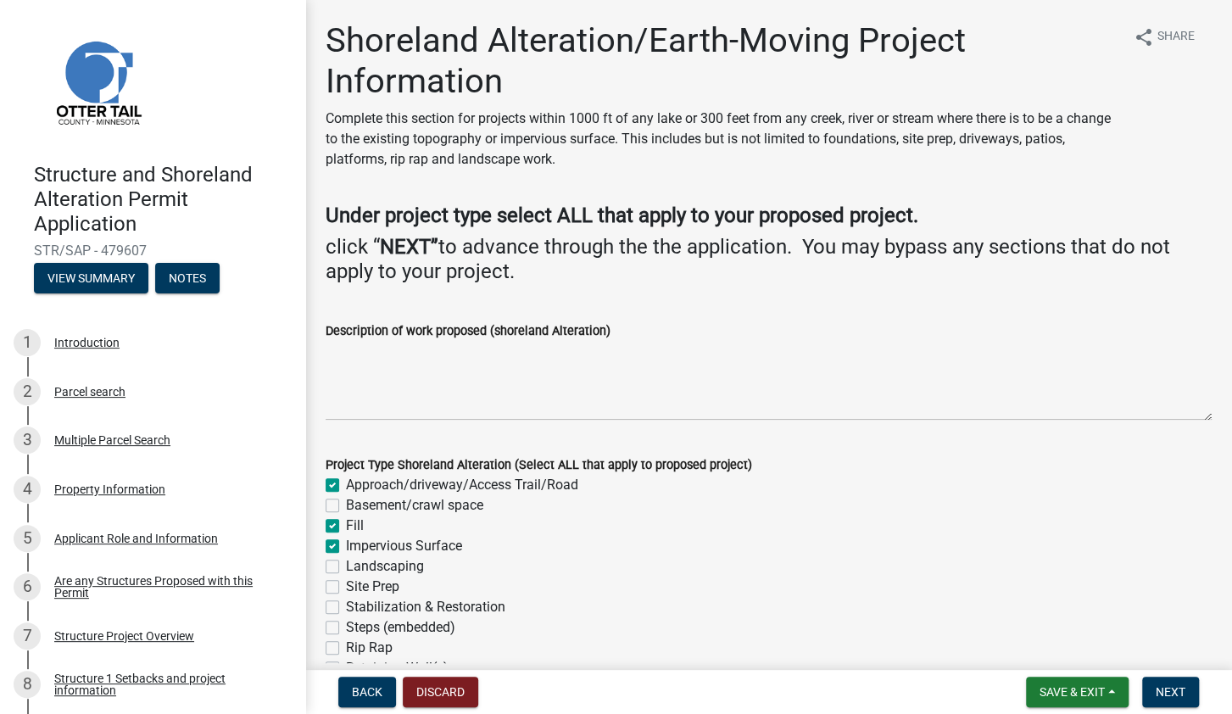
checkbox input "false"
checkbox input "true"
checkbox input "false"
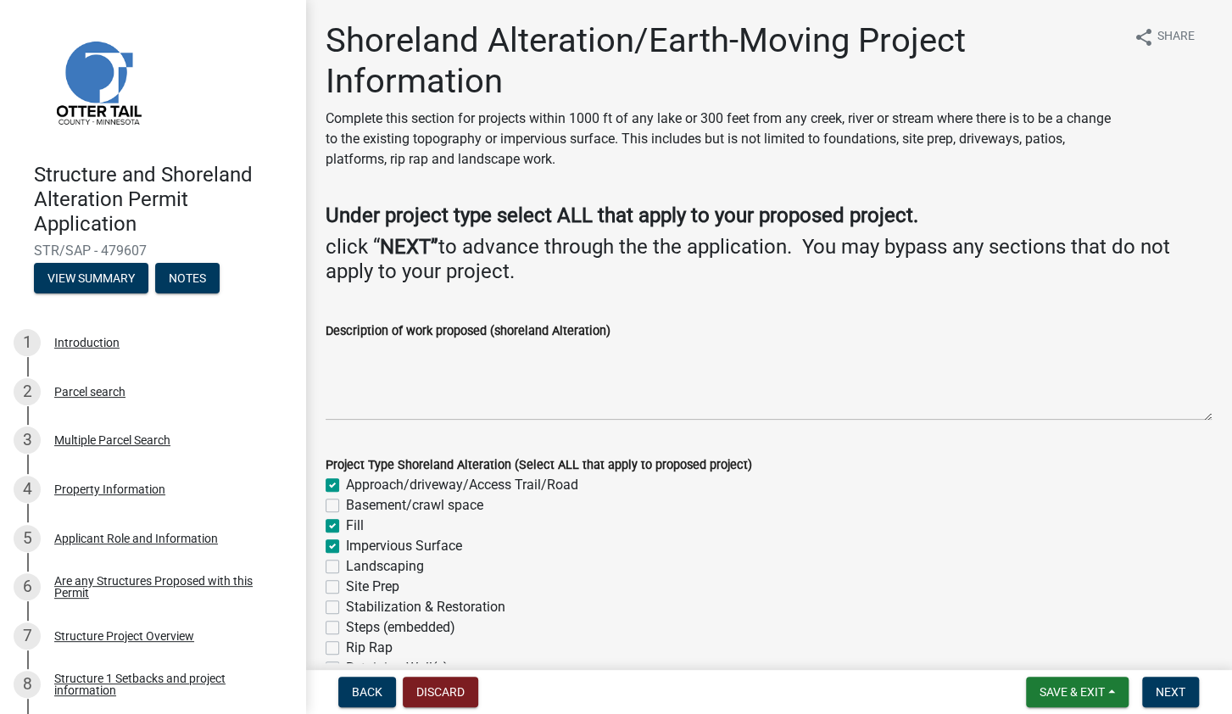
checkbox input "false"
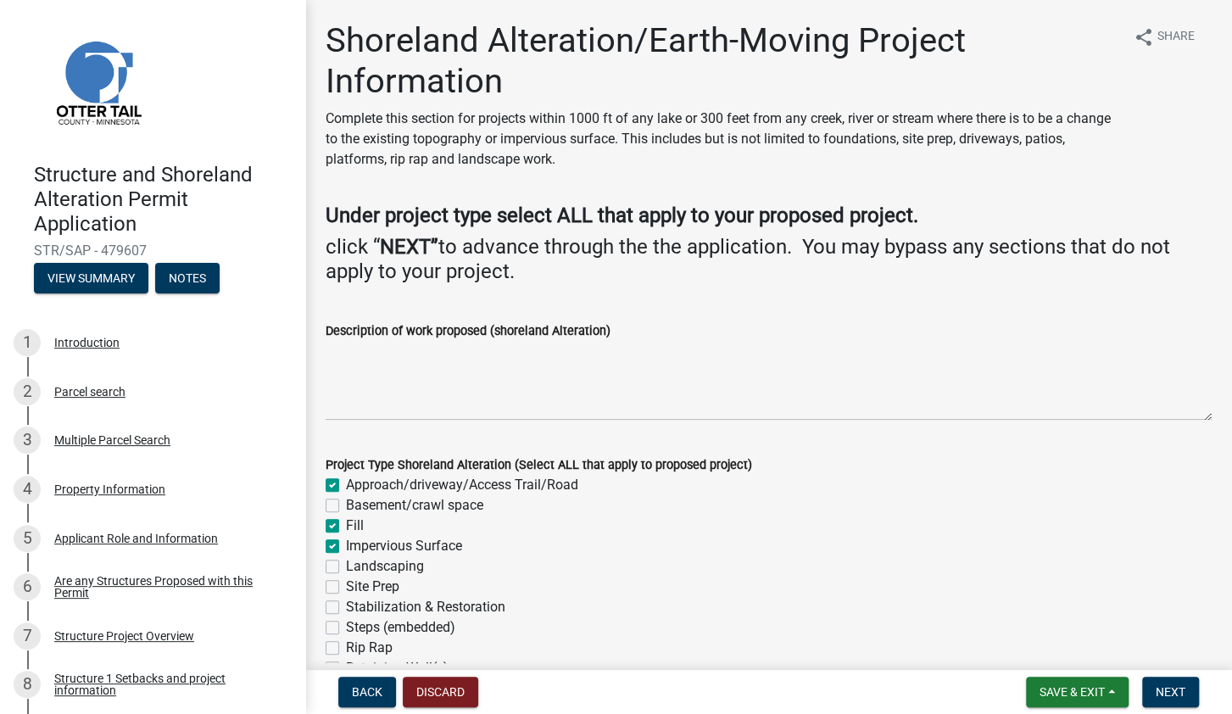
checkbox input "false"
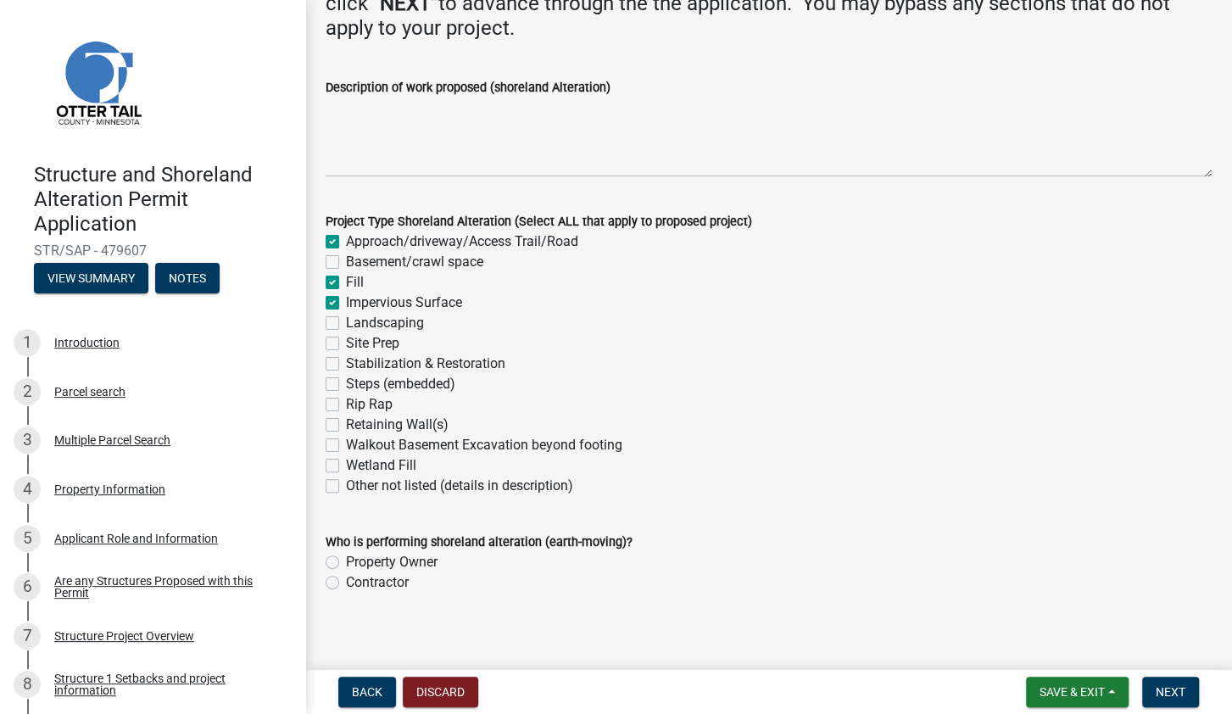
scroll to position [254, 0]
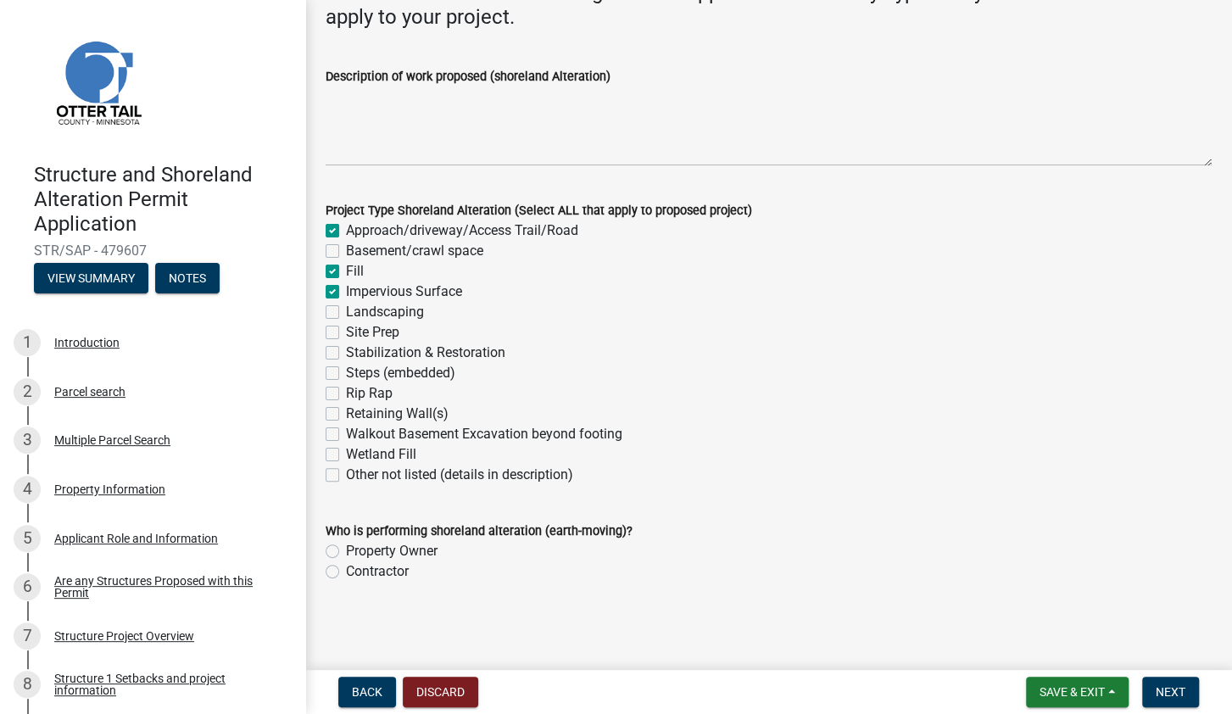
click at [346, 571] on label "Contractor" at bounding box center [377, 571] width 63 height 20
click at [346, 571] on input "Contractor" at bounding box center [351, 566] width 11 height 11
radio input "true"
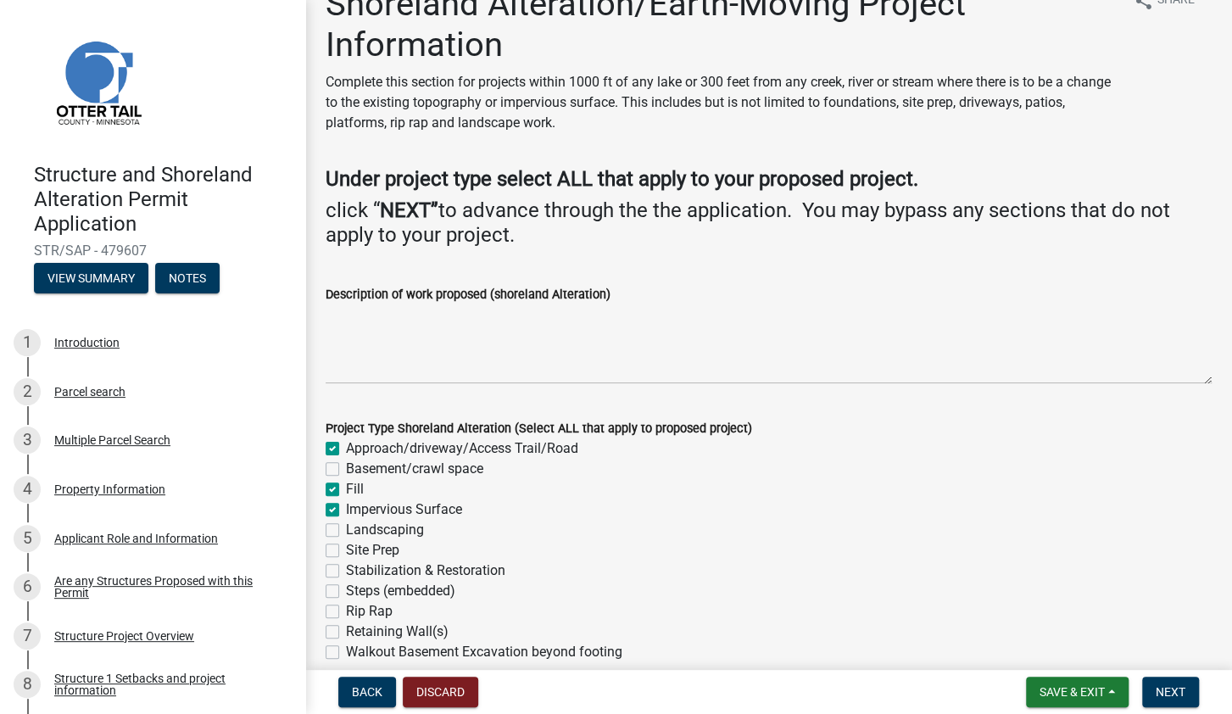
scroll to position [0, 0]
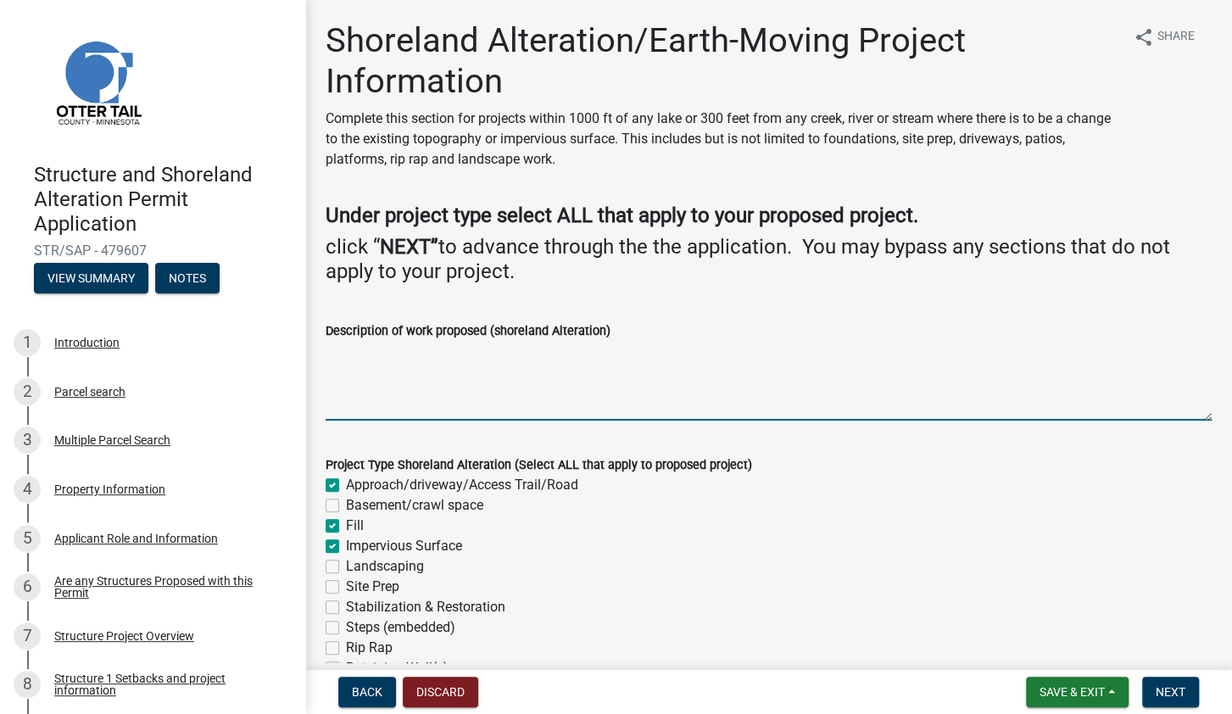
click at [348, 354] on textarea "Description of work proposed (shoreland Alteration)" at bounding box center [769, 381] width 886 height 80
click at [460, 354] on textarea "Detached garage on Road side of home" at bounding box center [769, 381] width 886 height 80
click at [568, 354] on textarea "Detached garage on road side of home" at bounding box center [769, 381] width 886 height 80
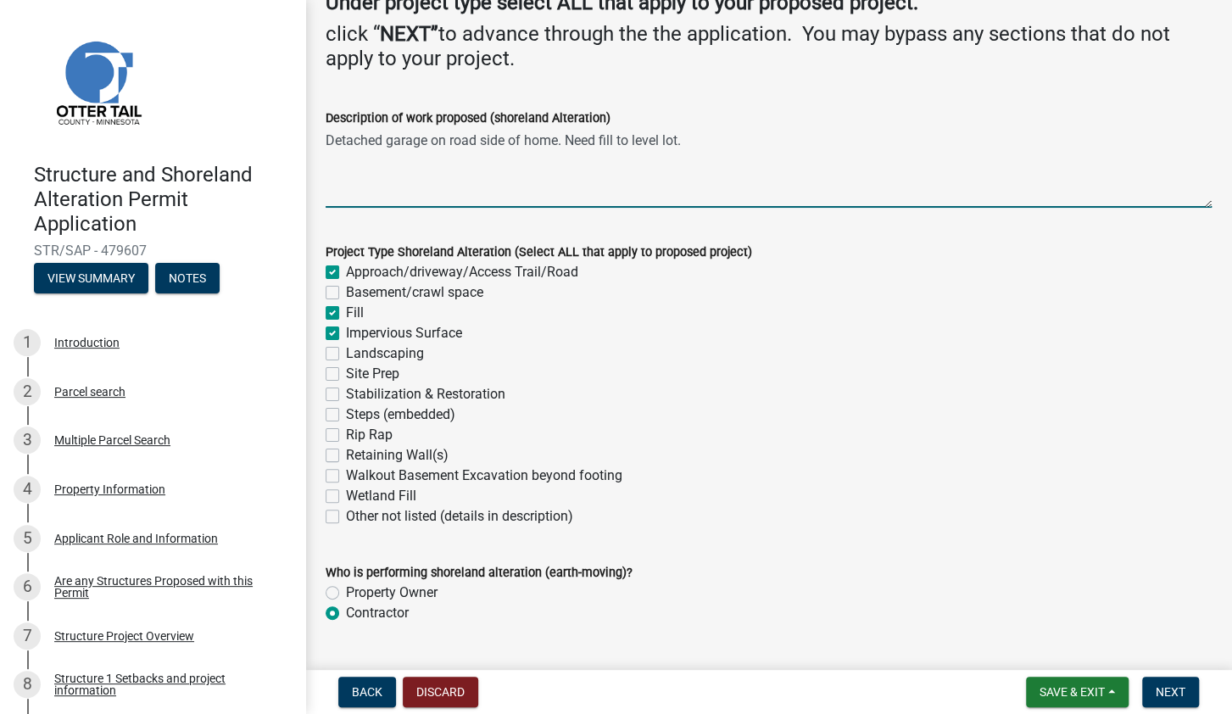
scroll to position [254, 0]
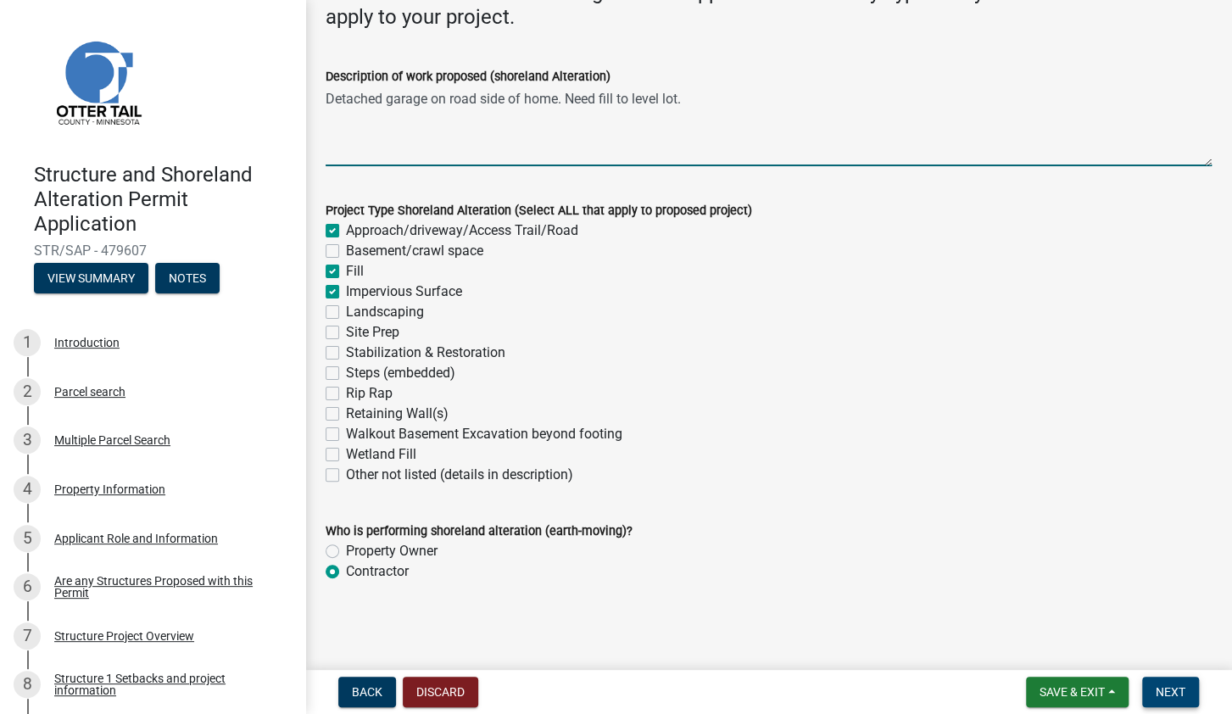
type textarea "Detached garage on road side of home. Need fill to level lot."
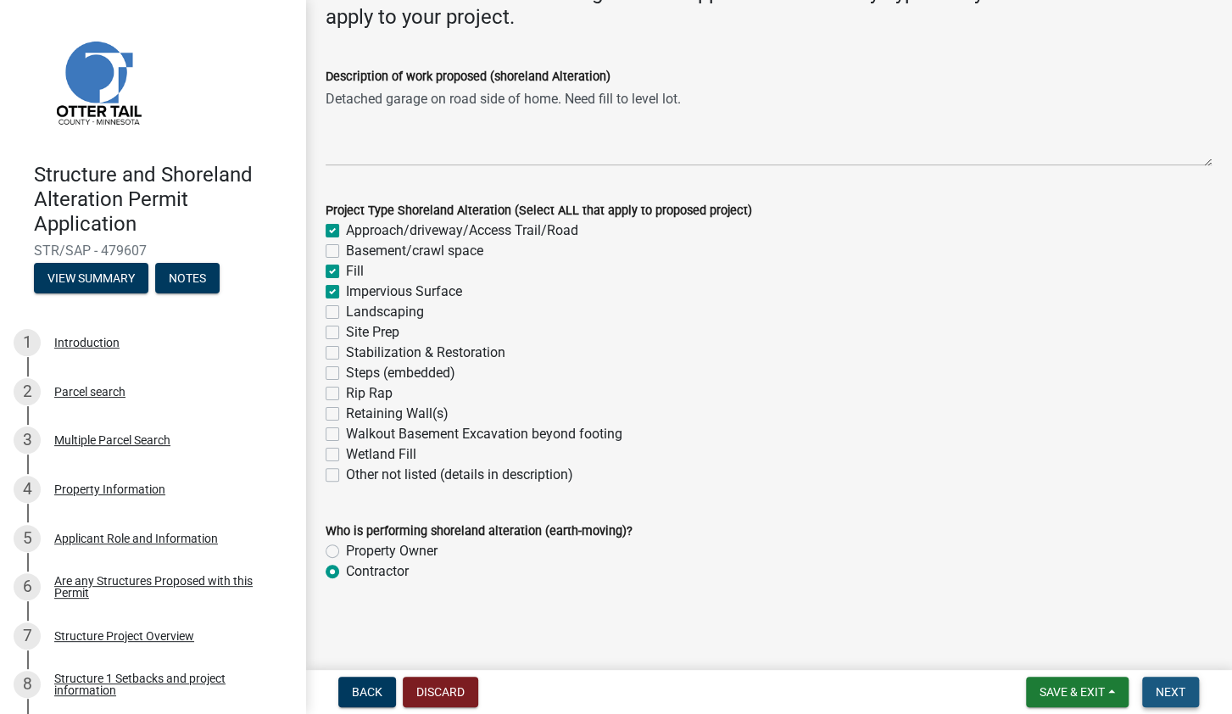
click at [1175, 696] on span "Next" at bounding box center [1171, 692] width 30 height 14
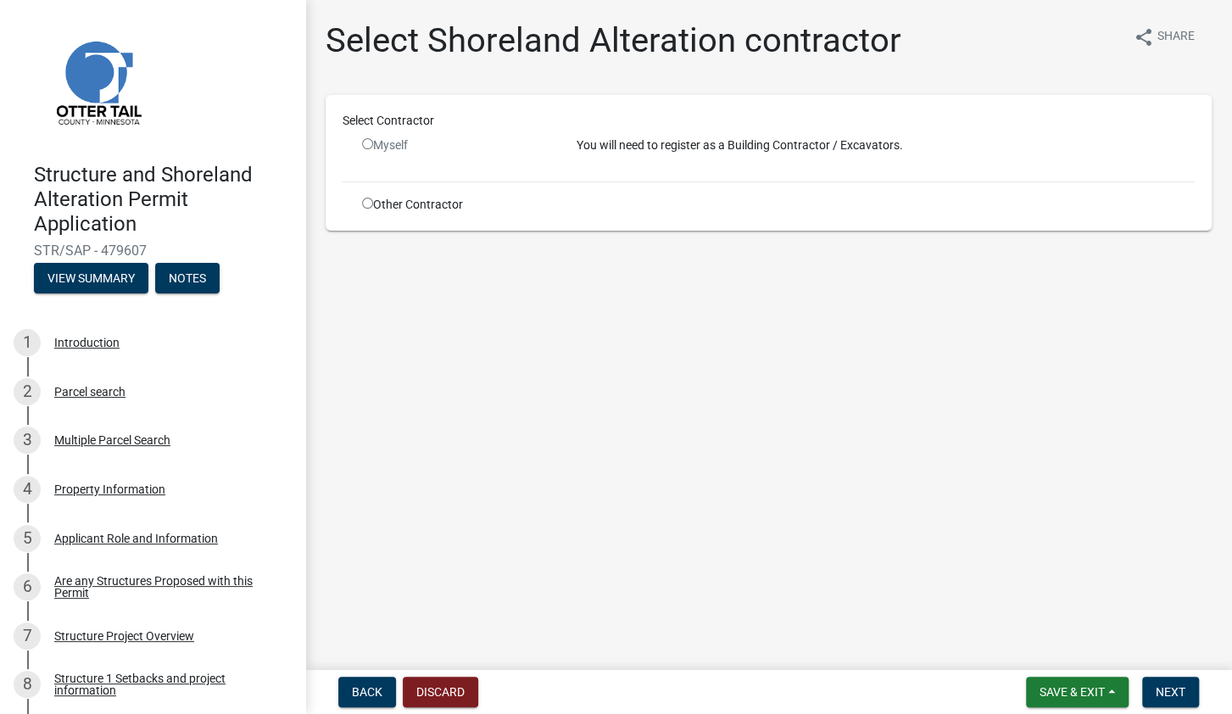
click at [371, 208] on input "radio" at bounding box center [367, 203] width 11 height 11
radio input "true"
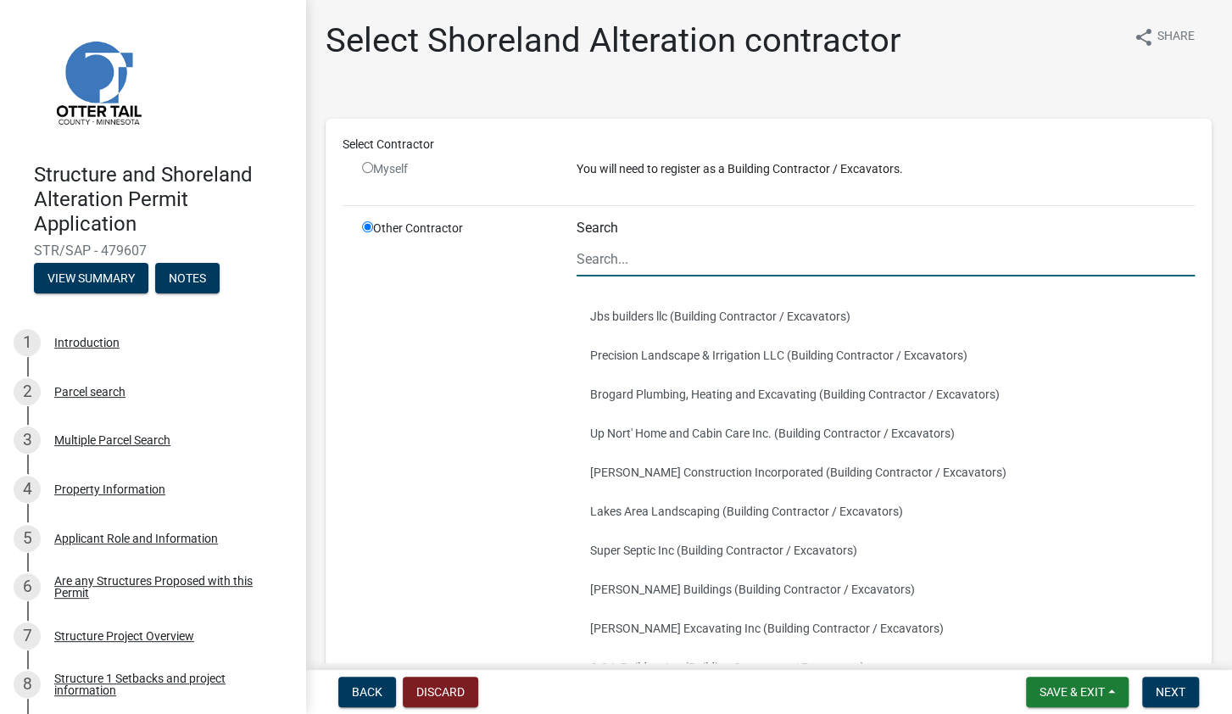
click at [627, 265] on input "Search" at bounding box center [886, 259] width 618 height 35
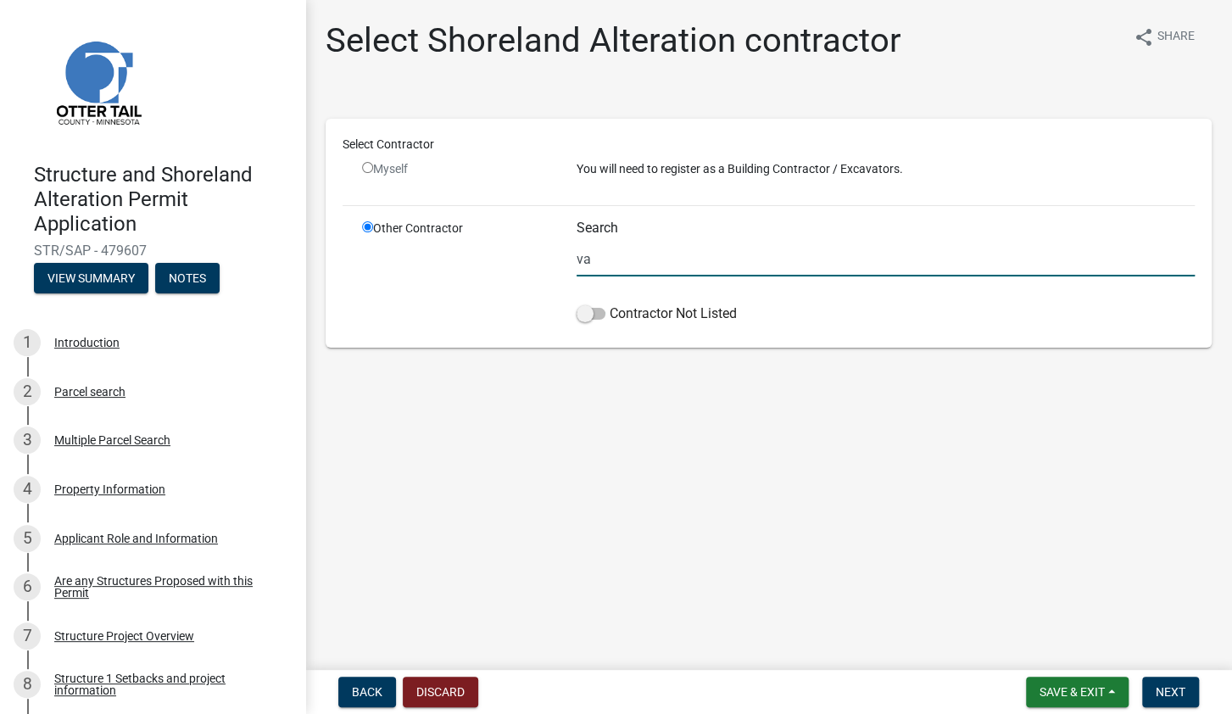
type input "v"
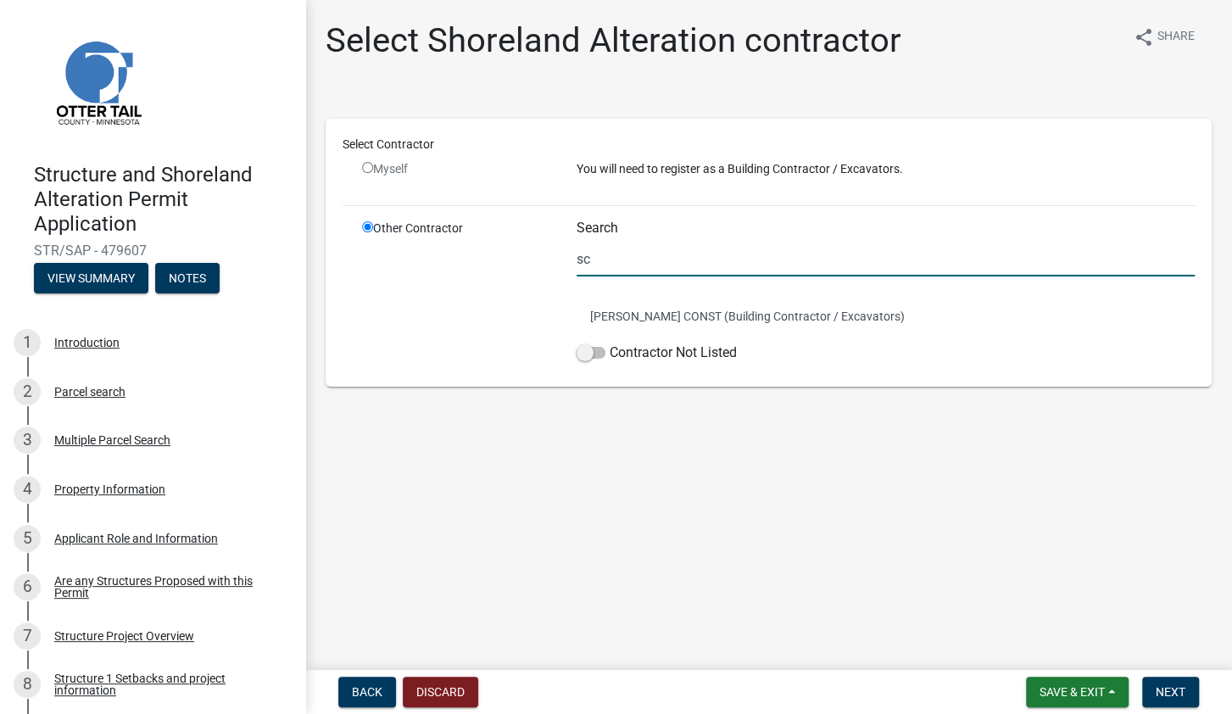
type input "s"
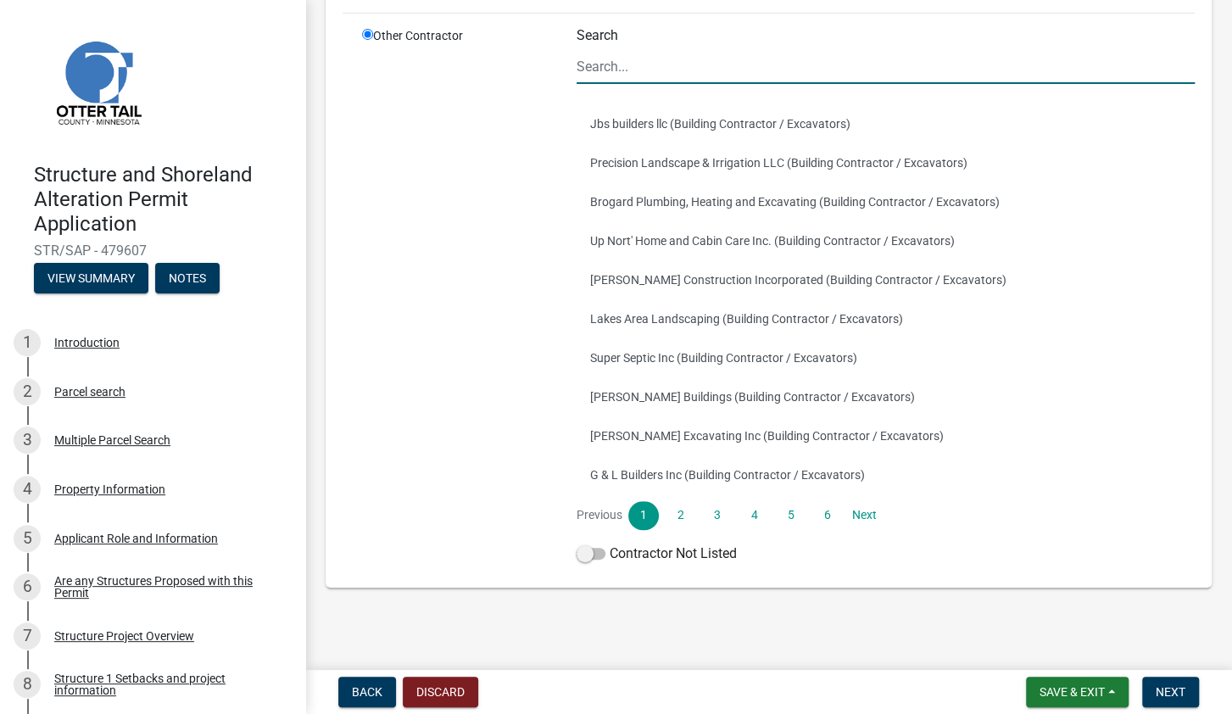
scroll to position [192, 0]
click at [674, 522] on link "2" at bounding box center [680, 516] width 31 height 29
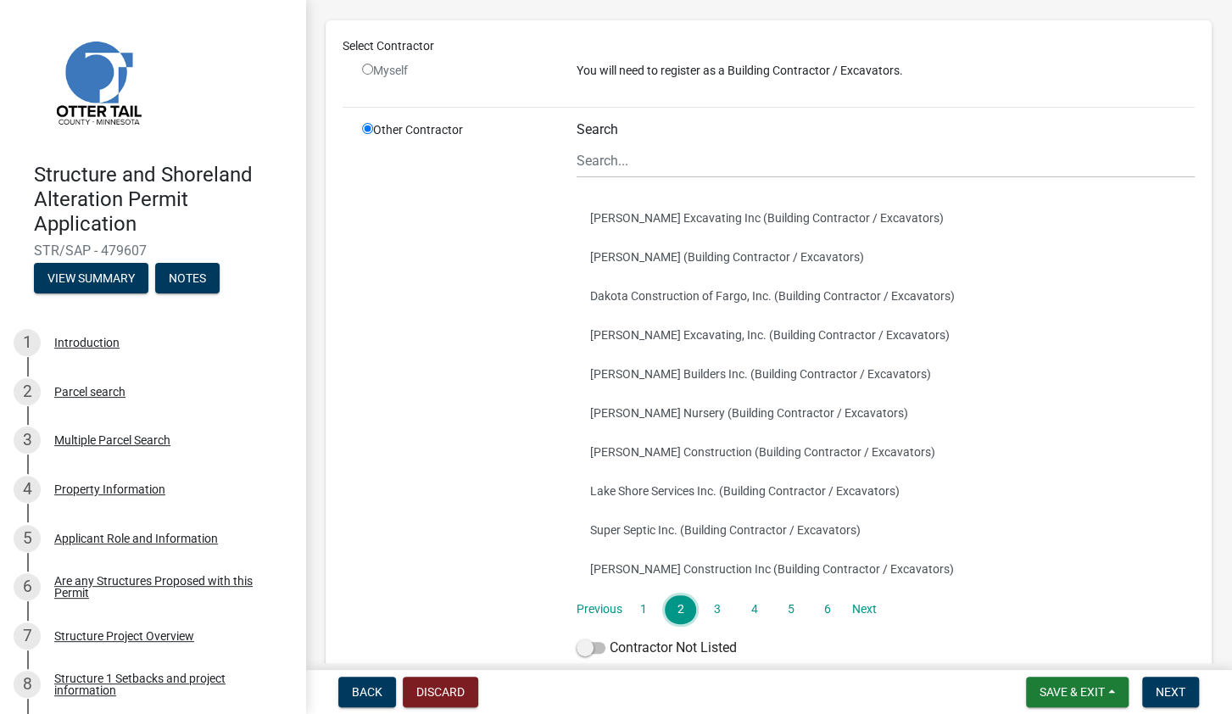
scroll to position [103, 0]
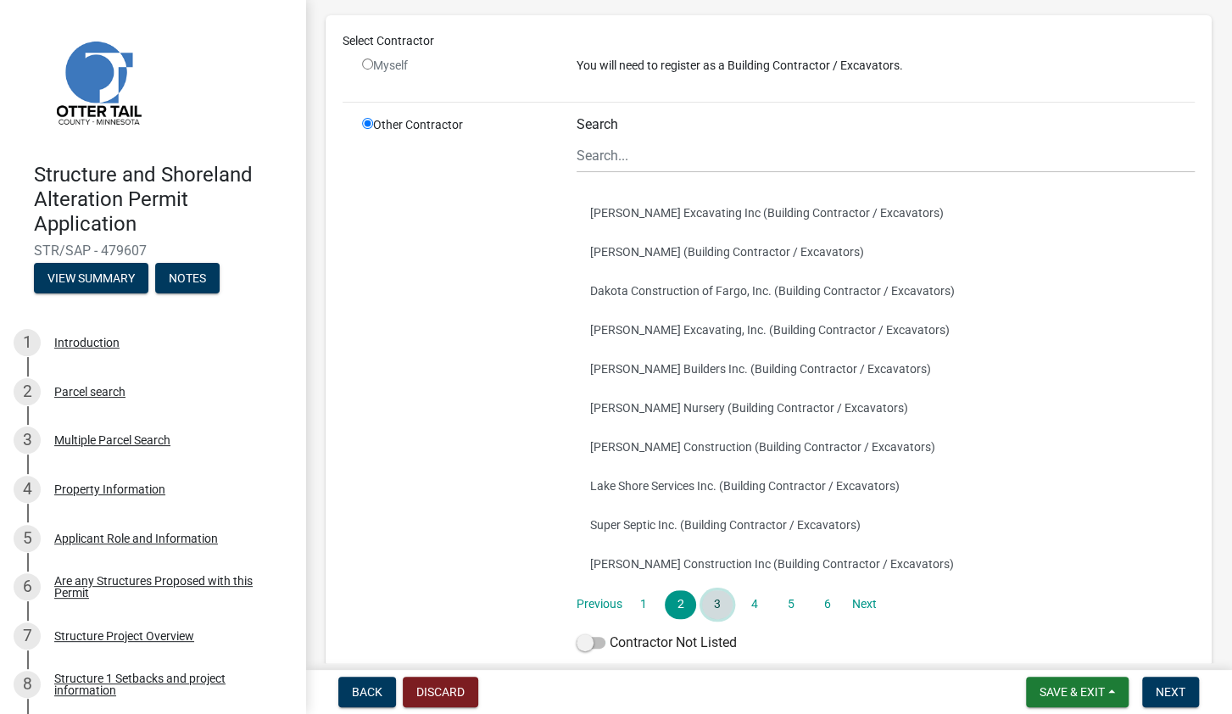
click at [716, 606] on link "3" at bounding box center [717, 604] width 31 height 29
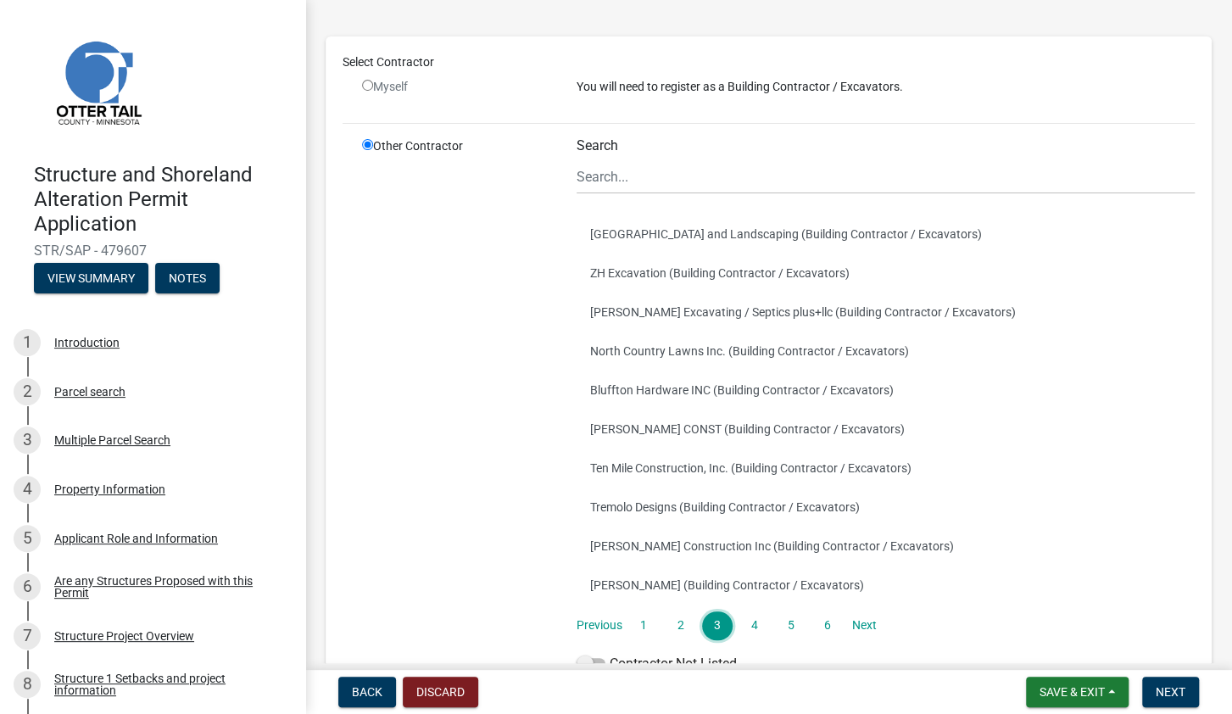
scroll to position [85, 0]
click at [752, 622] on link "4" at bounding box center [753, 623] width 31 height 29
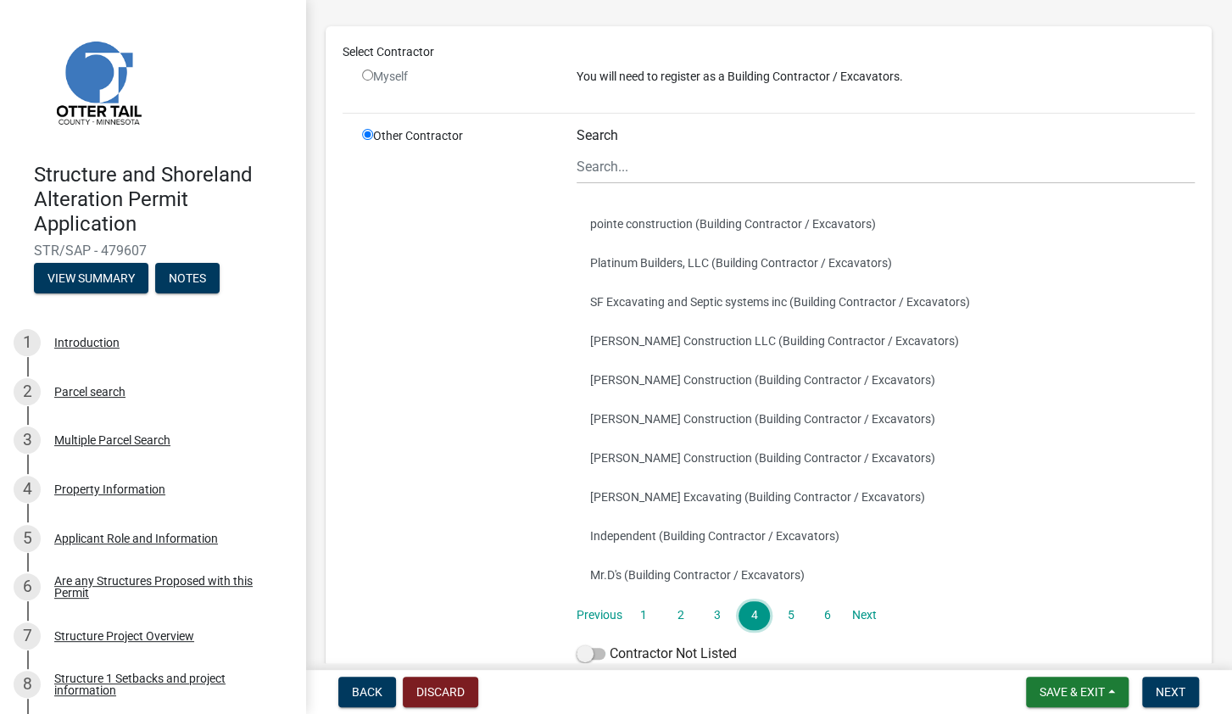
scroll to position [103, 0]
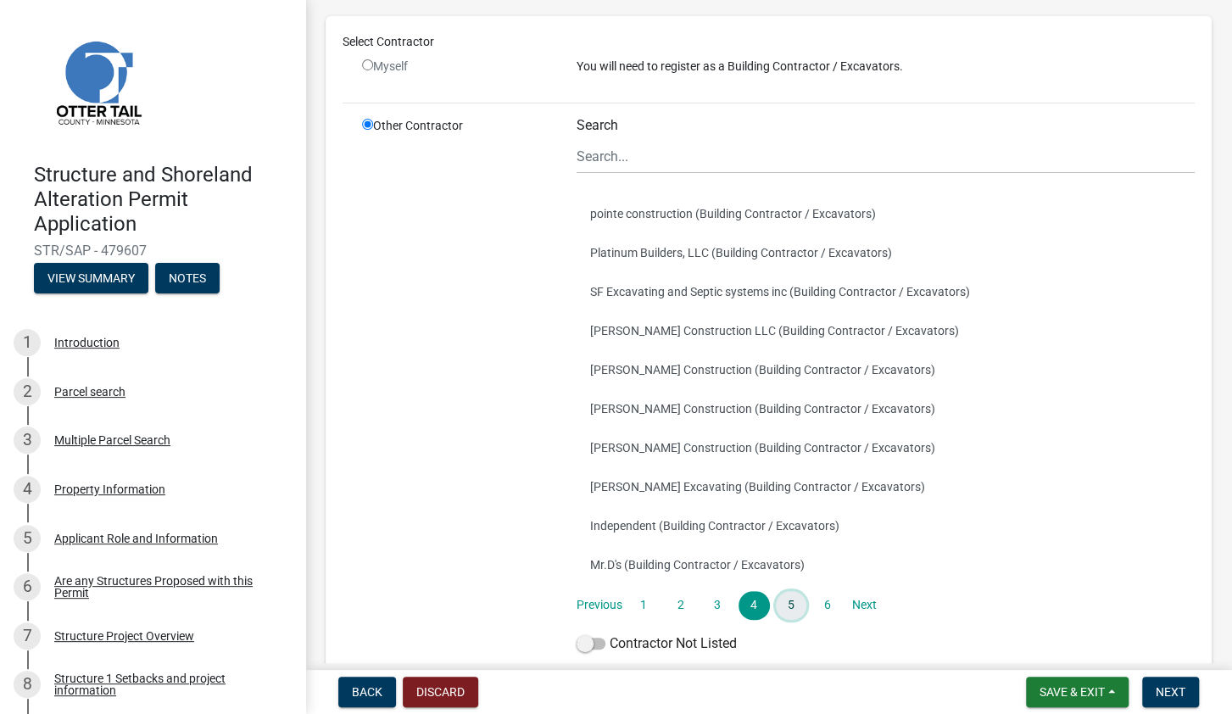
click at [797, 603] on link "5" at bounding box center [791, 605] width 31 height 29
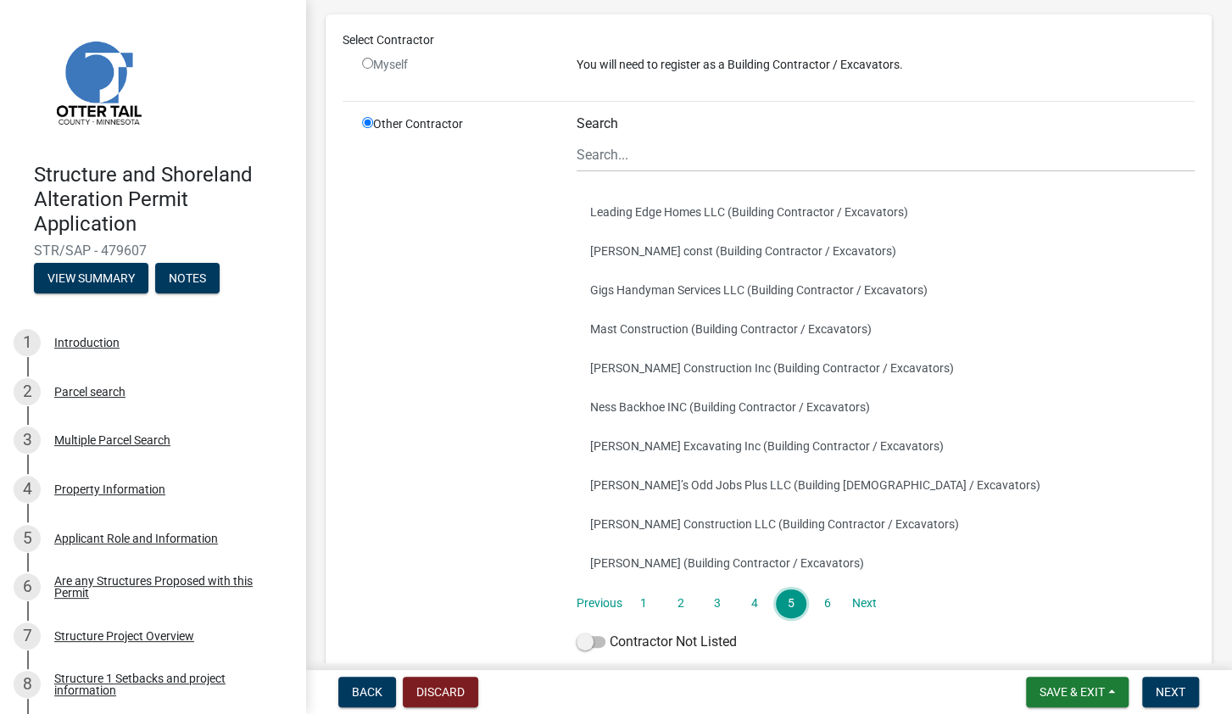
scroll to position [120, 0]
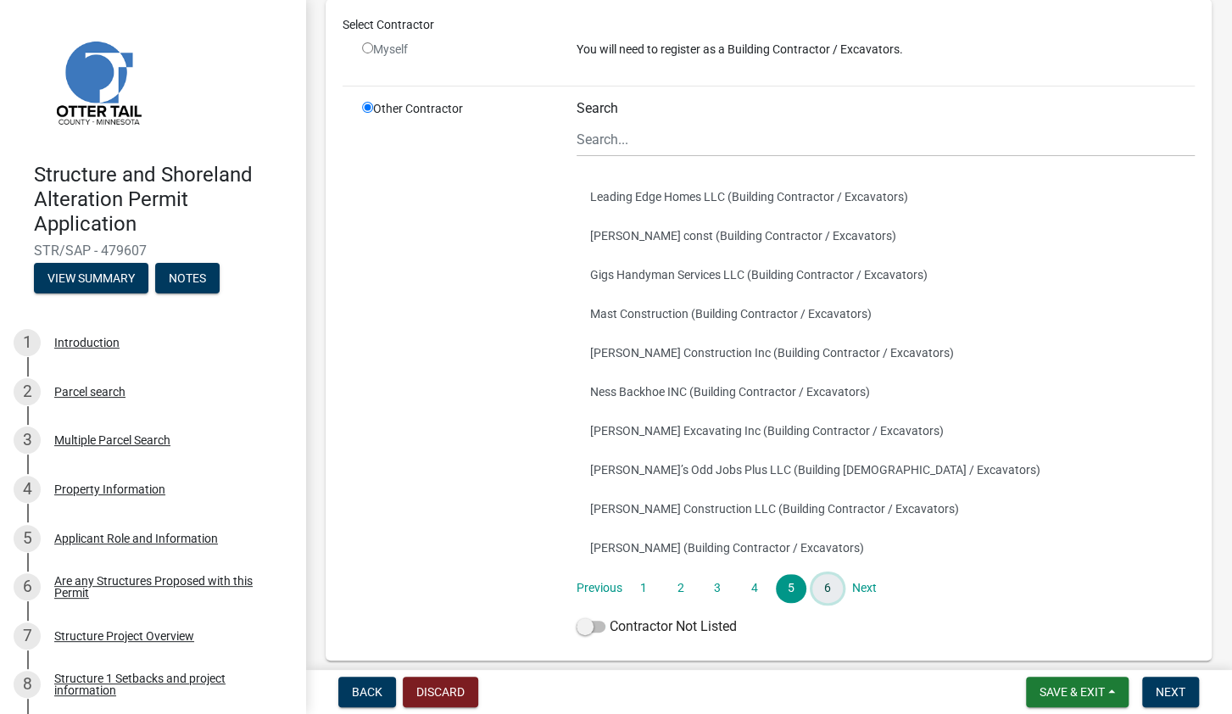
click at [833, 590] on link "6" at bounding box center [827, 588] width 31 height 29
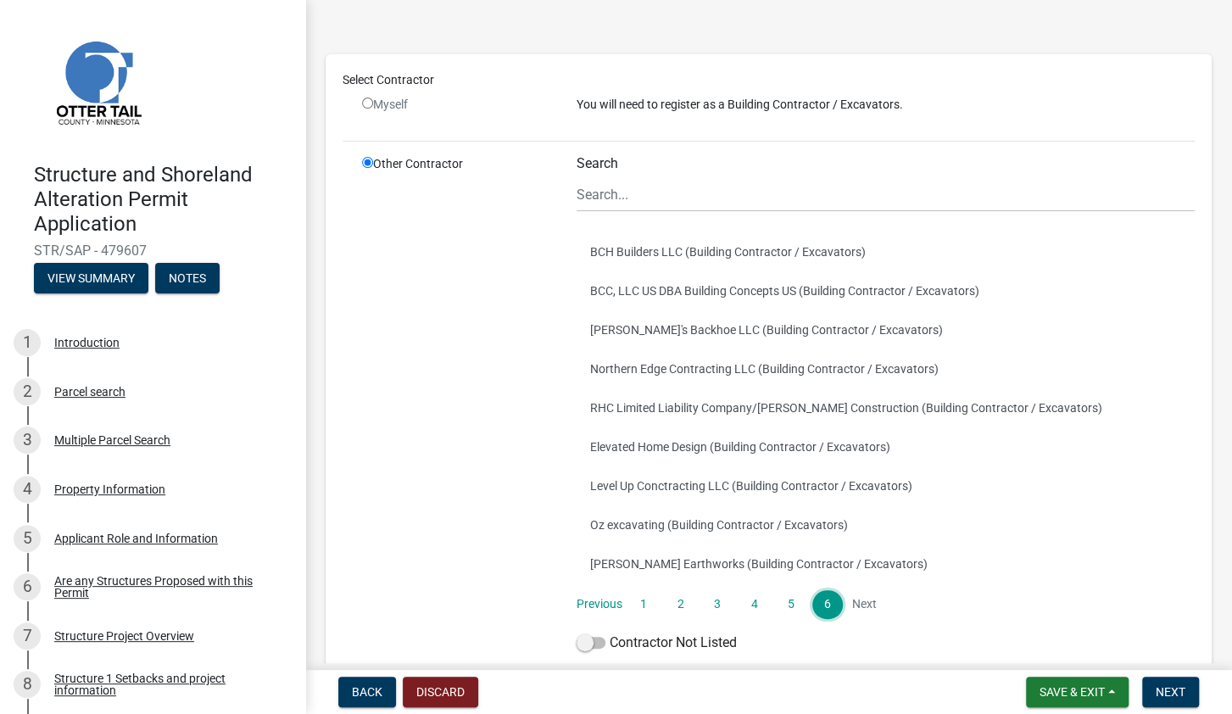
scroll to position [64, 0]
click at [868, 605] on li "Next" at bounding box center [864, 605] width 31 height 29
click at [634, 644] on label "Contractor Not Listed" at bounding box center [657, 643] width 160 height 20
click at [610, 633] on input "Contractor Not Listed" at bounding box center [610, 633] width 0 height 0
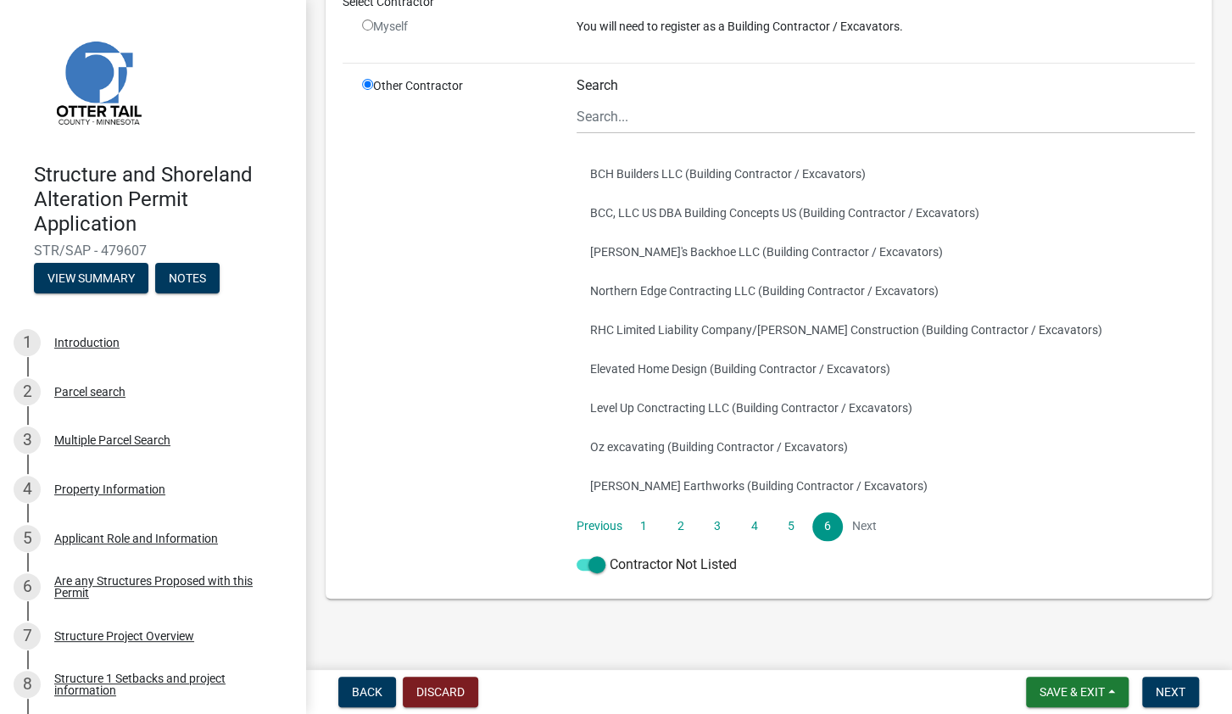
scroll to position [157, 0]
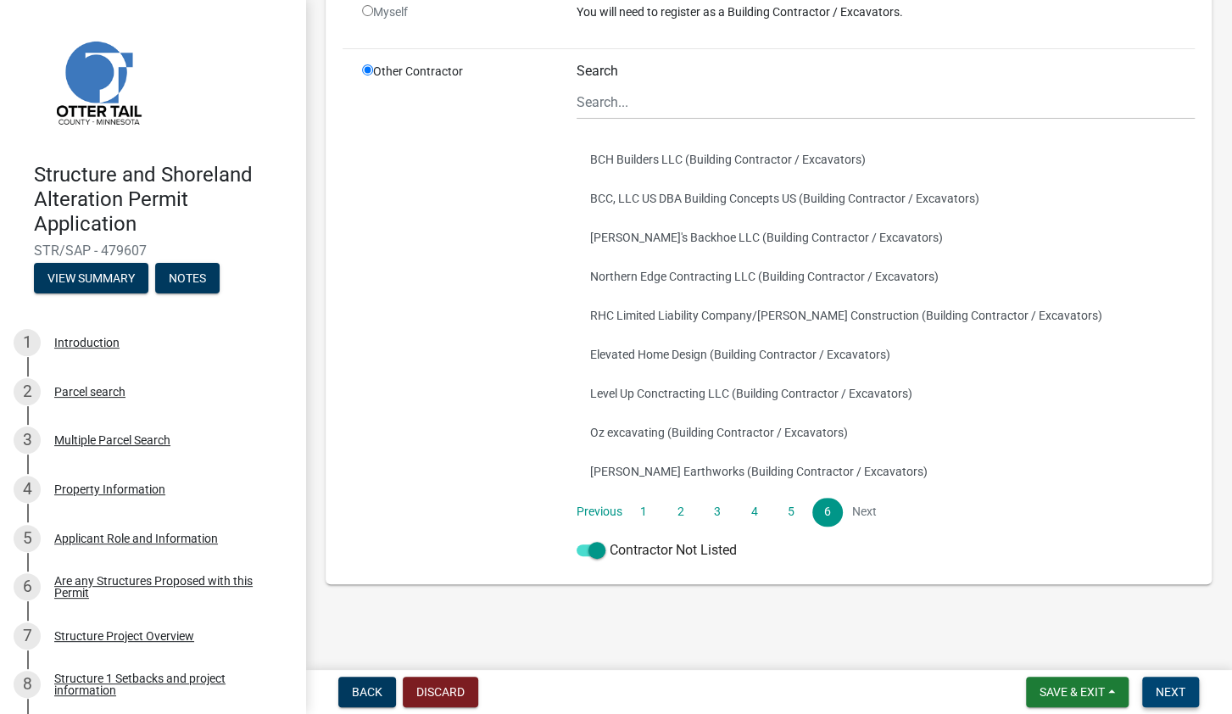
click at [1161, 695] on span "Next" at bounding box center [1171, 692] width 30 height 14
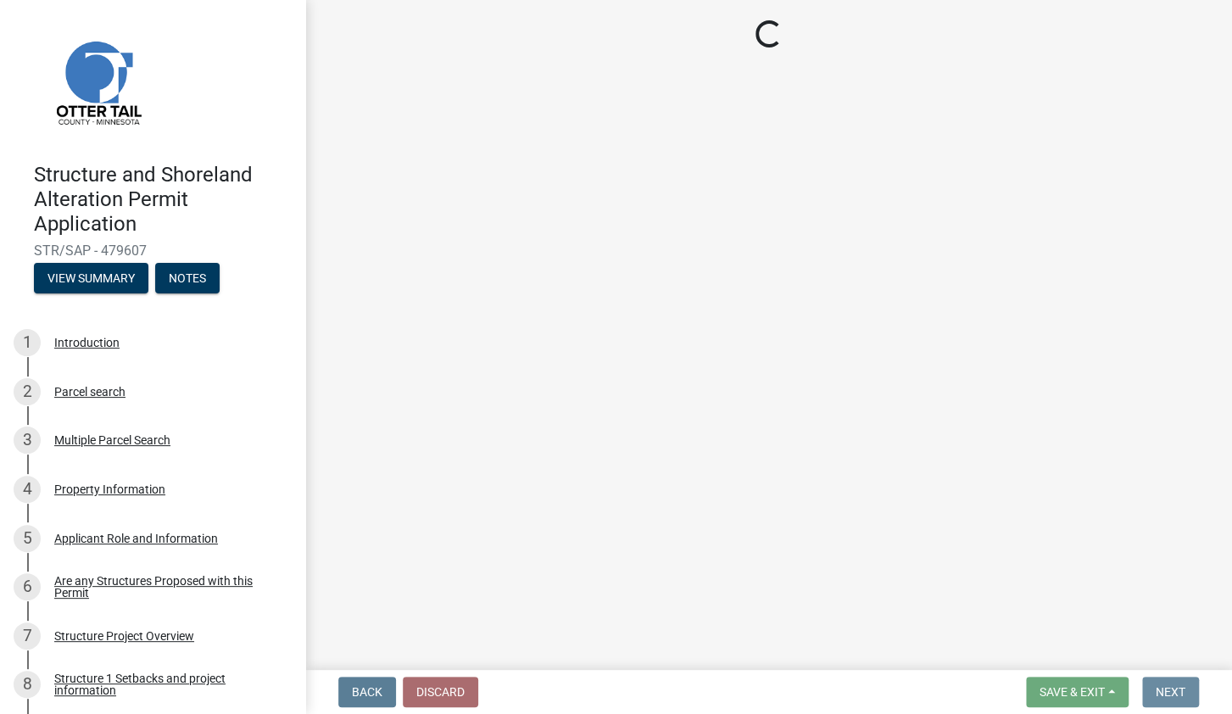
scroll to position [0, 0]
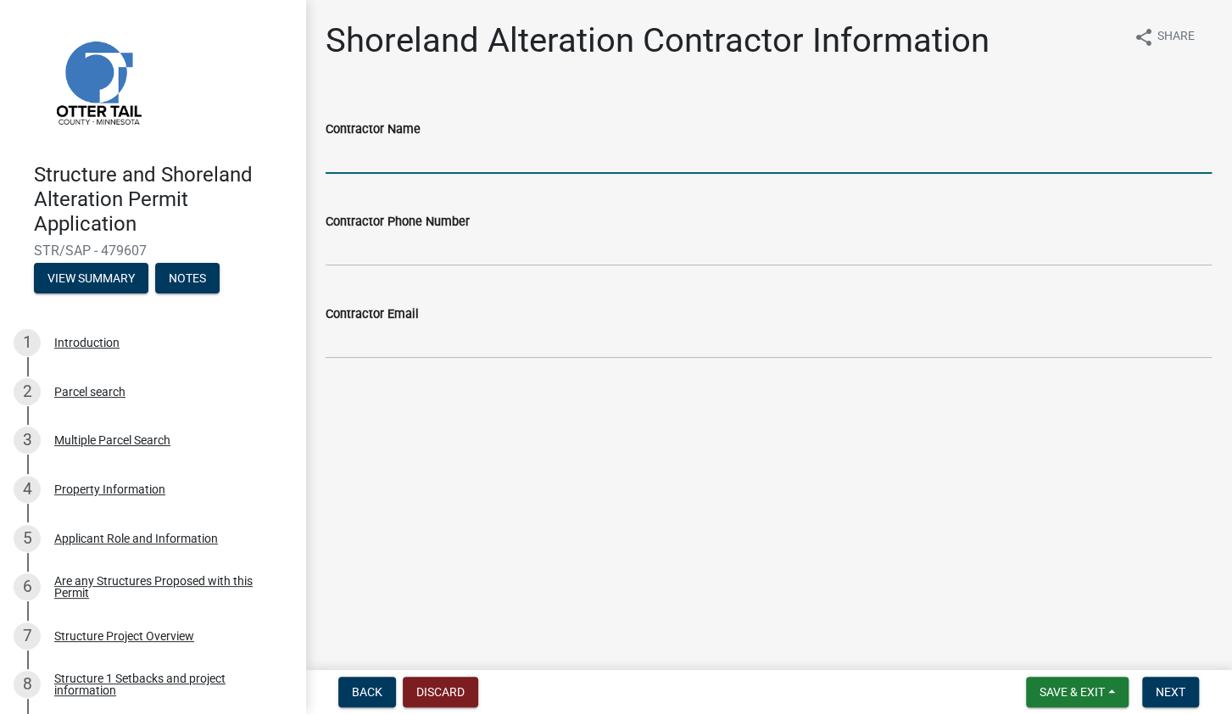
click at [437, 155] on input "Contractor Name" at bounding box center [769, 156] width 886 height 35
type input "[PERSON_NAME]"
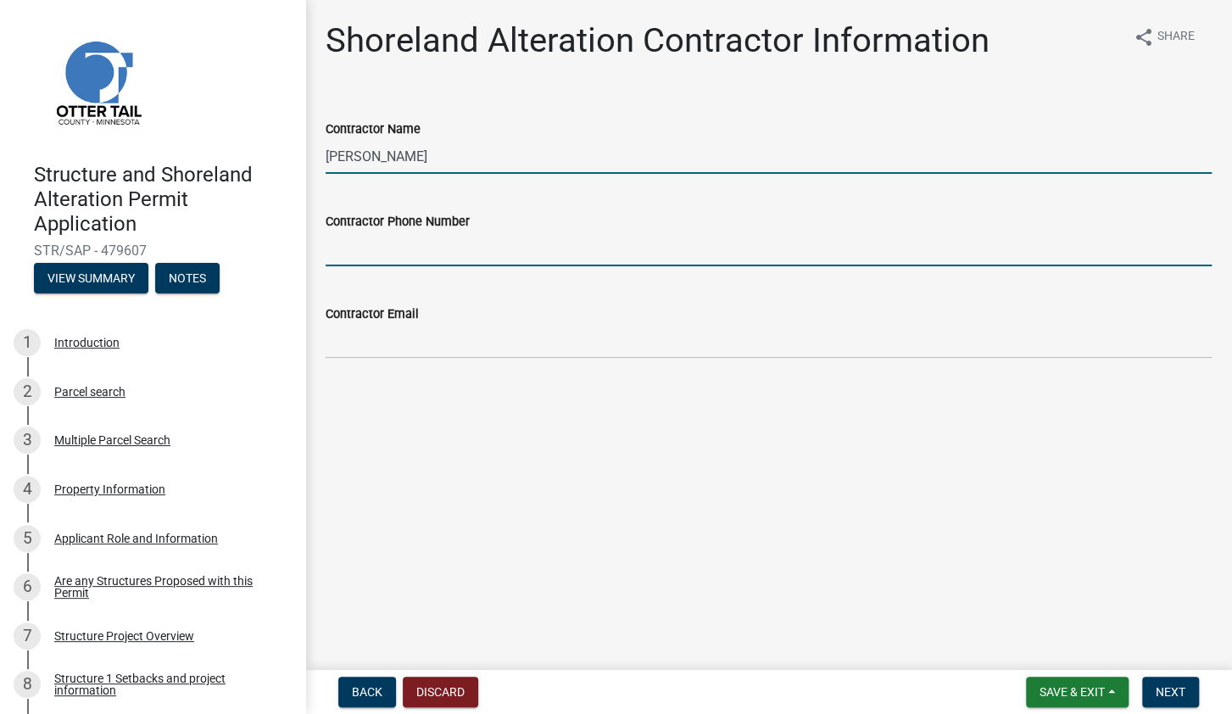
click at [394, 249] on input "Contractor Phone Number" at bounding box center [769, 248] width 886 height 35
